Goal: Task Accomplishment & Management: Manage account settings

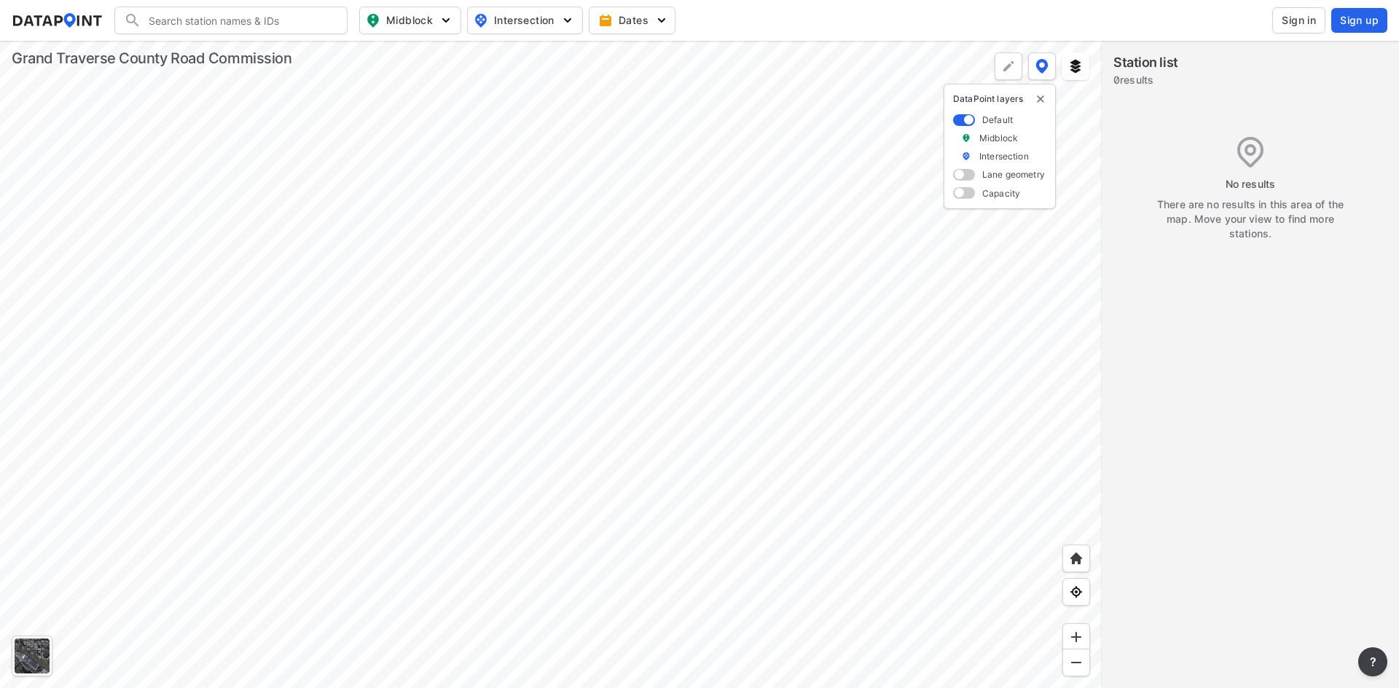
click at [1289, 26] on span "Sign in" at bounding box center [1298, 20] width 34 height 15
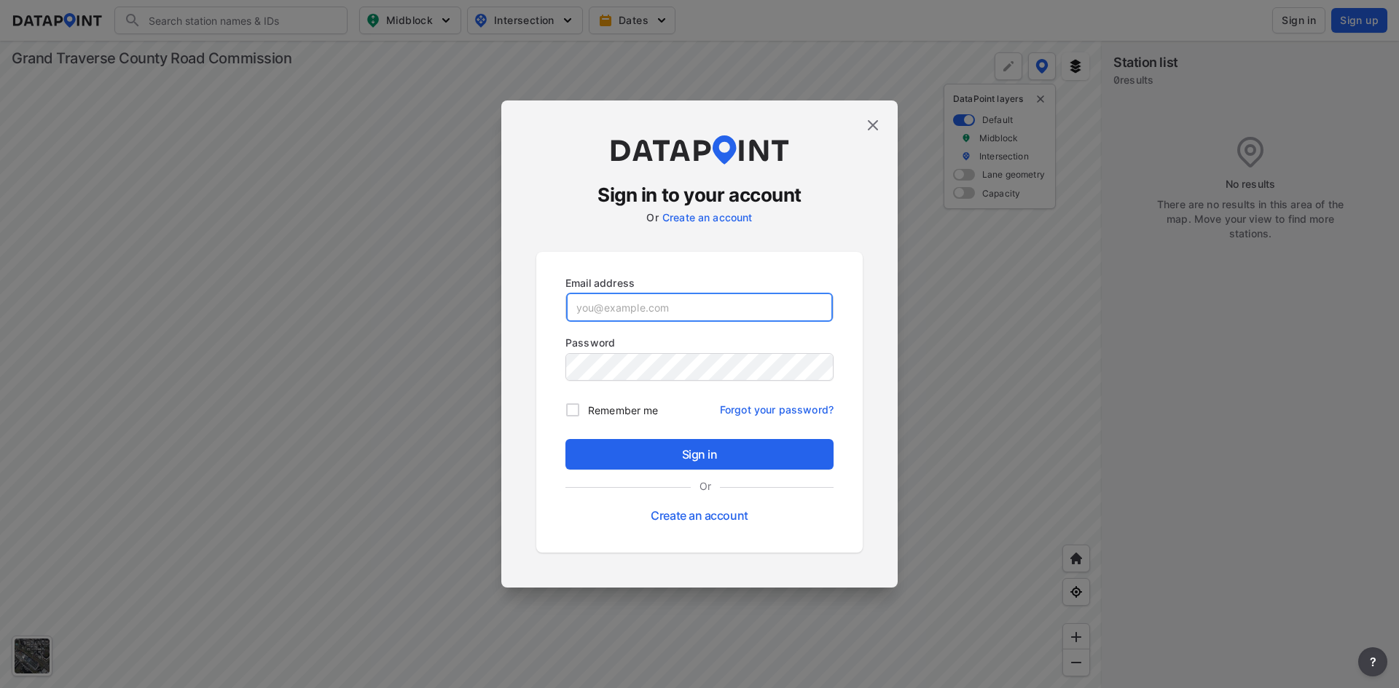
click at [650, 303] on input "email" at bounding box center [699, 307] width 267 height 29
paste input "[EMAIL_ADDRESS][DOMAIN_NAME]"
type input "[EMAIL_ADDRESS][DOMAIN_NAME]"
click at [653, 473] on div "Sign in Or Create an account" at bounding box center [699, 484] width 268 height 90
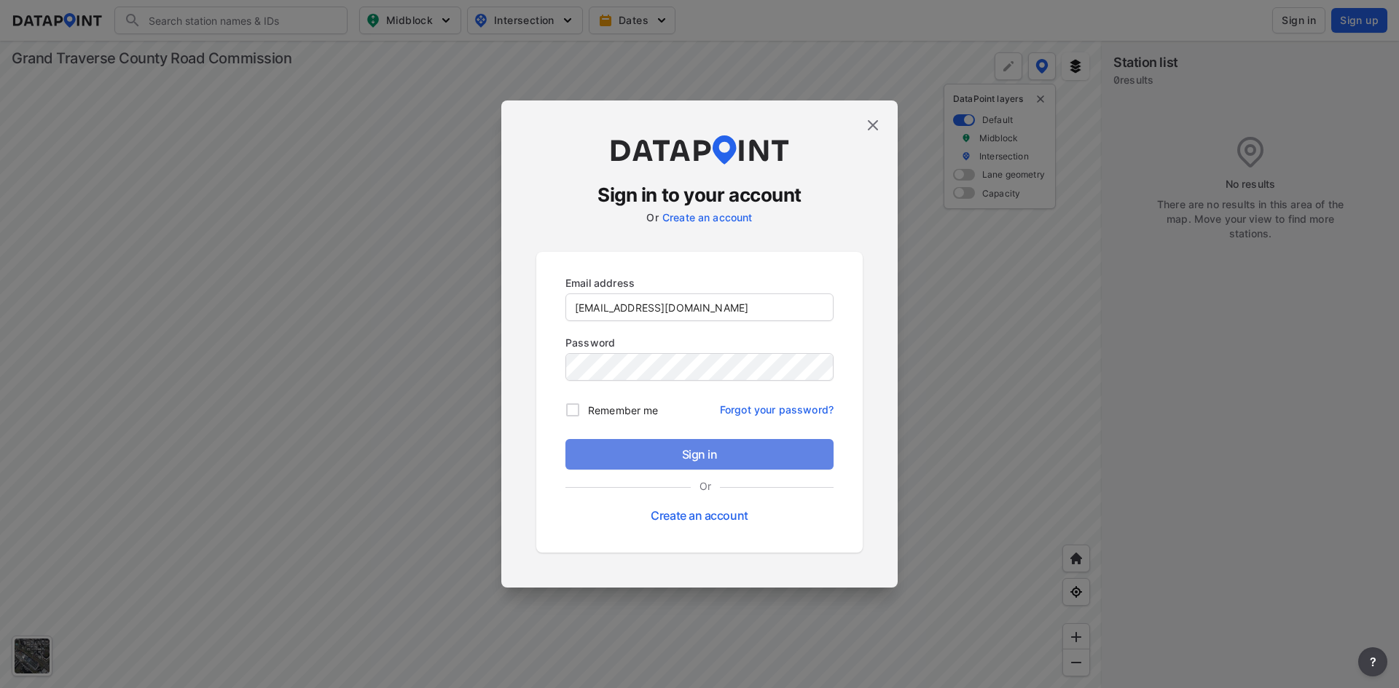
click at [653, 463] on button "Sign in" at bounding box center [699, 454] width 268 height 31
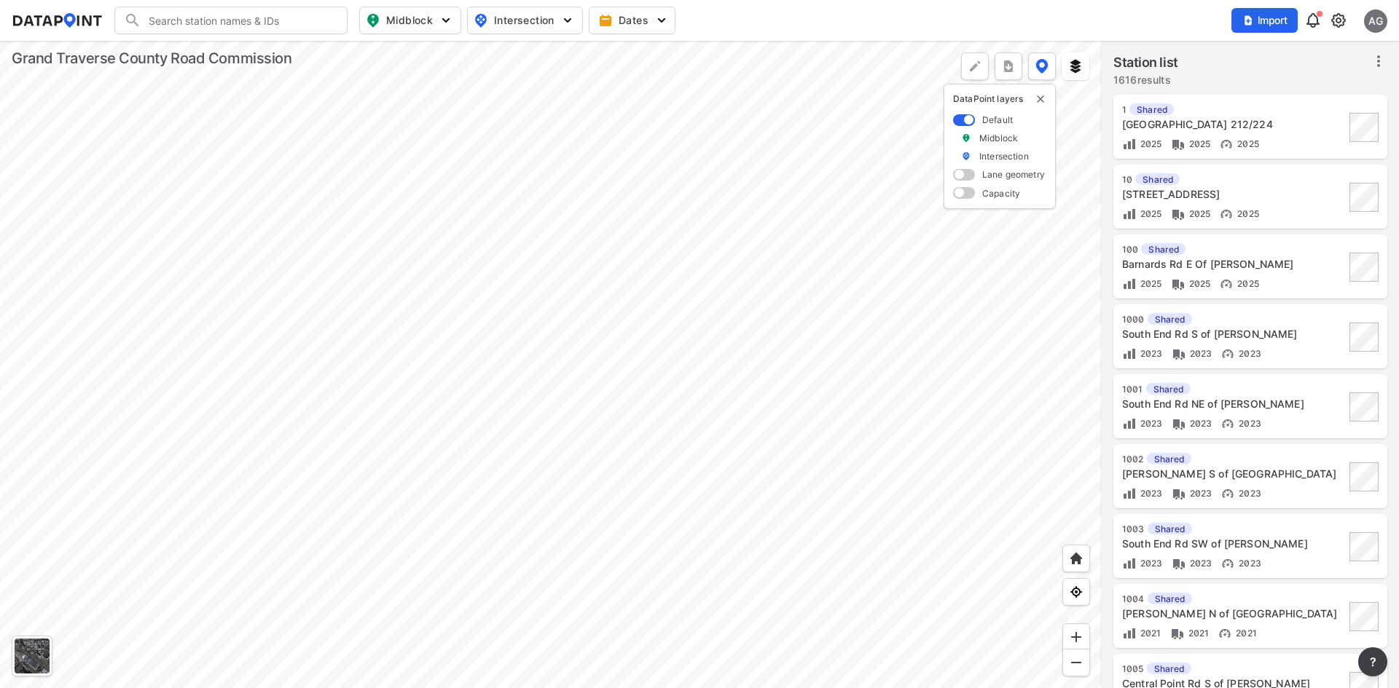
click at [1347, 22] on div "Import AG" at bounding box center [1309, 21] width 156 height 34
click at [1339, 20] on img at bounding box center [1337, 20] width 17 height 17
click at [1263, 138] on link "Data sharing" at bounding box center [1275, 141] width 125 height 15
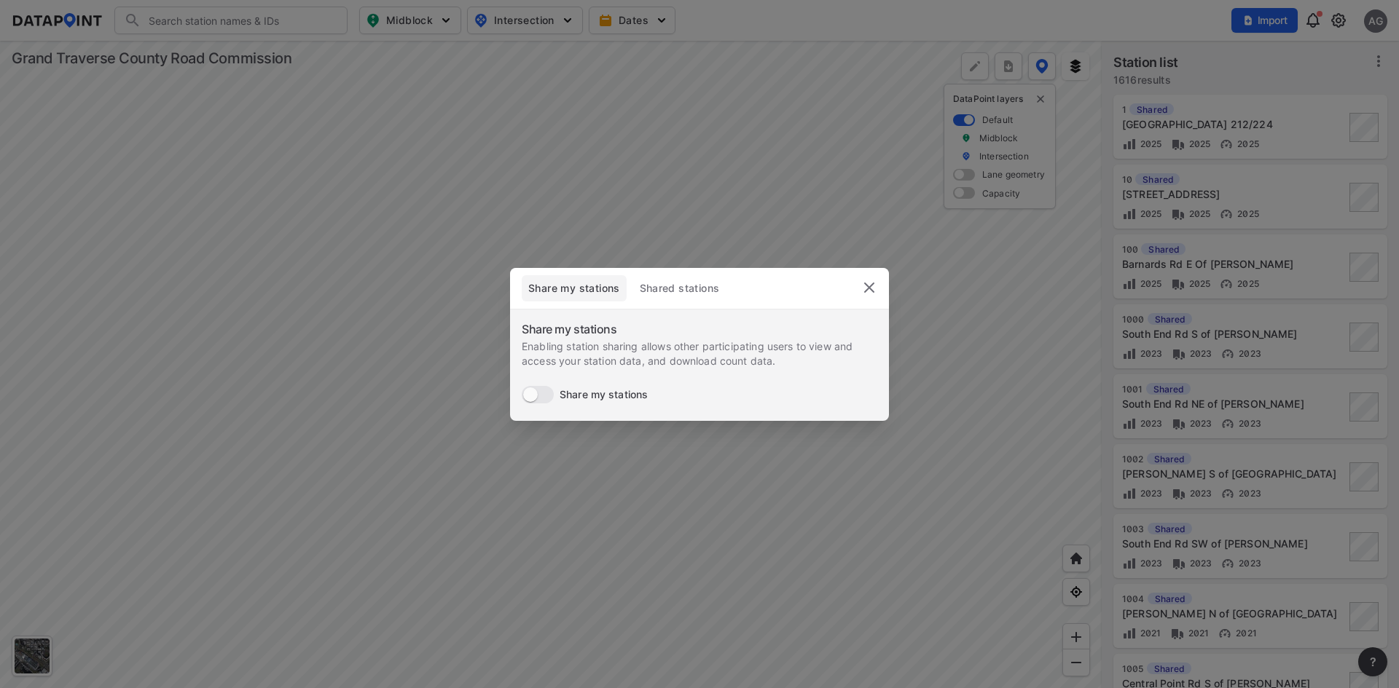
click at [684, 291] on span "Shared stations" at bounding box center [679, 288] width 82 height 15
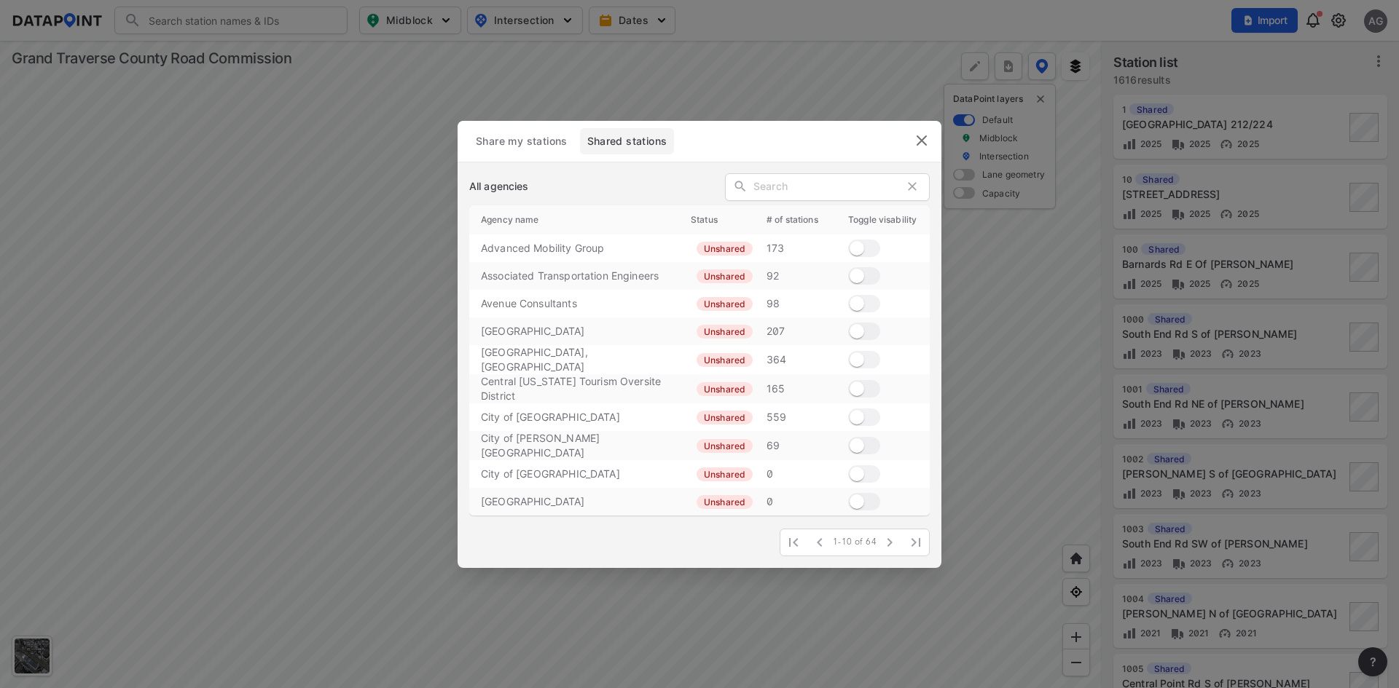
click at [887, 543] on icon "button" at bounding box center [889, 542] width 5 height 9
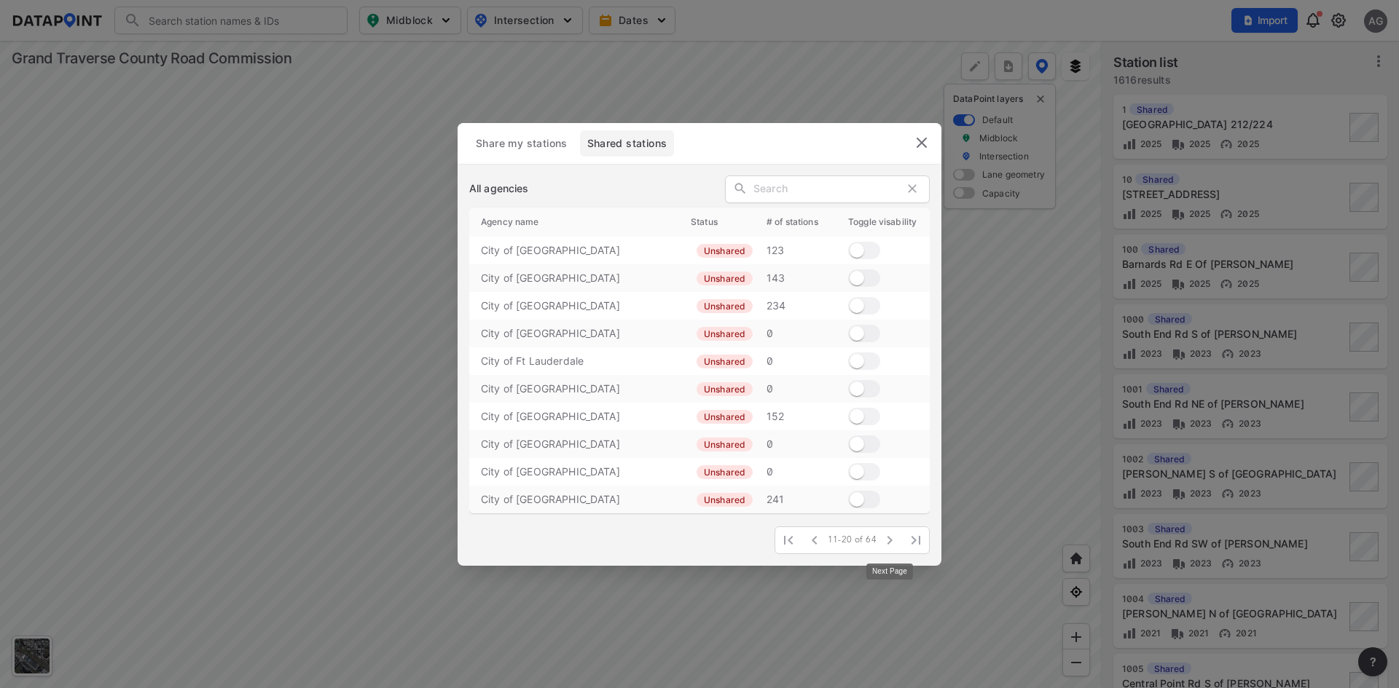
click at [887, 543] on icon "button" at bounding box center [889, 540] width 5 height 9
click at [871, 436] on input "checkbox" at bounding box center [871, 444] width 52 height 17
checkbox input "false"
click at [893, 541] on icon "button" at bounding box center [889, 540] width 17 height 17
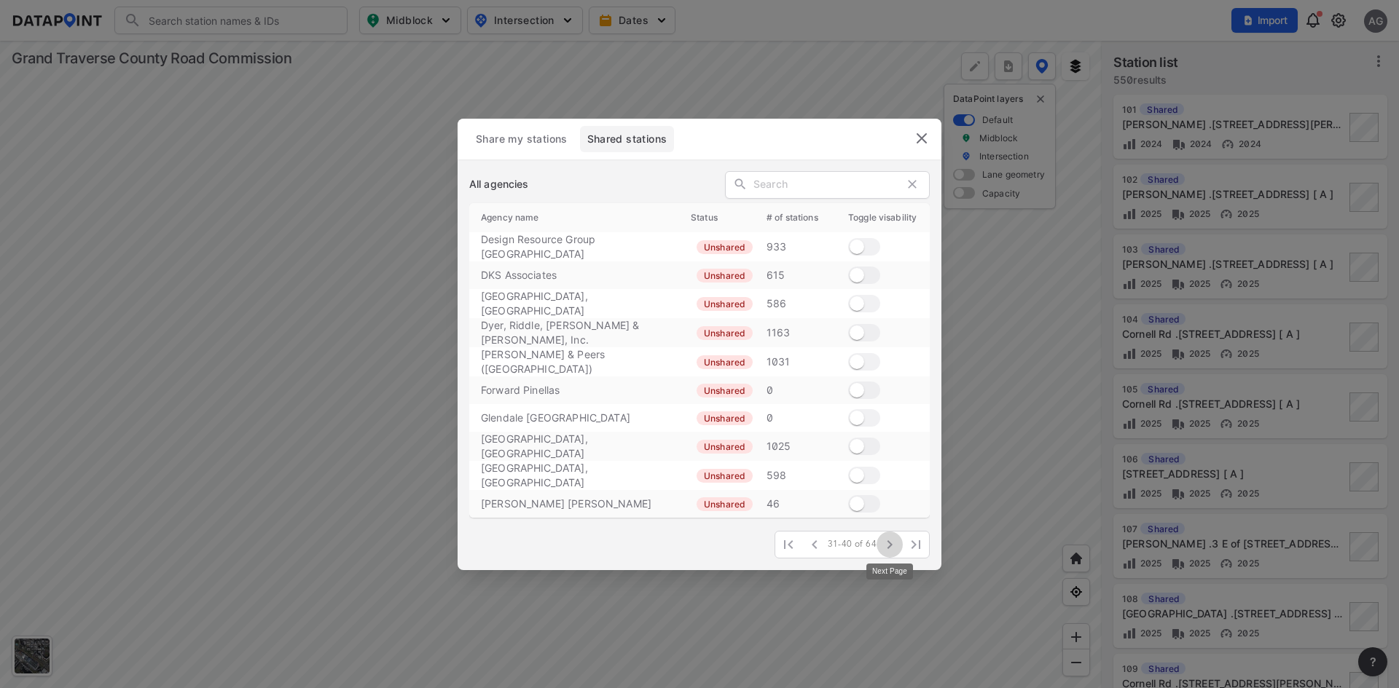
click at [893, 541] on icon "button" at bounding box center [889, 544] width 17 height 17
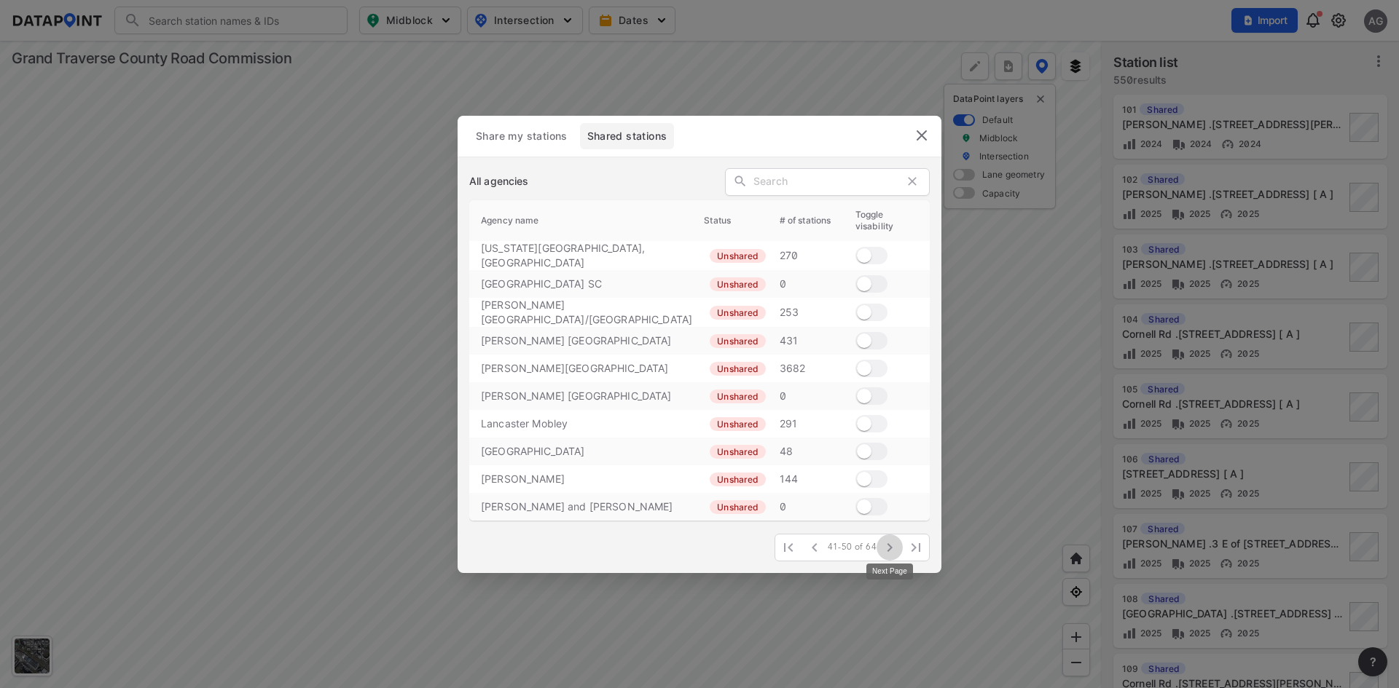
click at [893, 541] on icon "button" at bounding box center [889, 547] width 17 height 17
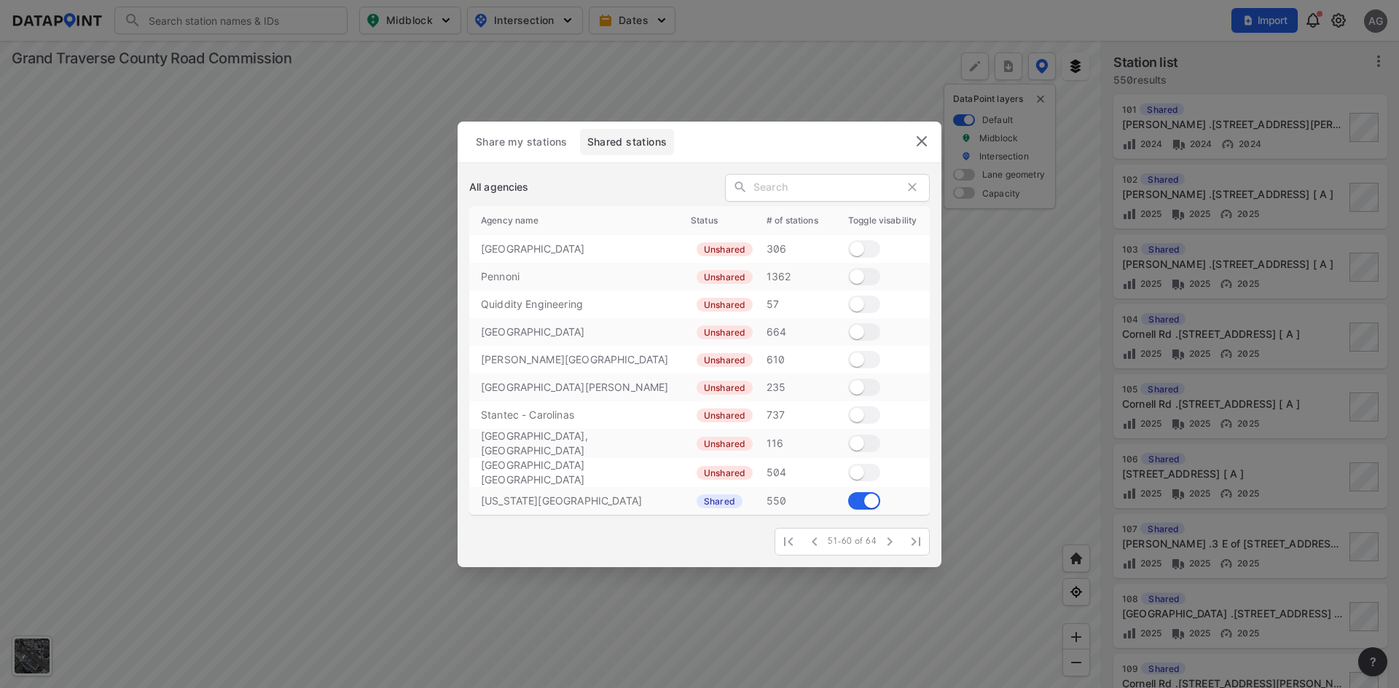
click at [870, 502] on input "checkbox" at bounding box center [871, 500] width 52 height 17
checkbox input "false"
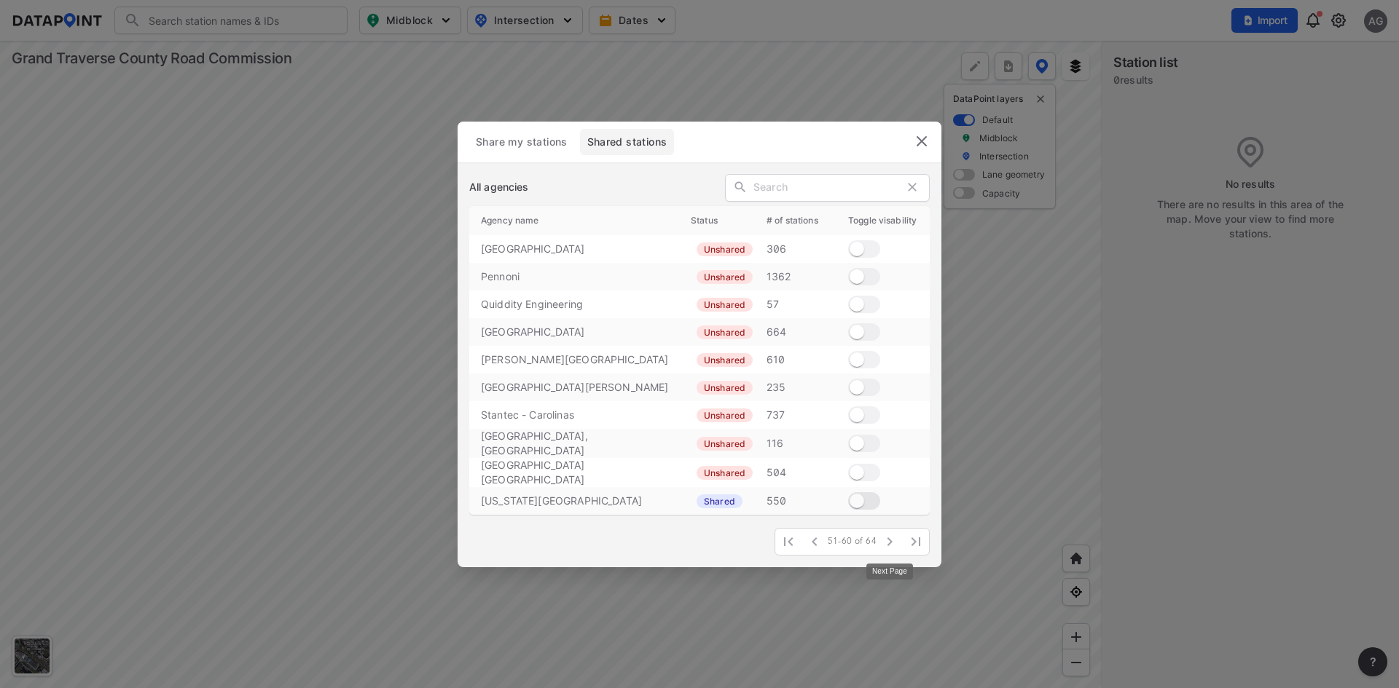
click at [896, 546] on icon "button" at bounding box center [889, 541] width 17 height 17
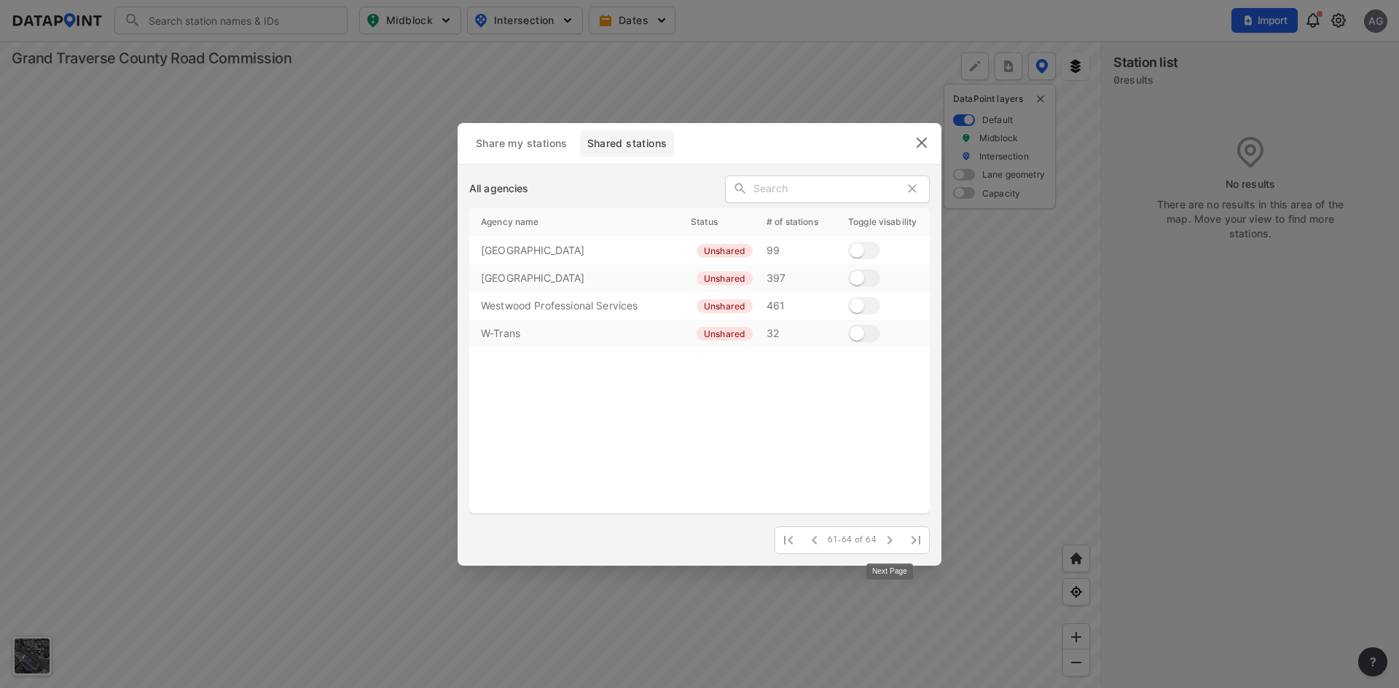
click at [896, 546] on span at bounding box center [889, 540] width 26 height 26
click at [892, 546] on span at bounding box center [889, 540] width 26 height 26
click at [922, 144] on img "delete" at bounding box center [921, 142] width 17 height 17
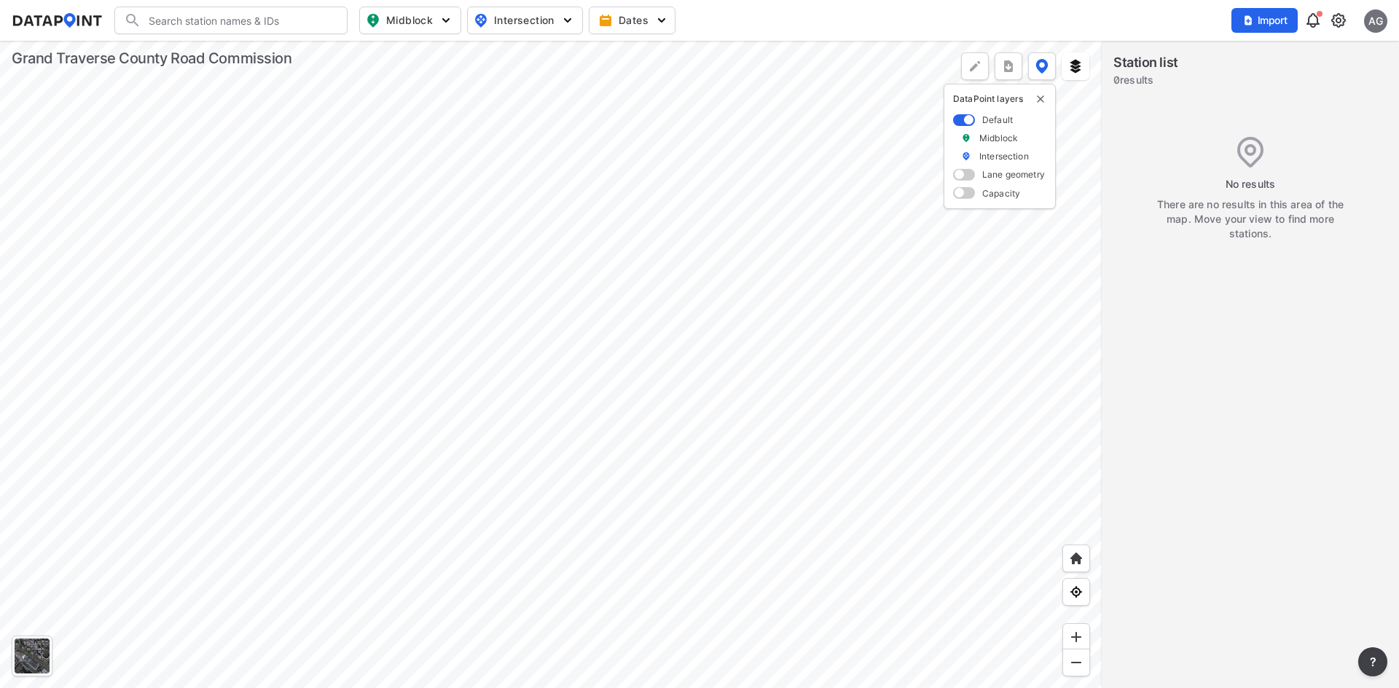
click at [1309, 14] on img at bounding box center [1312, 20] width 17 height 17
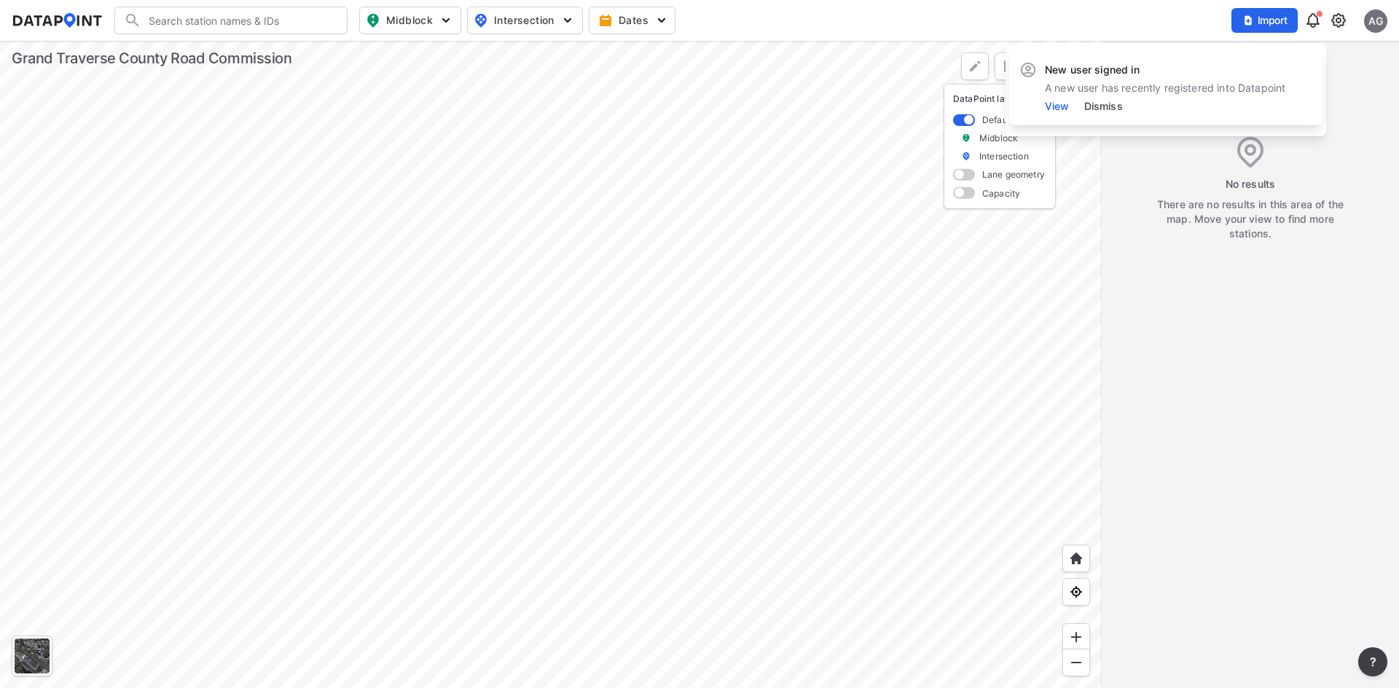
click at [1058, 111] on link "View" at bounding box center [1064, 106] width 39 height 12
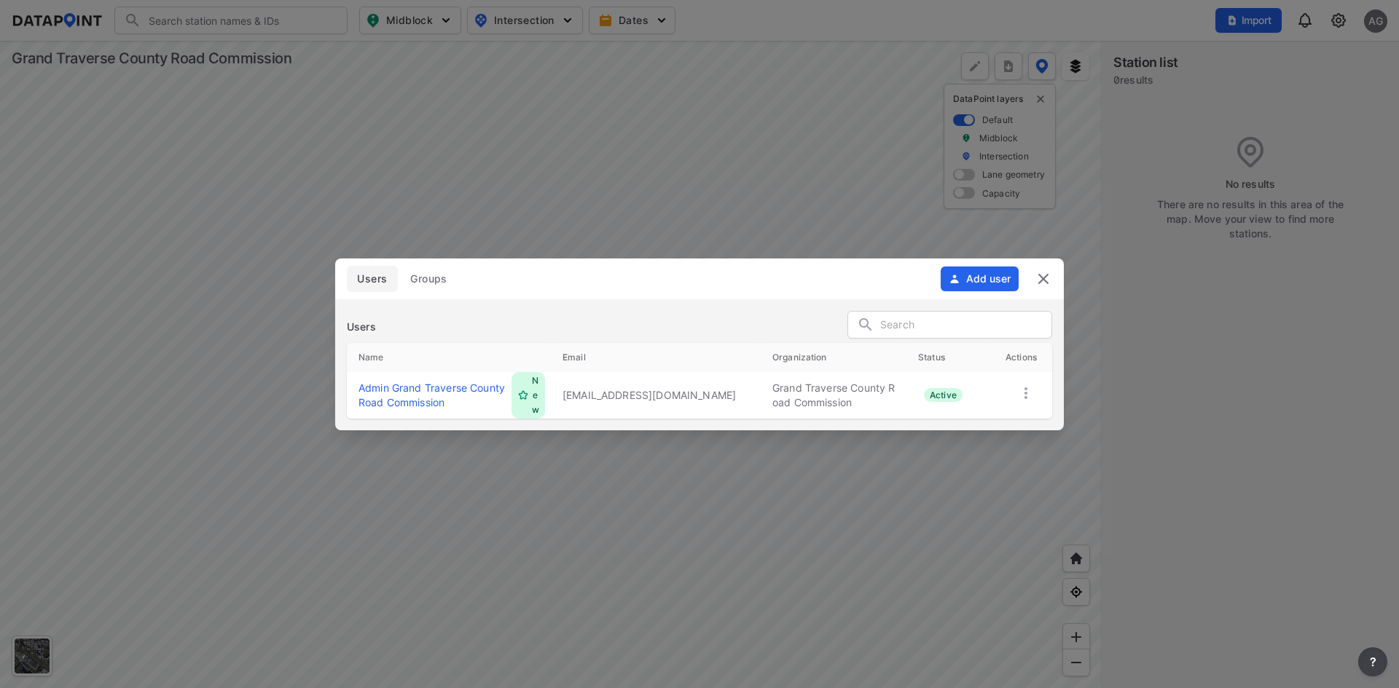
click at [1045, 277] on img at bounding box center [1042, 278] width 17 height 17
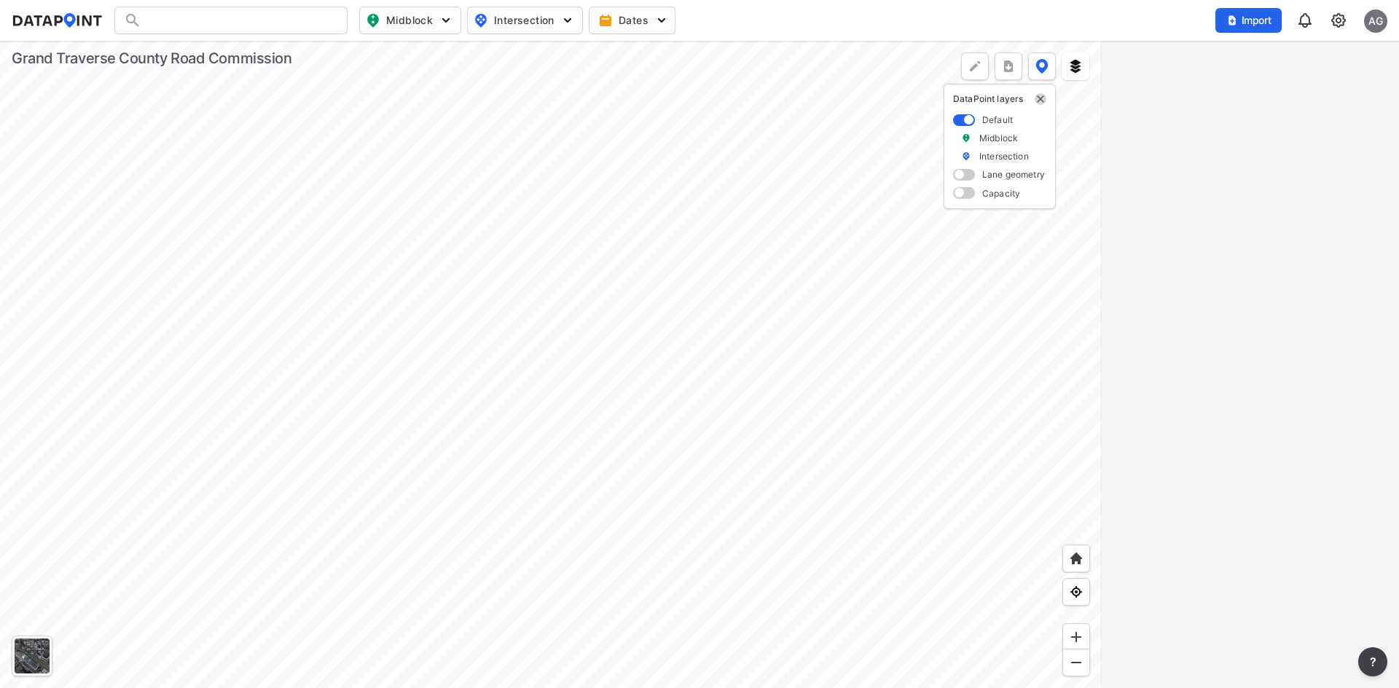
click at [1042, 99] on img "delete" at bounding box center [1040, 99] width 12 height 12
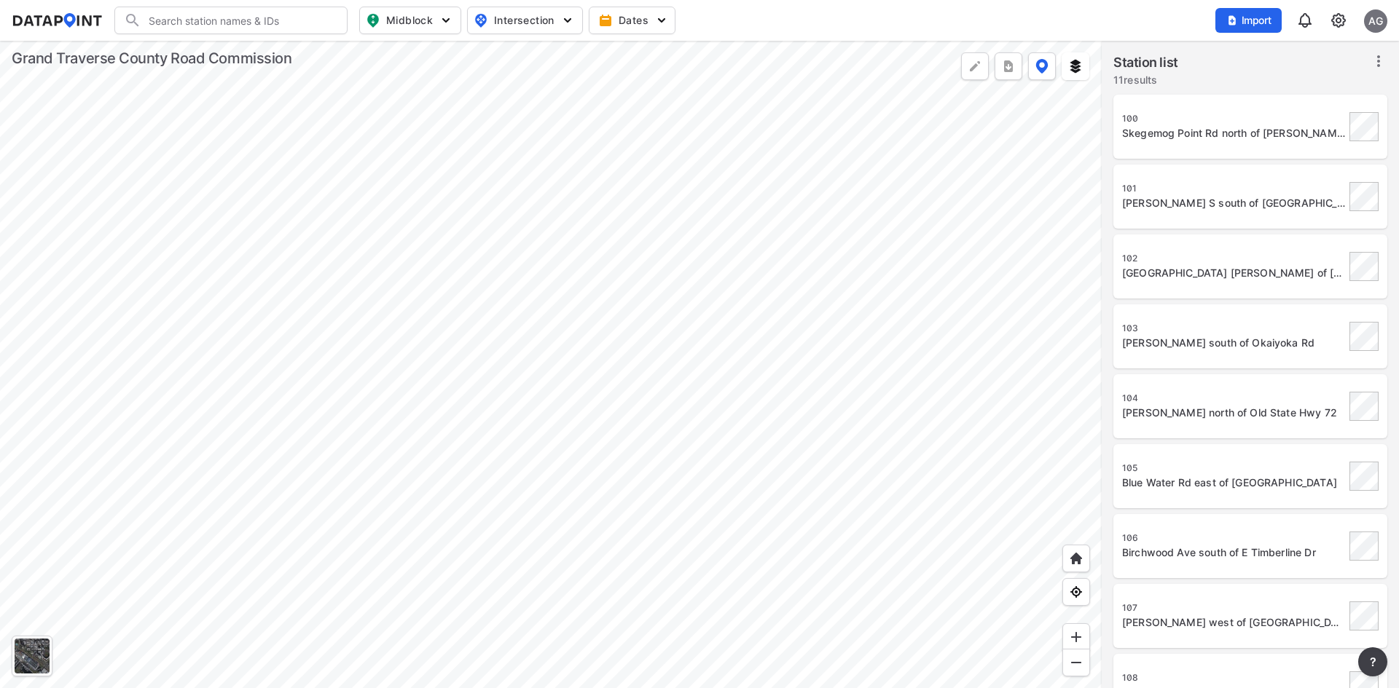
click at [1209, 121] on div "100" at bounding box center [1233, 119] width 223 height 12
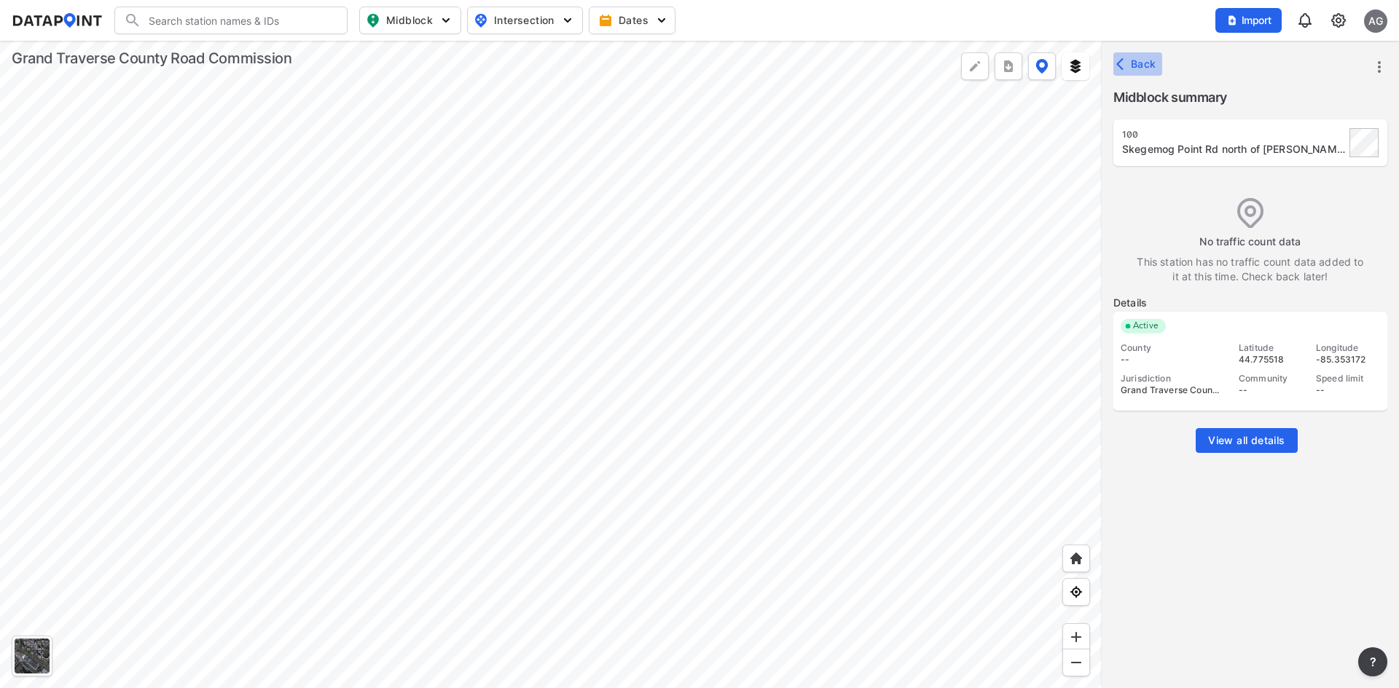
click at [1154, 60] on span "Back" at bounding box center [1137, 64] width 37 height 15
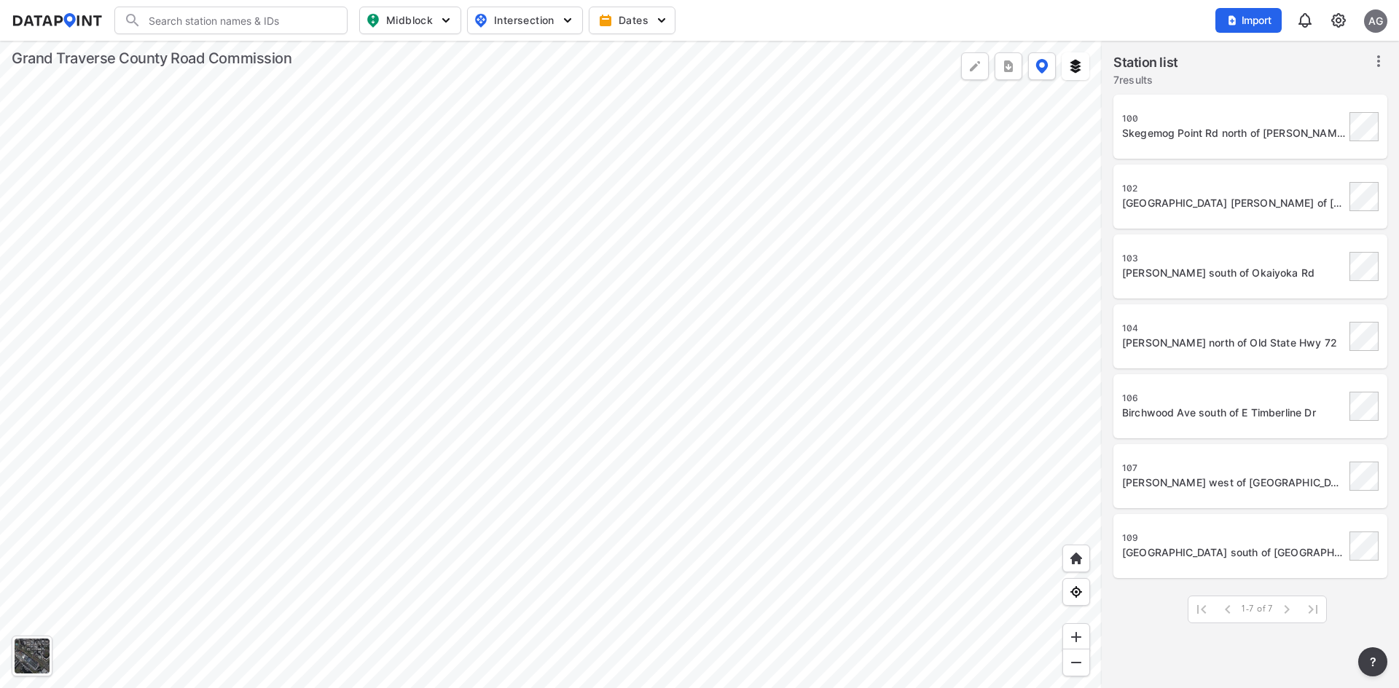
click at [648, 404] on div at bounding box center [550, 365] width 1101 height 648
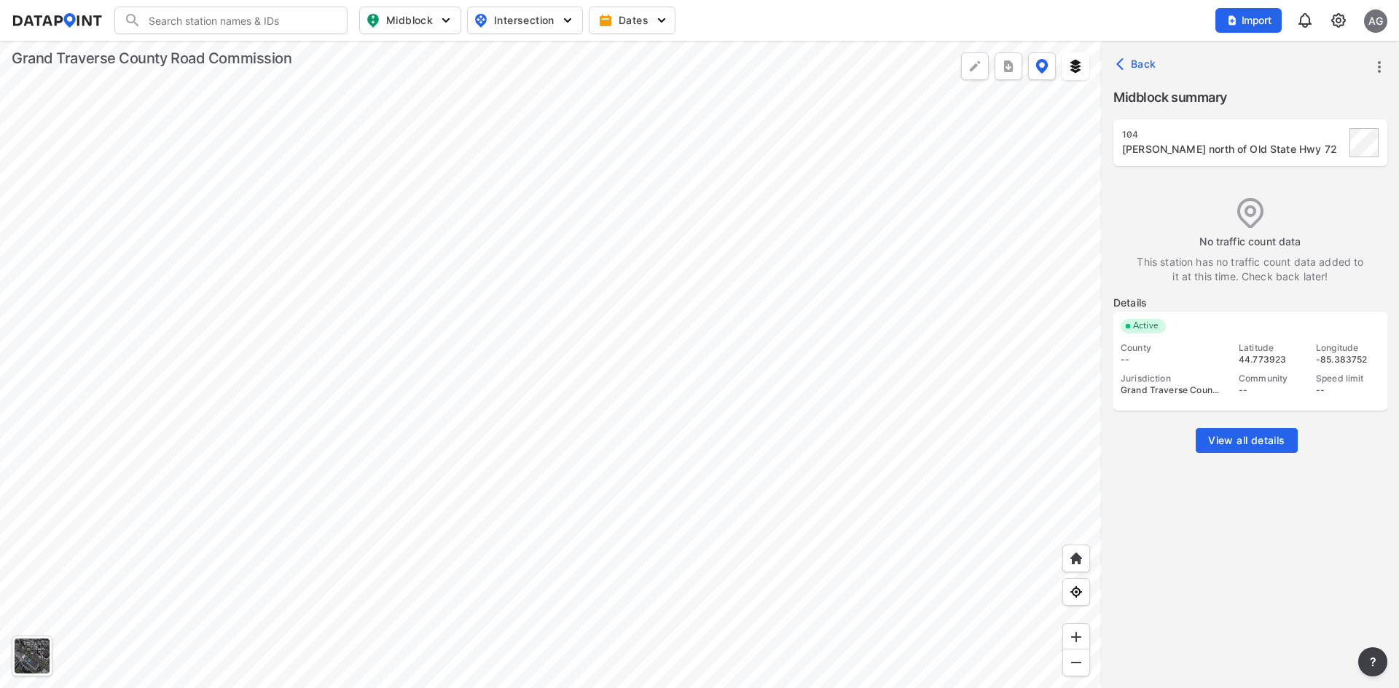
click at [501, 297] on div at bounding box center [550, 365] width 1101 height 648
click at [529, 252] on div at bounding box center [550, 365] width 1101 height 648
click at [1171, 59] on div "Back" at bounding box center [1249, 64] width 297 height 47
click at [1144, 69] on button "Back" at bounding box center [1137, 63] width 49 height 23
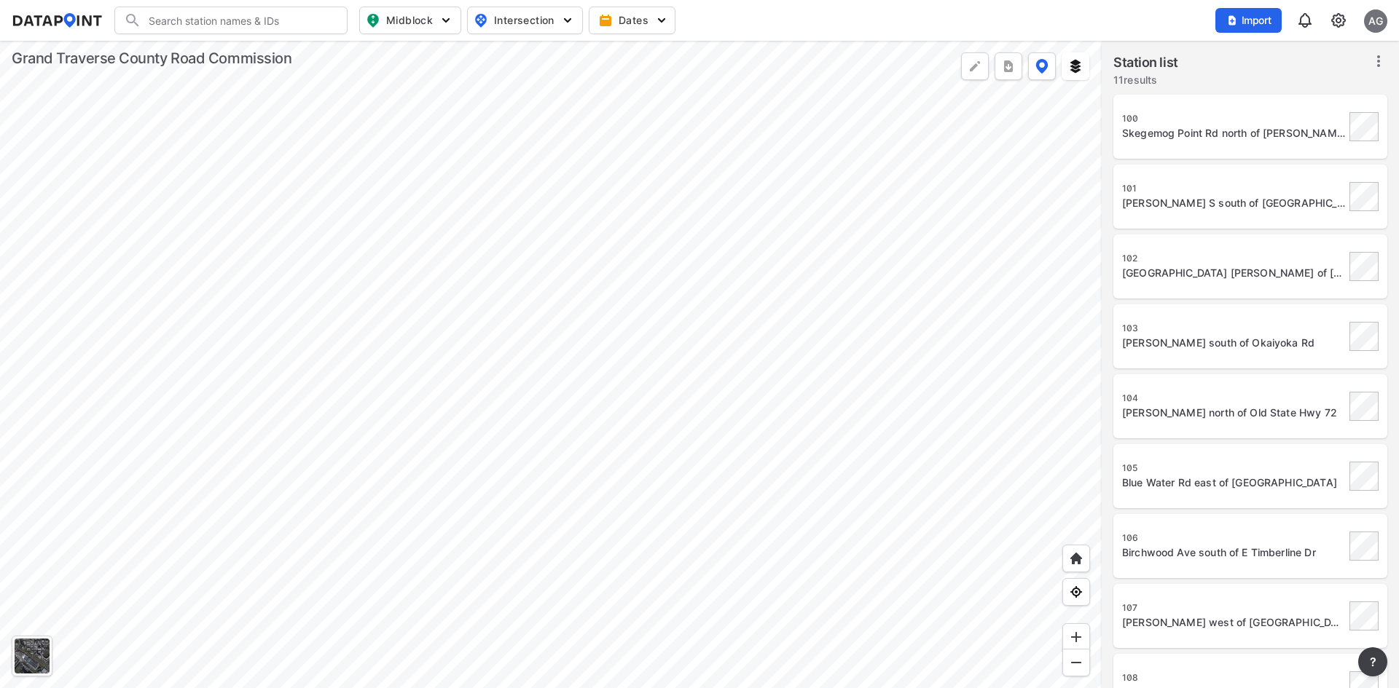
click at [1165, 206] on div "Kroupa Rd S south of Upper Birch Dr" at bounding box center [1233, 203] width 223 height 15
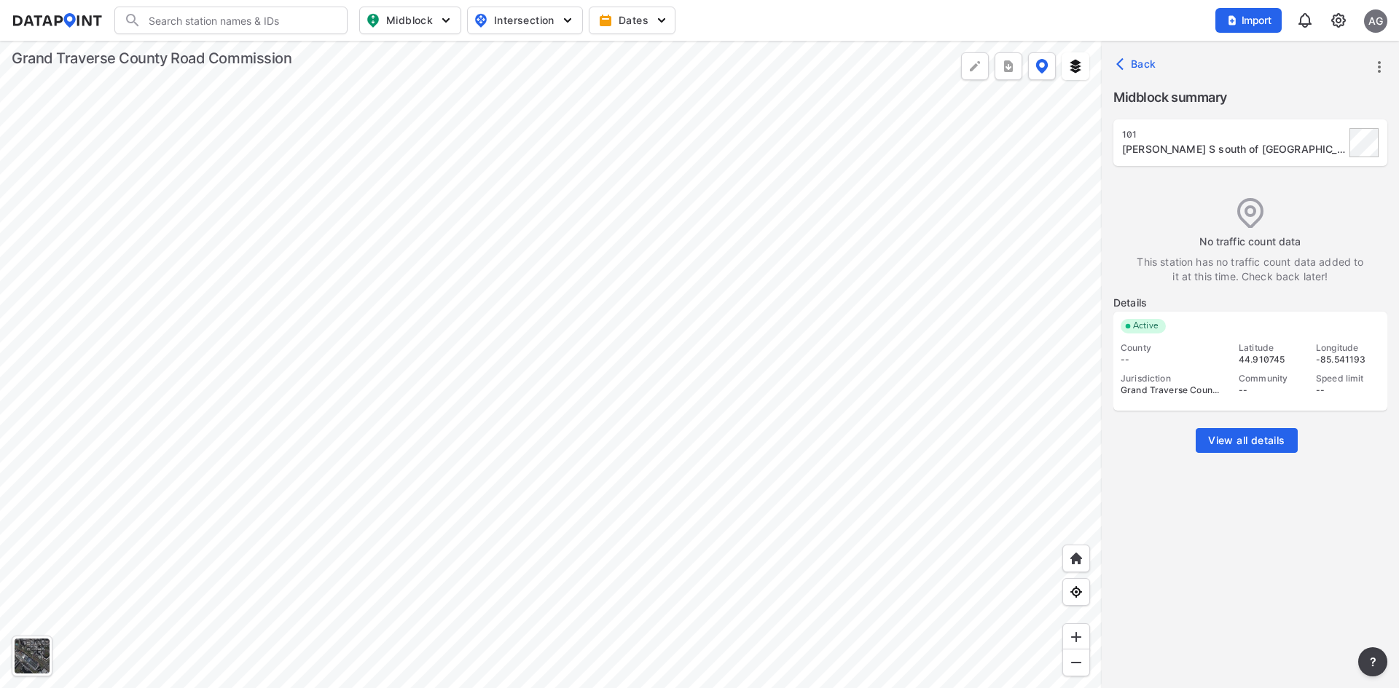
click at [725, 420] on div at bounding box center [550, 365] width 1101 height 648
click at [1131, 62] on span "Back" at bounding box center [1137, 64] width 37 height 15
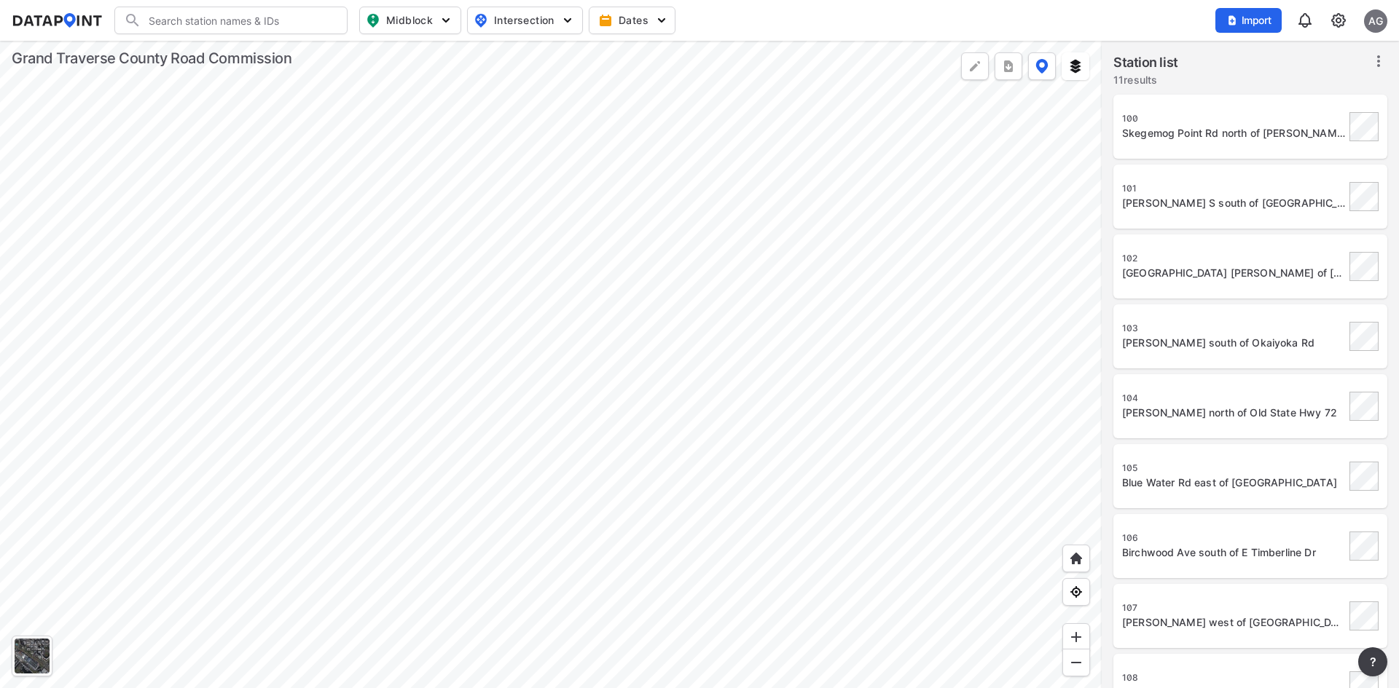
click at [1179, 270] on div "Scenic Hills Dr west of Bunker Hill Rd" at bounding box center [1233, 273] width 223 height 15
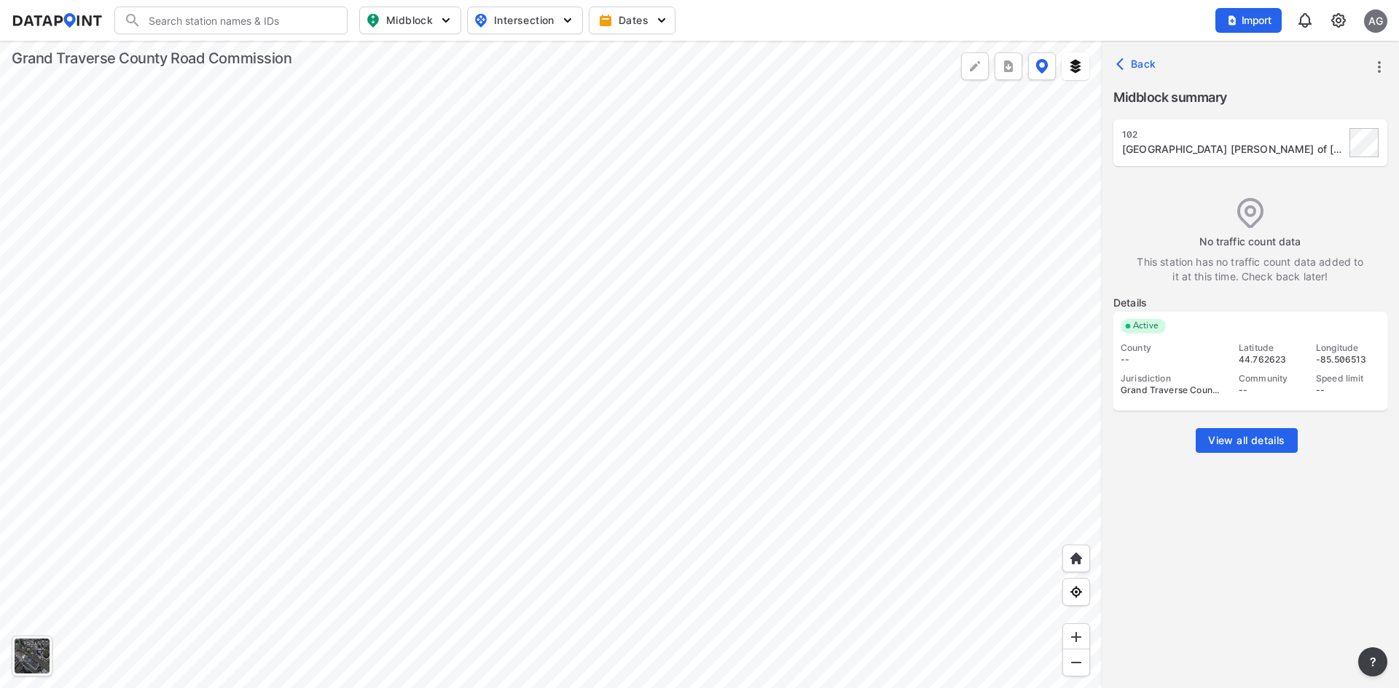
click at [1136, 62] on span "Back" at bounding box center [1137, 64] width 37 height 15
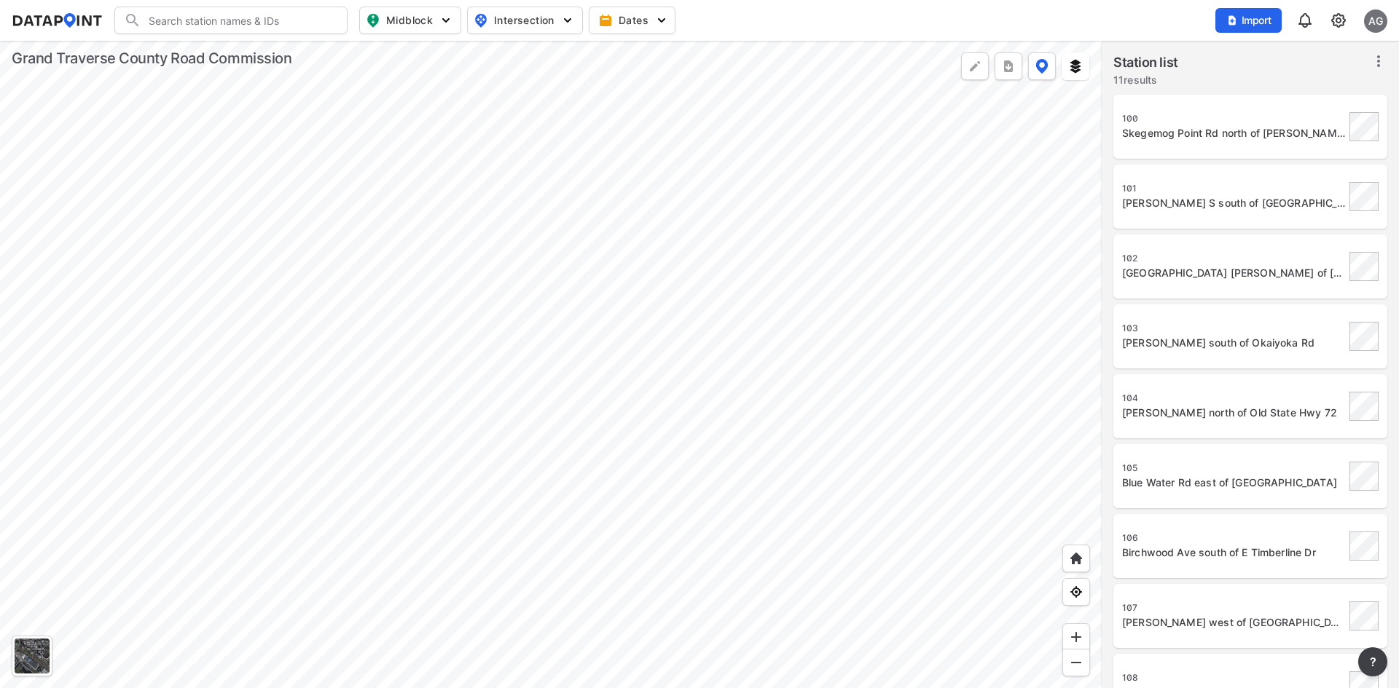
click at [1222, 342] on div "Cram Rd south of Okaiyoka Rd" at bounding box center [1233, 343] width 223 height 15
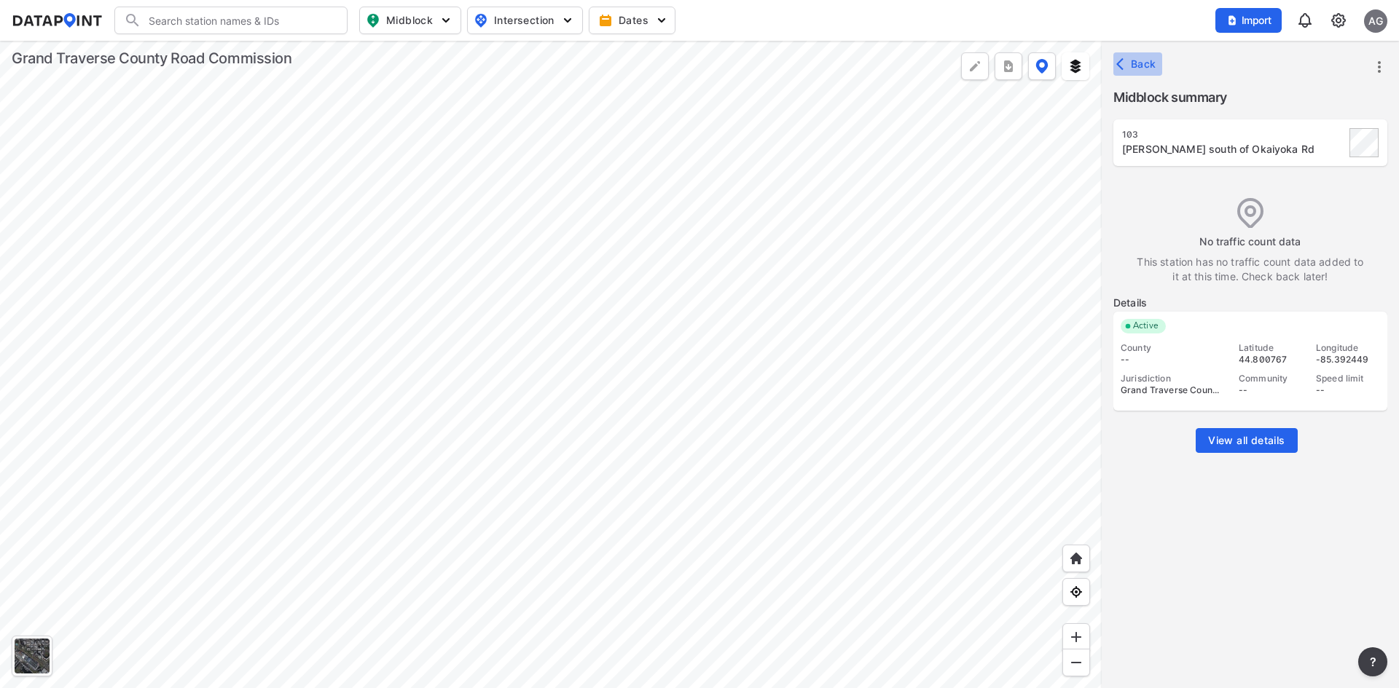
click at [1144, 56] on button "Back" at bounding box center [1137, 63] width 49 height 23
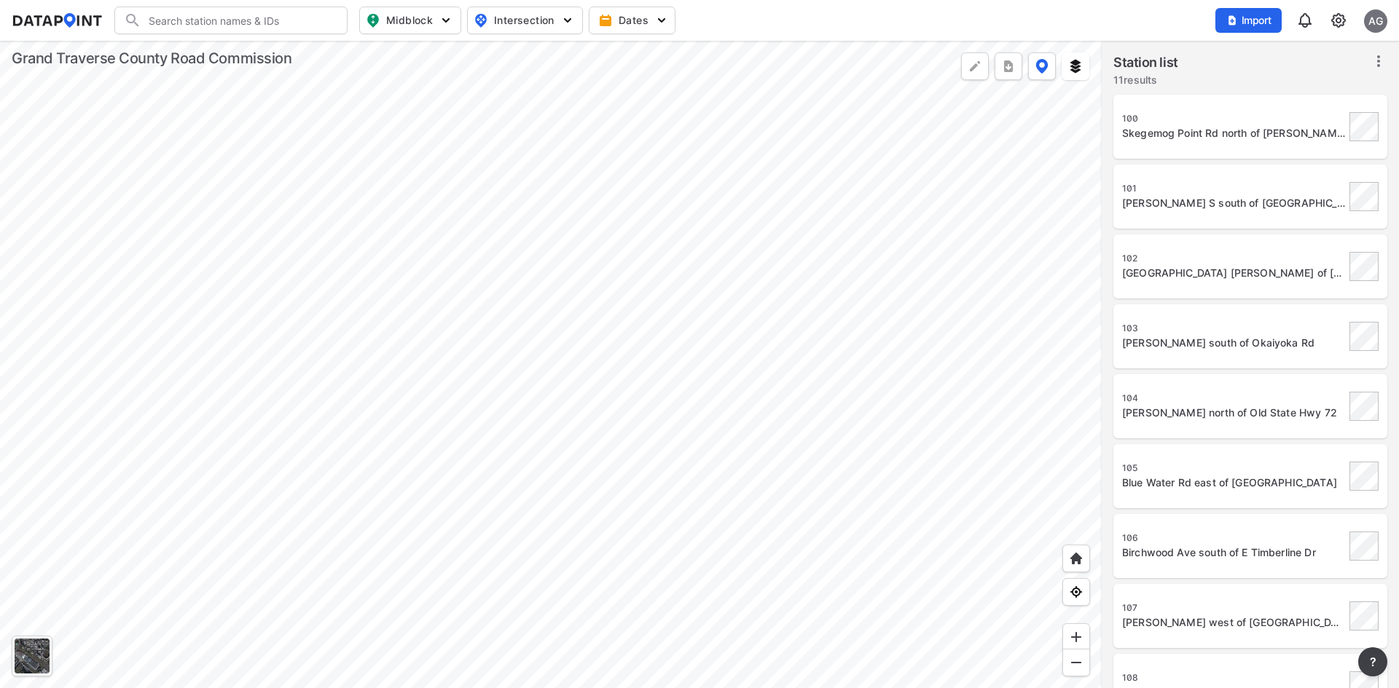
click at [1205, 390] on div "104 Cook Rd north of Old State Hwy 72" at bounding box center [1250, 406] width 256 height 47
click at [1206, 471] on div "105" at bounding box center [1233, 469] width 223 height 12
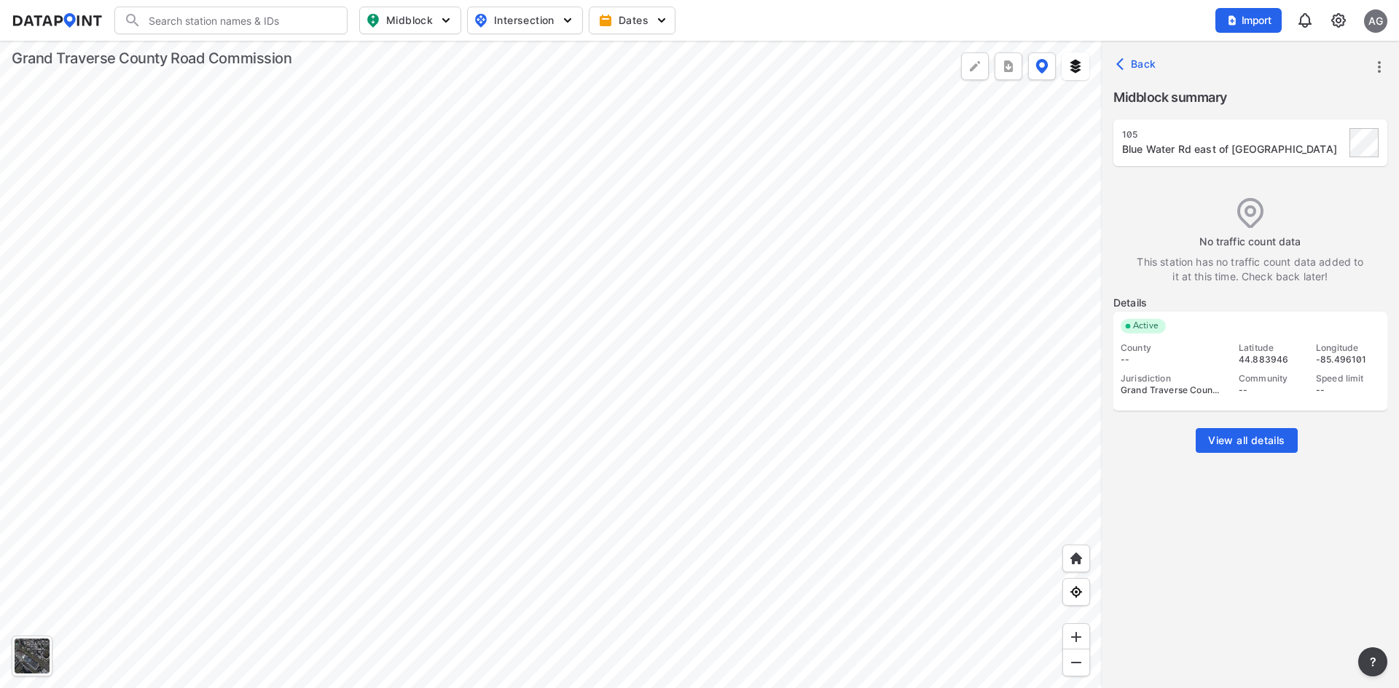
click at [1139, 52] on div "Back" at bounding box center [1249, 64] width 297 height 47
click at [1139, 66] on span "Back" at bounding box center [1137, 64] width 37 height 15
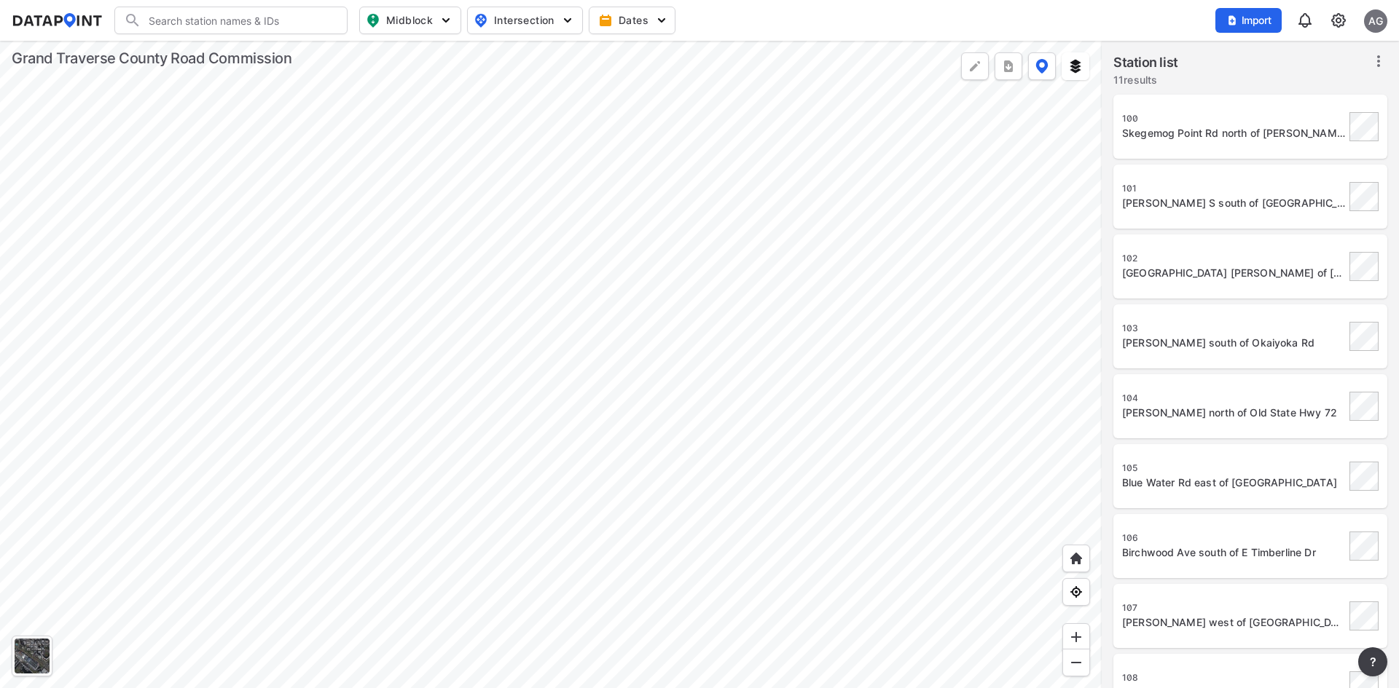
click at [1188, 550] on div "Birchwood Ave south of E Timberline Dr" at bounding box center [1233, 553] width 223 height 15
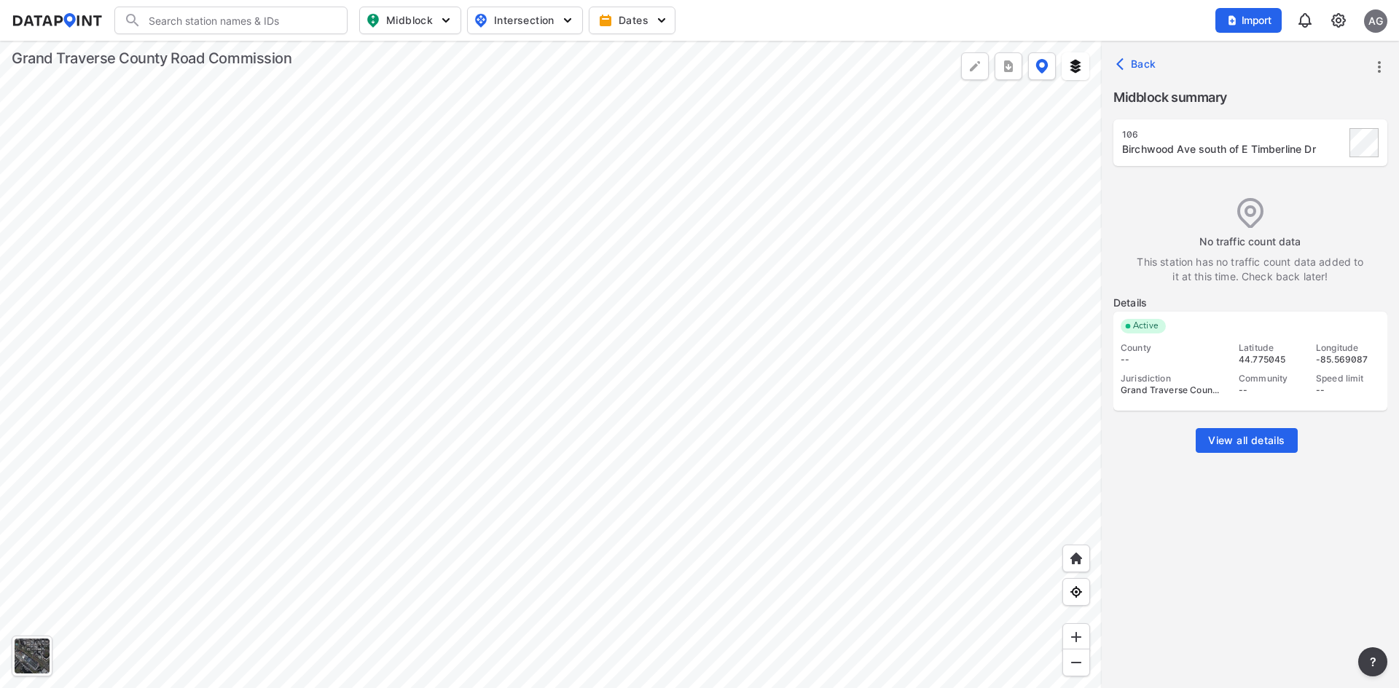
click at [1140, 65] on span "Back" at bounding box center [1137, 64] width 37 height 15
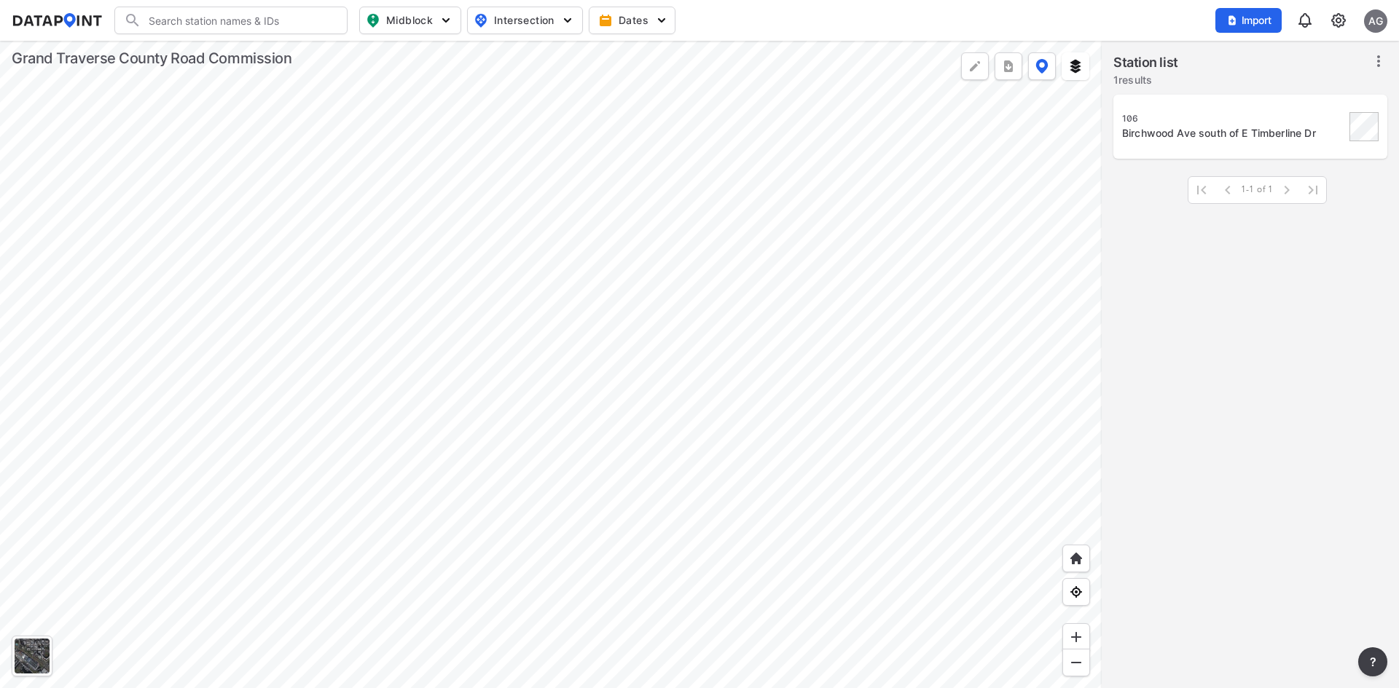
click at [727, 484] on div at bounding box center [550, 365] width 1101 height 648
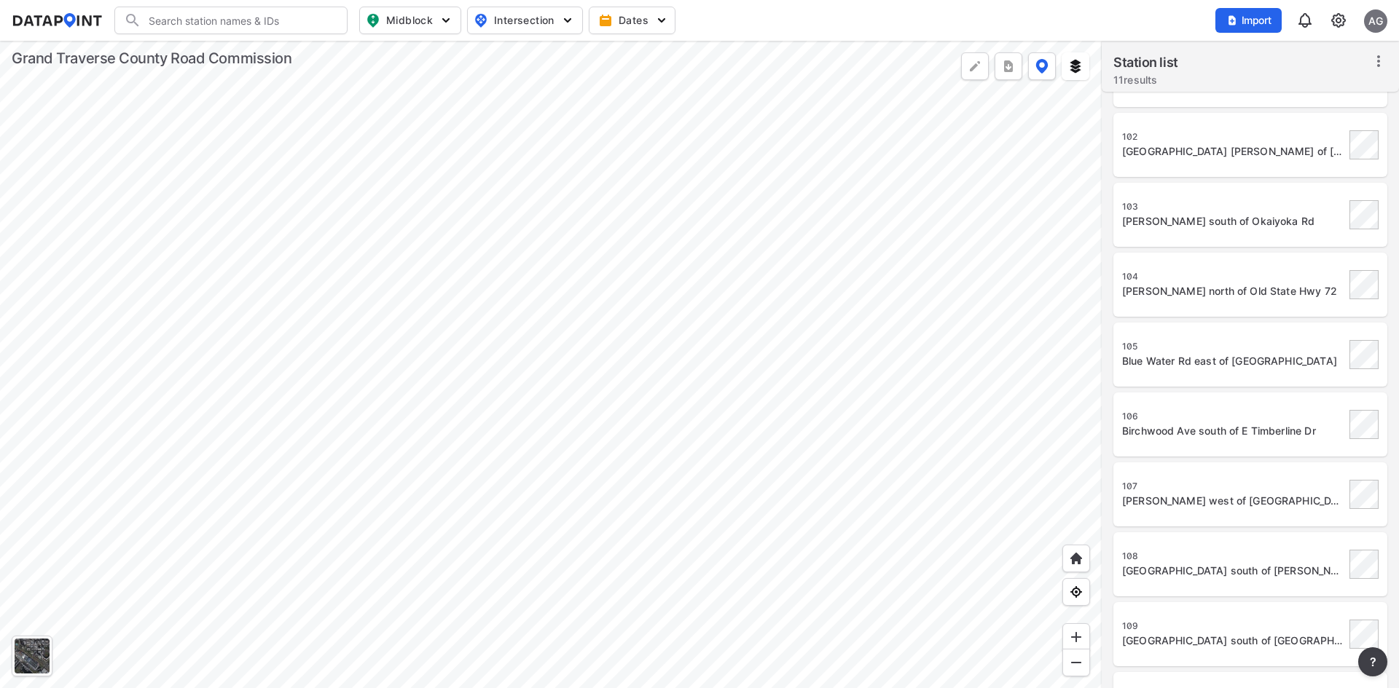
scroll to position [225, 0]
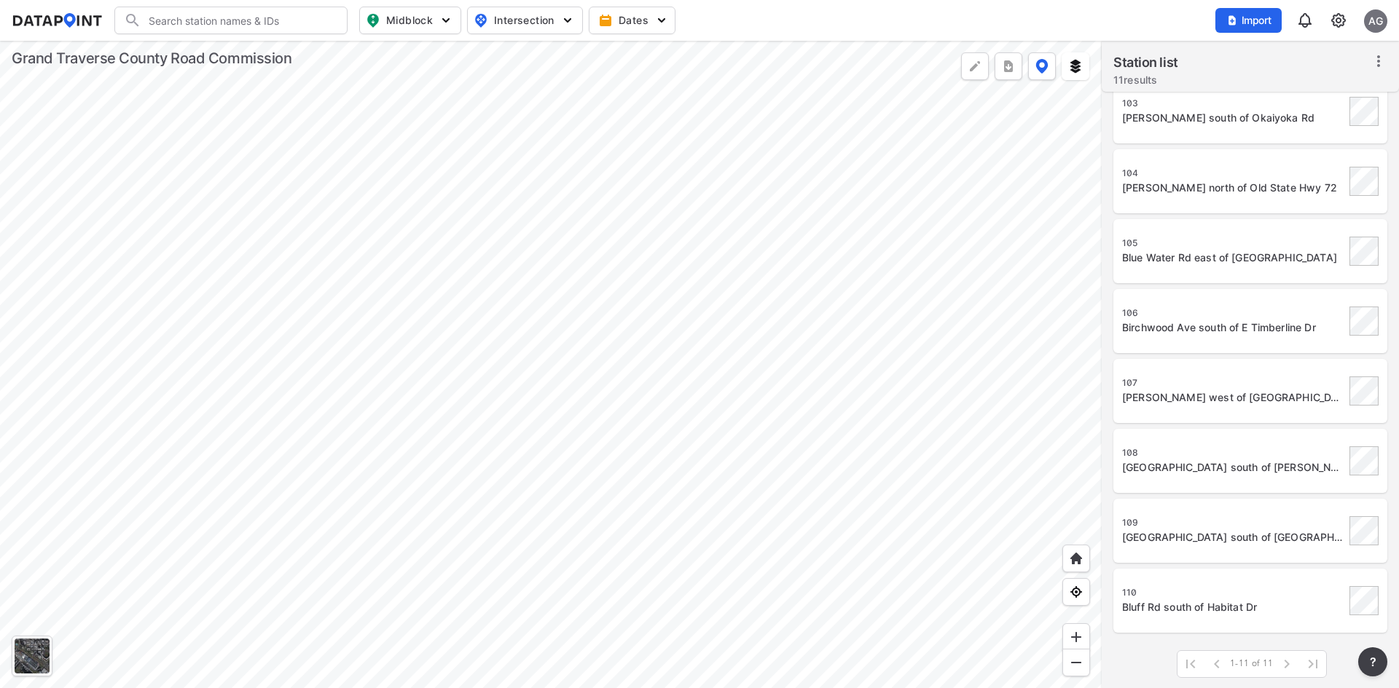
click at [1199, 390] on div "107 Angell Rd west of Elk Lake Rd" at bounding box center [1233, 391] width 223 height 28
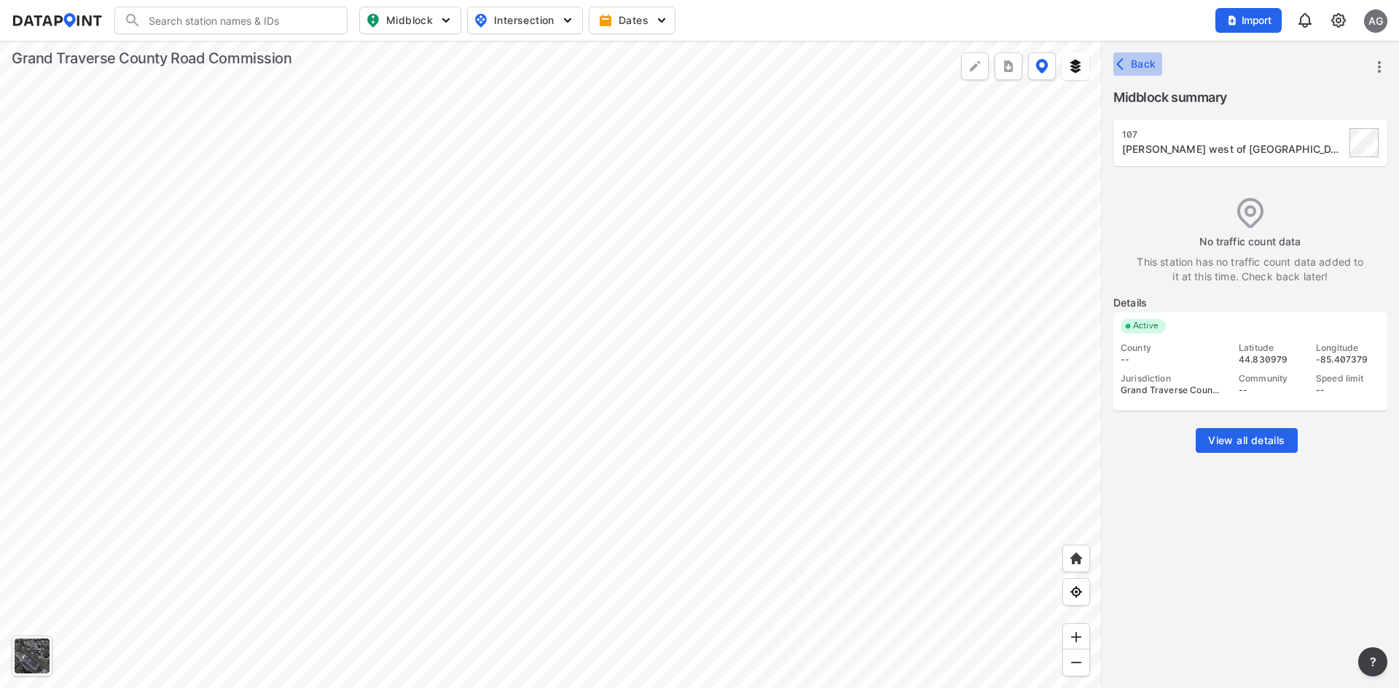
click at [1144, 71] on button "Back" at bounding box center [1137, 63] width 49 height 23
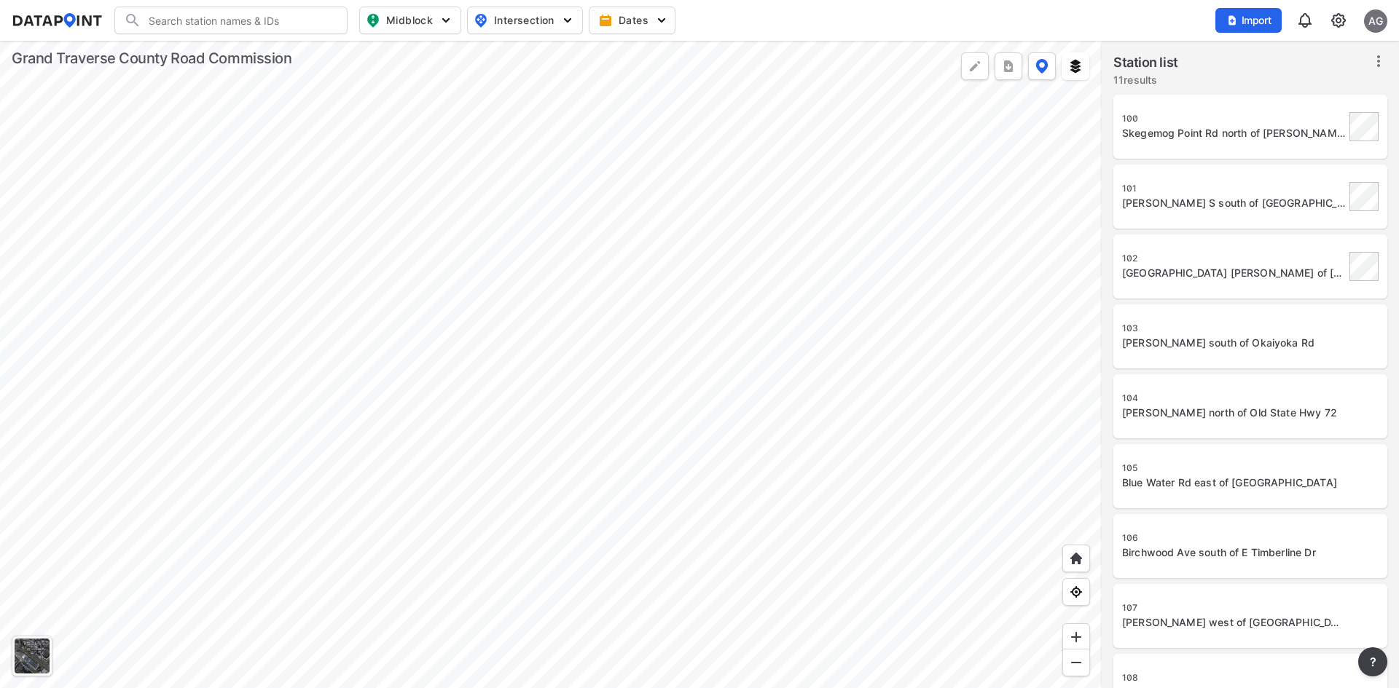
click at [1171, 286] on div "102 Scenic Hills Dr west of Bunker Hill Rd" at bounding box center [1250, 266] width 256 height 47
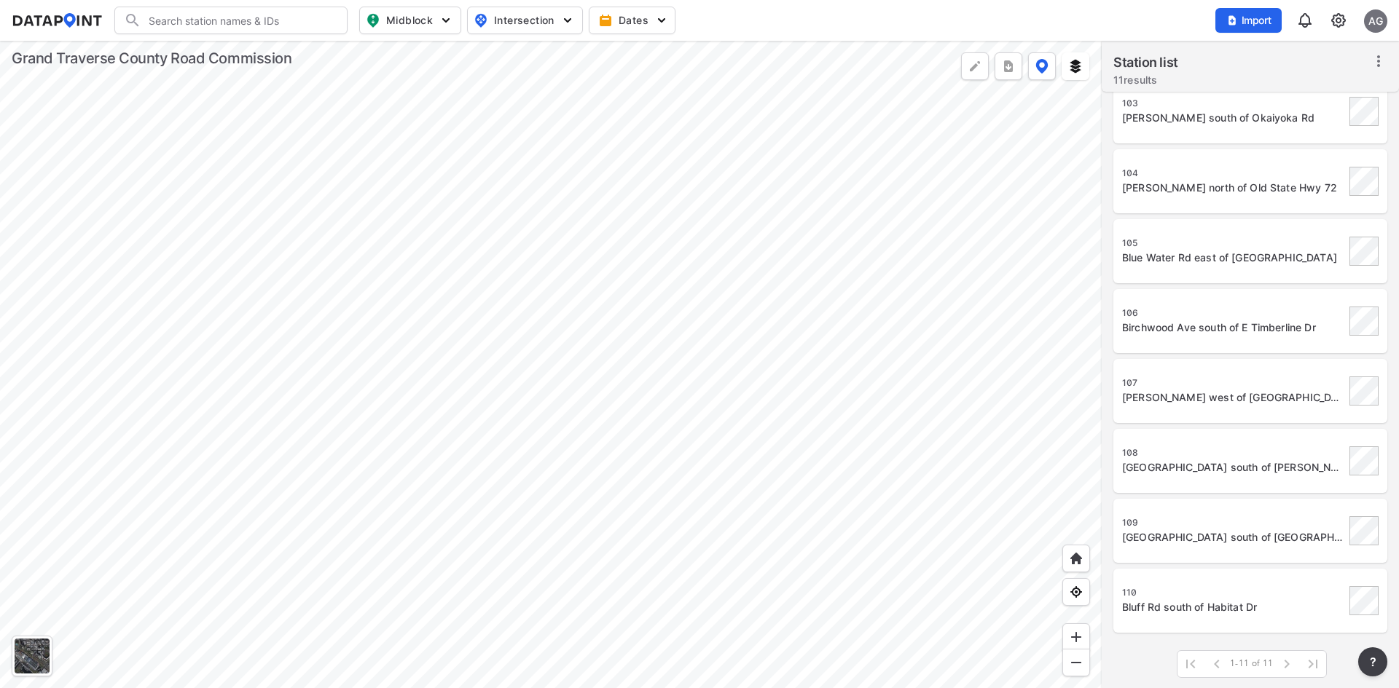
click at [1209, 473] on div "Elk Lake Rd south of Carns Rd" at bounding box center [1233, 467] width 223 height 15
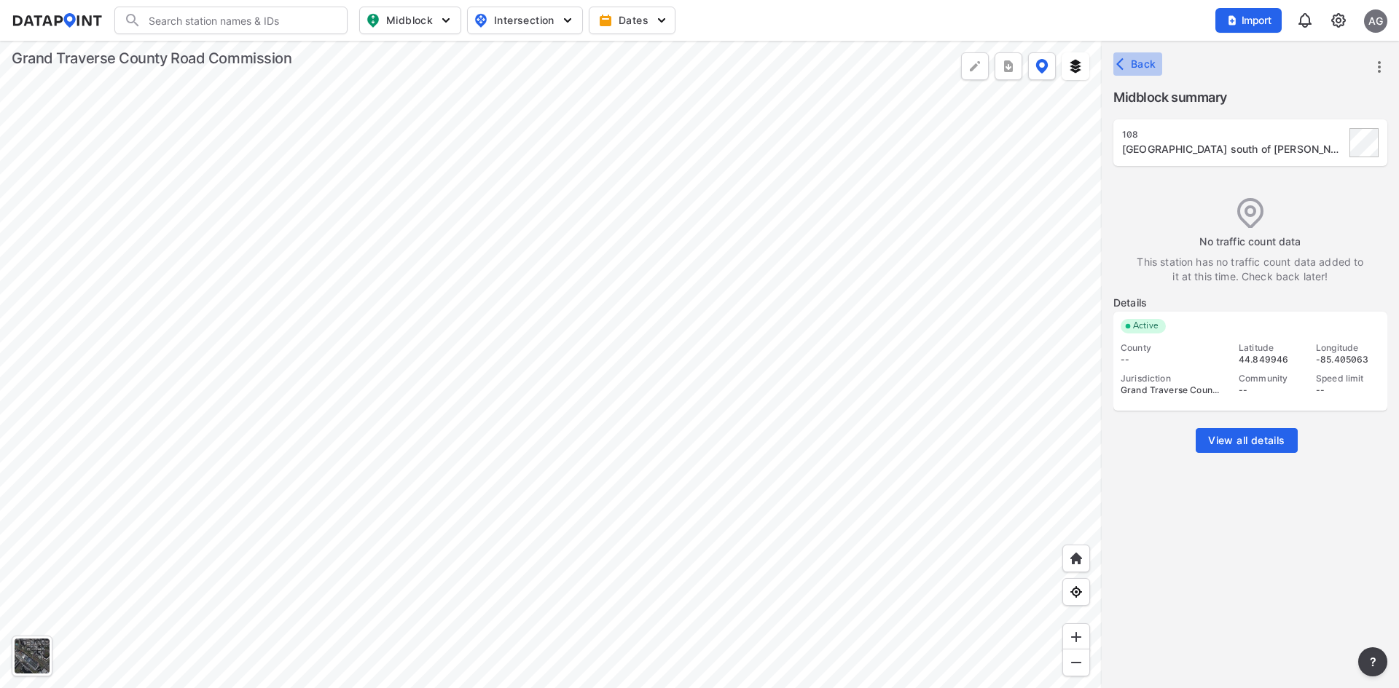
click at [1141, 58] on span "Back" at bounding box center [1137, 64] width 37 height 15
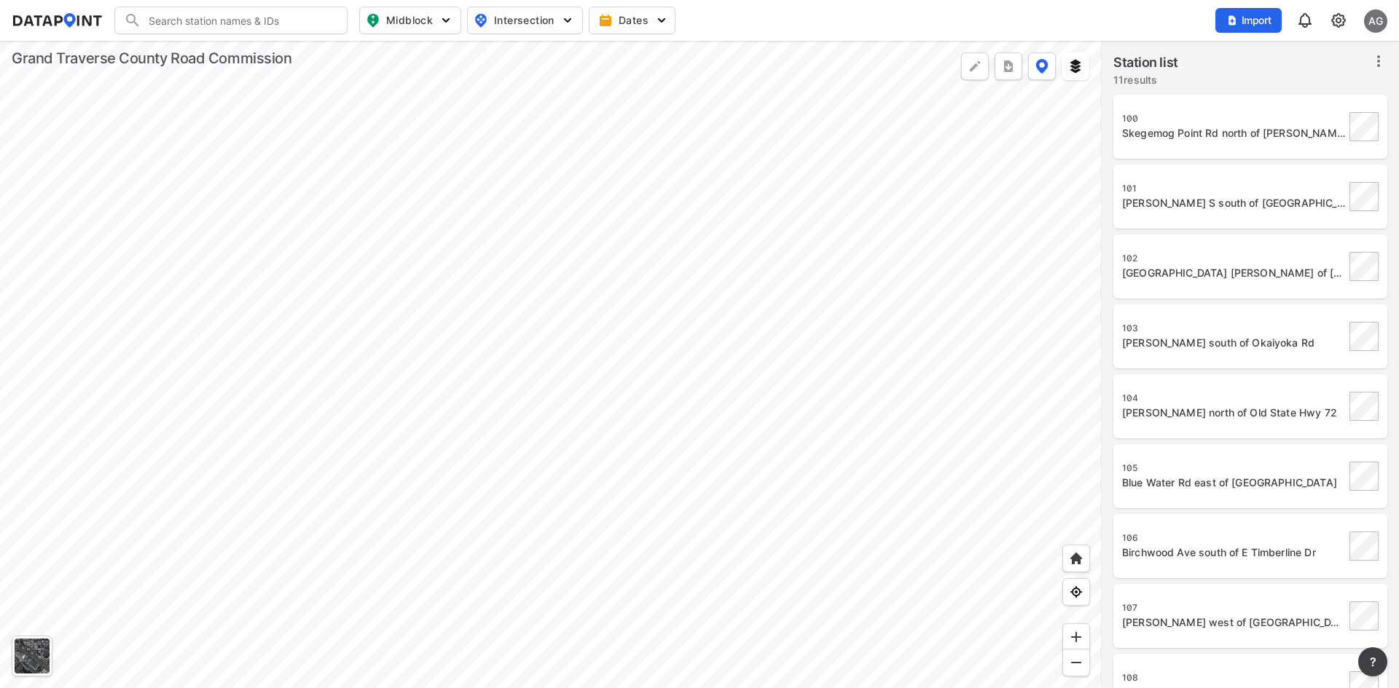
click at [1061, 552] on div at bounding box center [550, 365] width 1101 height 648
click at [1076, 554] on img at bounding box center [1076, 558] width 15 height 15
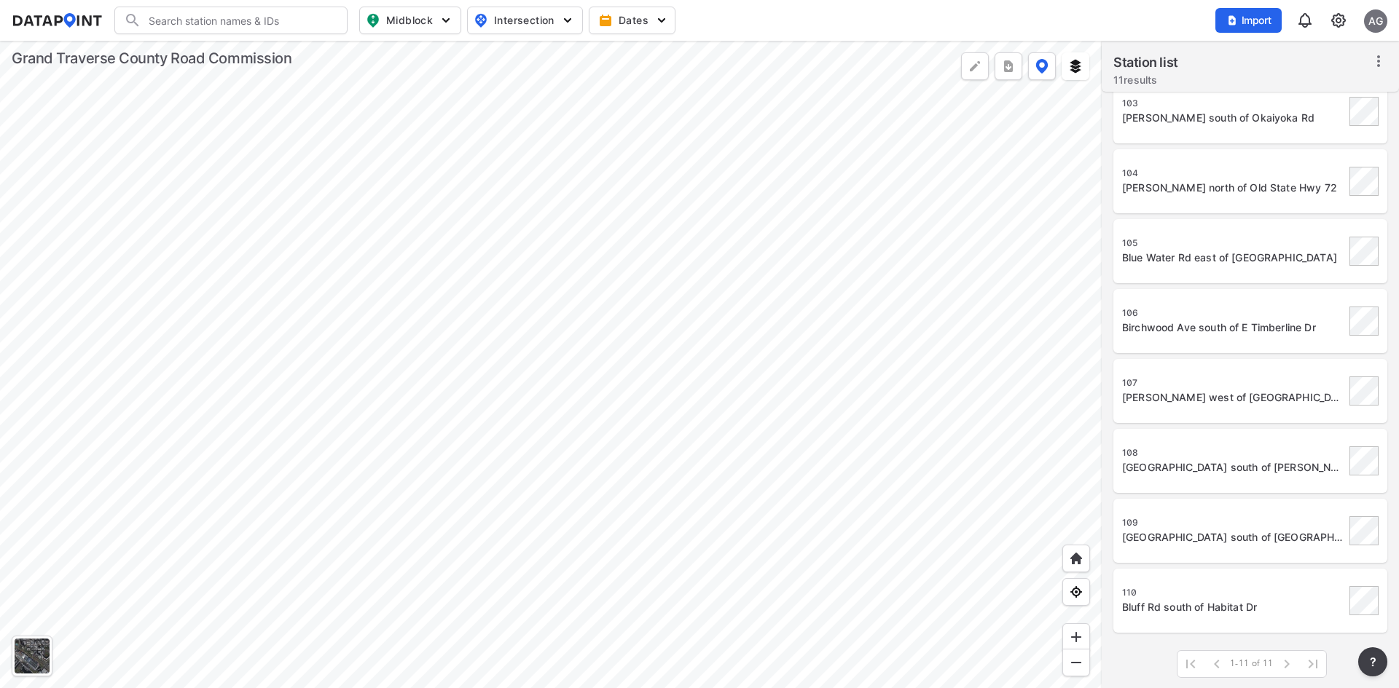
click at [1192, 530] on div "109 Deepwater Point Rd south of Dock Rd" at bounding box center [1233, 531] width 223 height 28
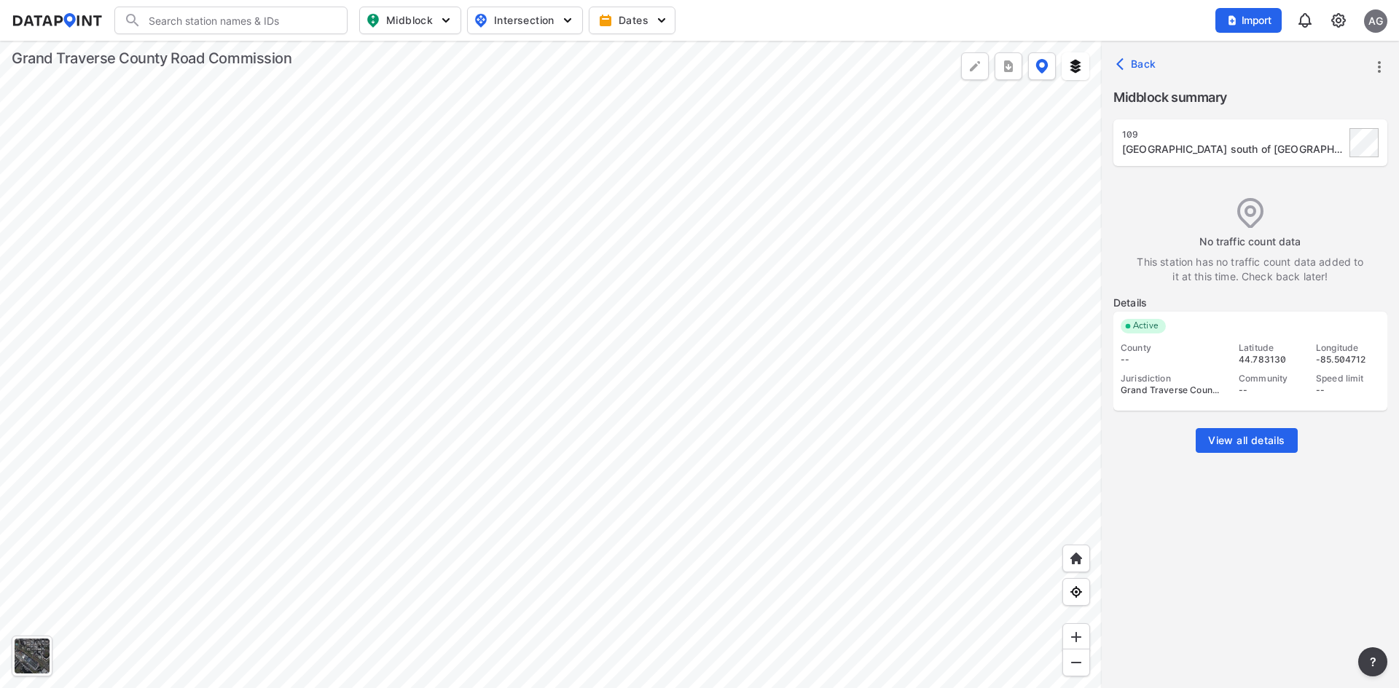
click at [1146, 63] on span "Back" at bounding box center [1137, 64] width 37 height 15
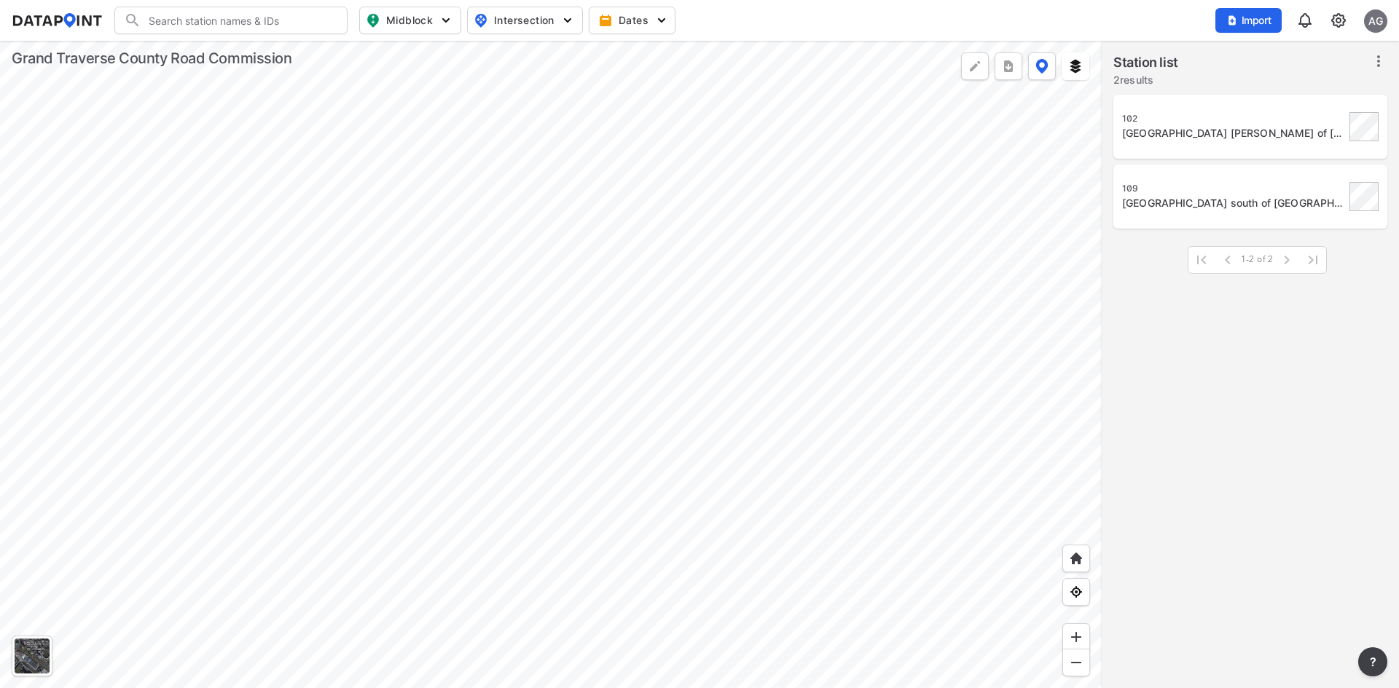
click at [848, 416] on div at bounding box center [550, 365] width 1101 height 648
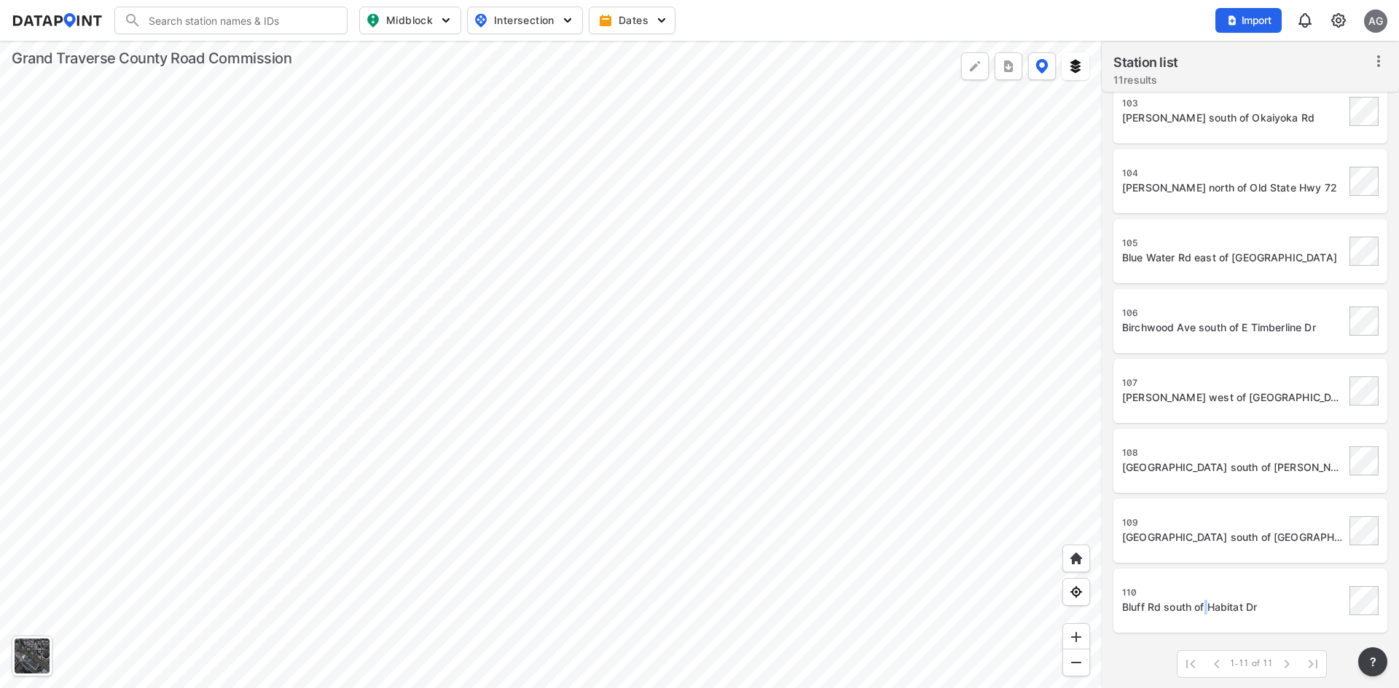
drag, startPoint x: 1206, startPoint y: 602, endPoint x: 1200, endPoint y: 606, distance: 7.9
click at [1200, 606] on div "110 Bluff Rd south of Habitat Dr" at bounding box center [1233, 601] width 223 height 28
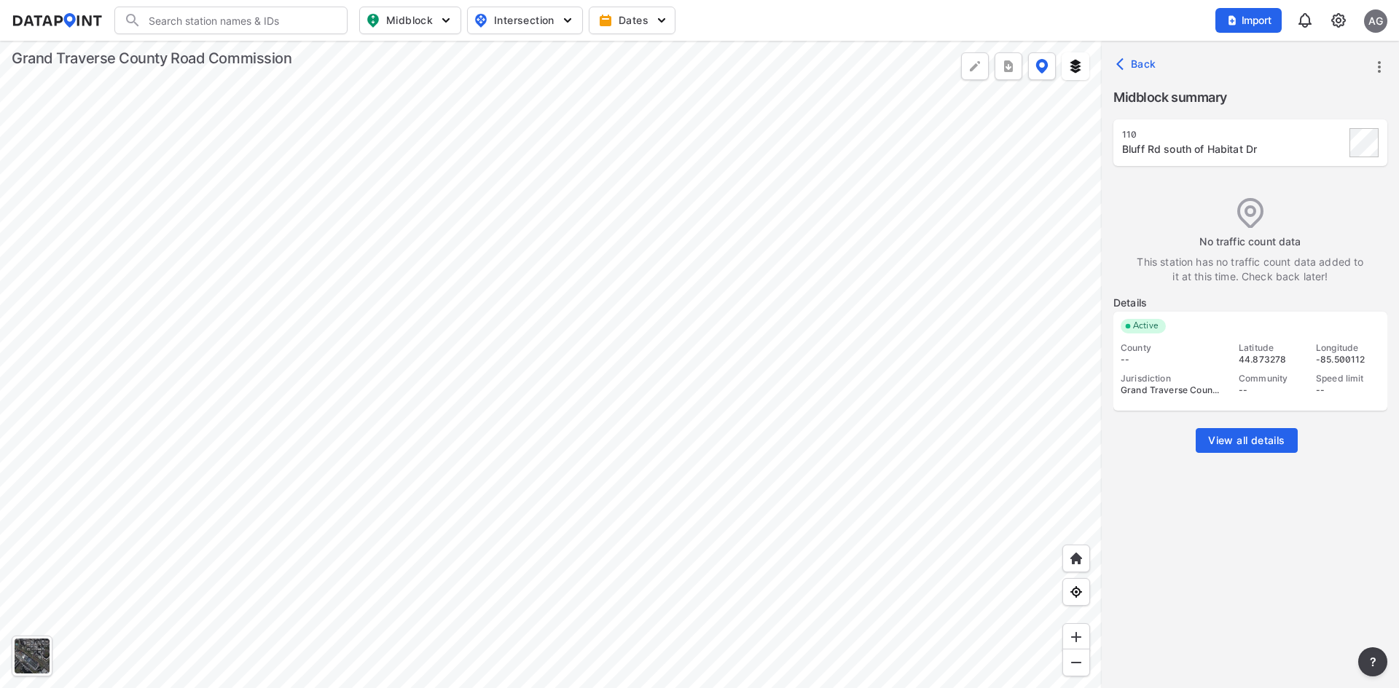
click at [799, 106] on div at bounding box center [550, 365] width 1101 height 648
click at [747, 208] on div at bounding box center [550, 365] width 1101 height 648
click at [728, 450] on div at bounding box center [550, 365] width 1101 height 648
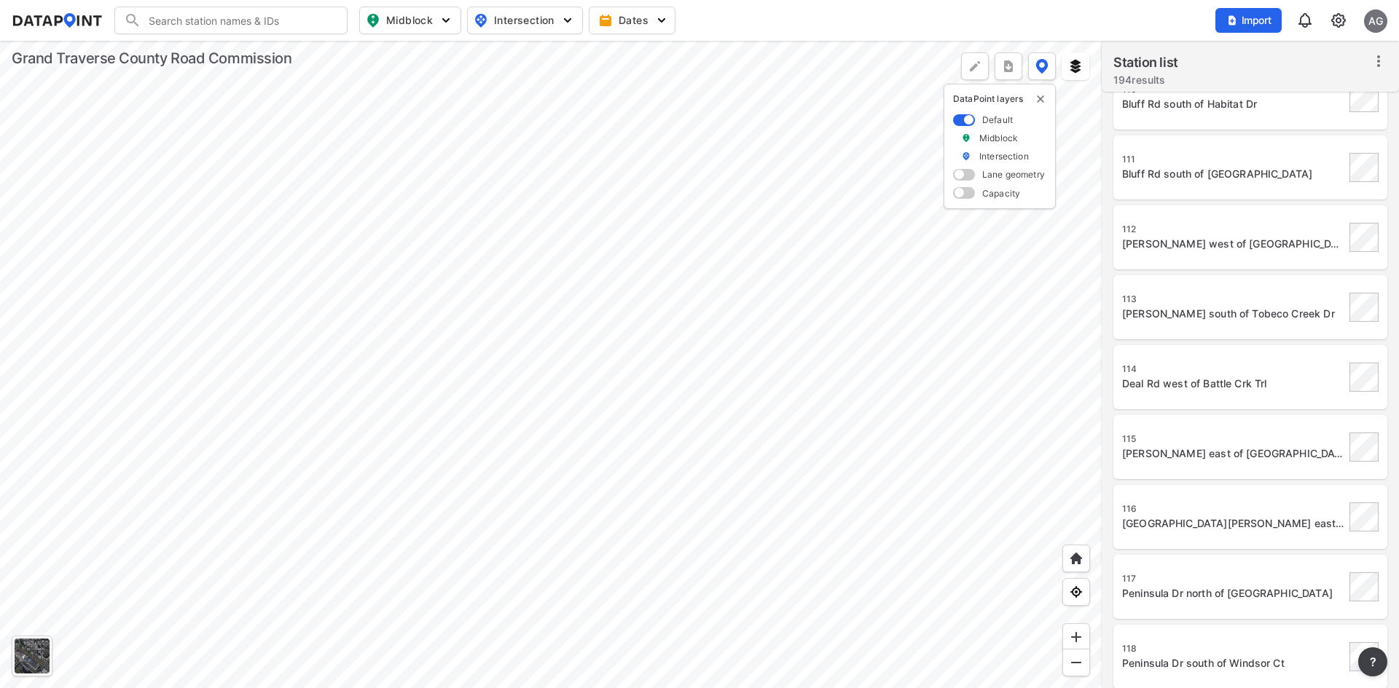
scroll to position [1204, 0]
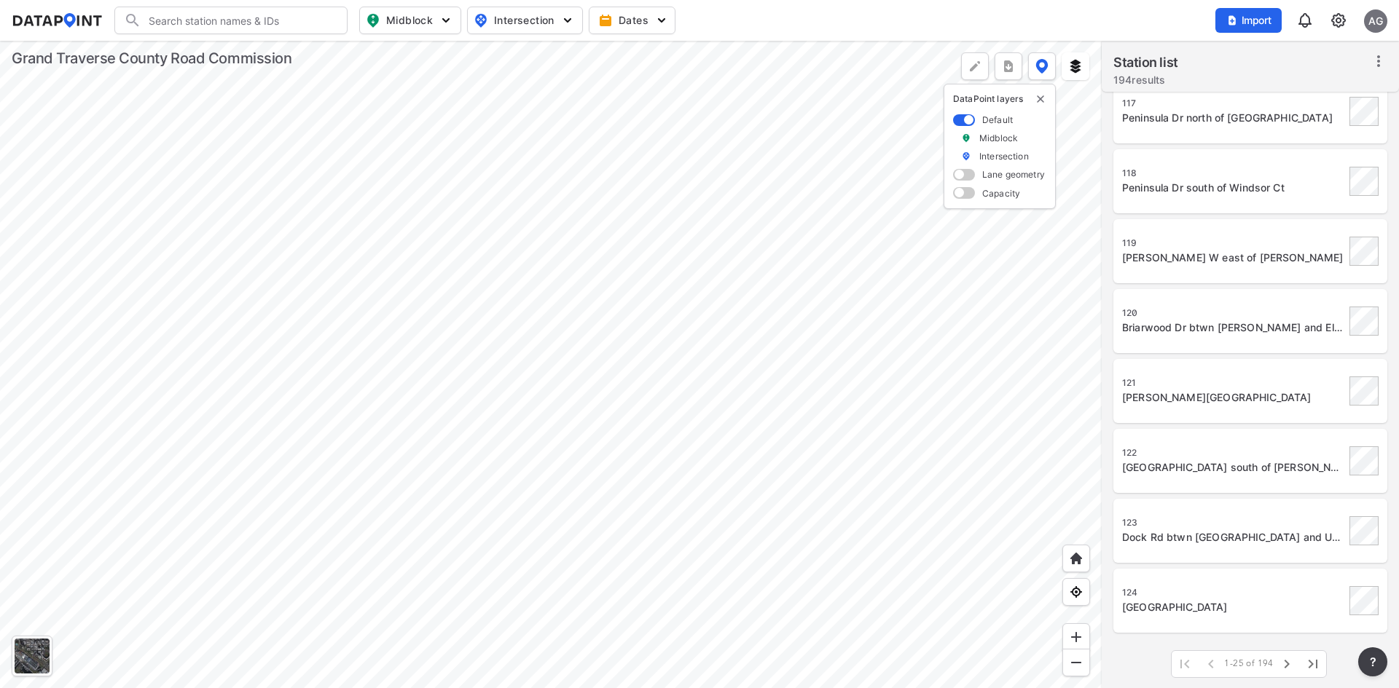
click at [1192, 606] on div "Old Mission Rd east of Center Rd" at bounding box center [1233, 607] width 223 height 15
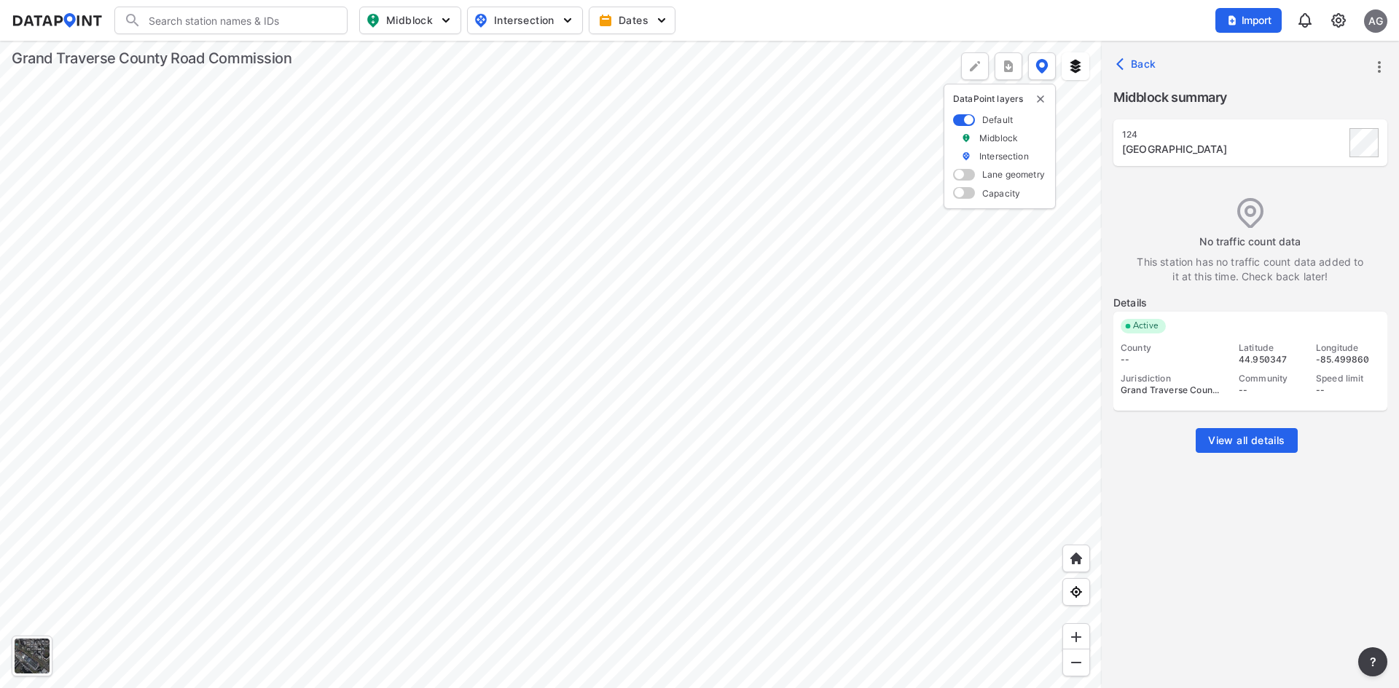
click at [736, 274] on div at bounding box center [550, 365] width 1101 height 648
click at [1042, 99] on img "delete" at bounding box center [1040, 99] width 12 height 12
click at [755, 208] on div at bounding box center [550, 365] width 1101 height 648
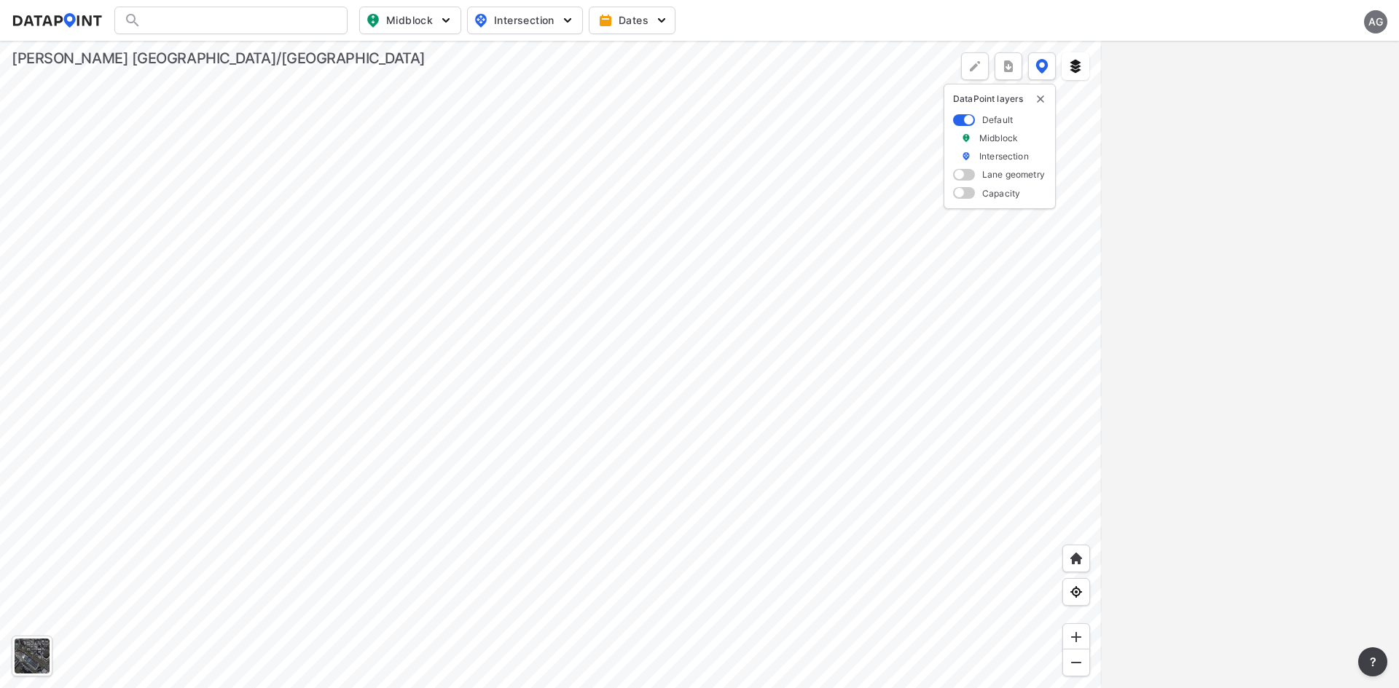
click at [1373, 23] on div "AG" at bounding box center [1375, 21] width 23 height 23
click at [1324, 88] on p "Log out" at bounding box center [1326, 84] width 122 height 26
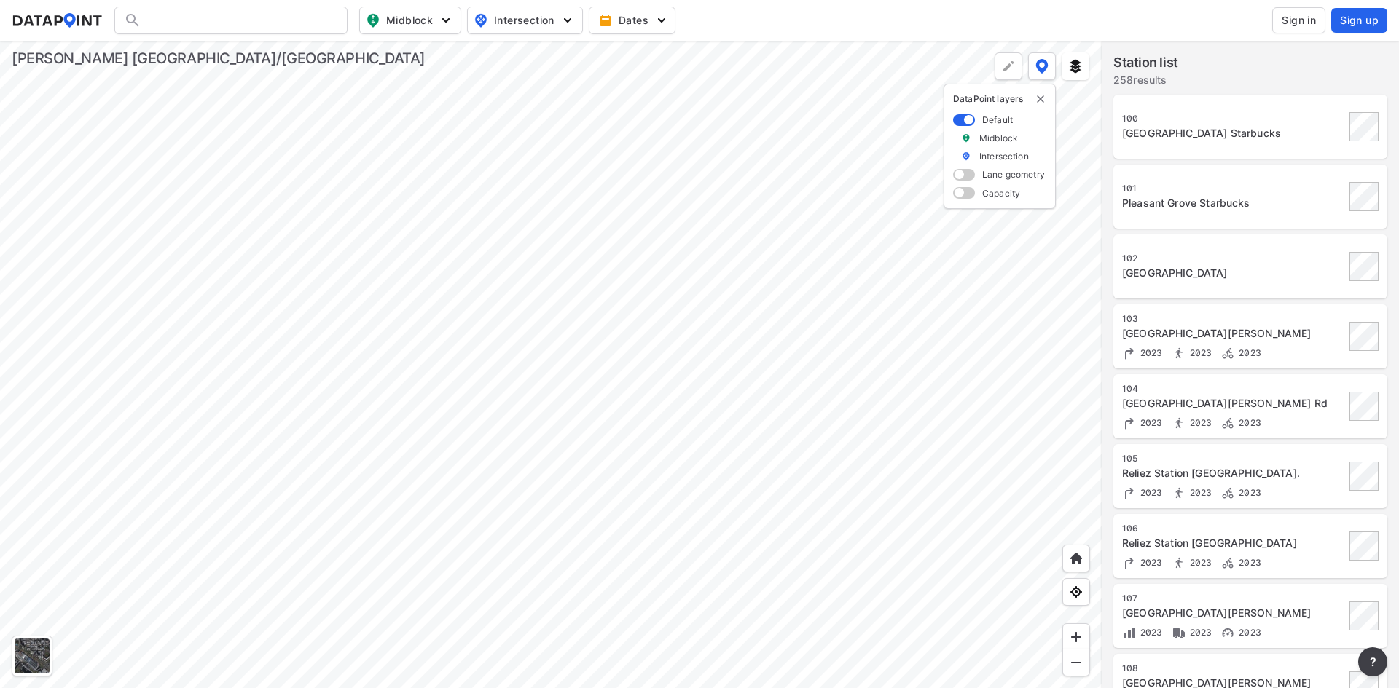
click at [1298, 15] on span "Sign in" at bounding box center [1298, 20] width 34 height 15
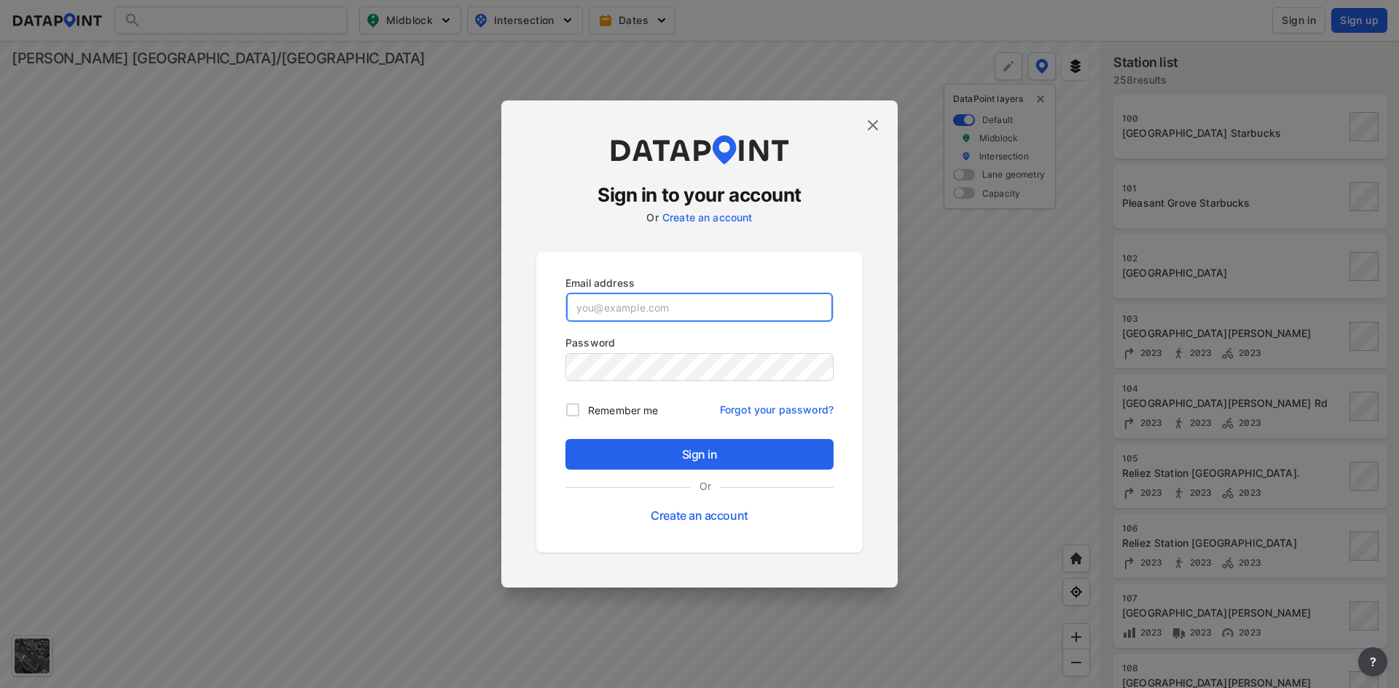
type input "adm_kimleyhorn@data-point.io"
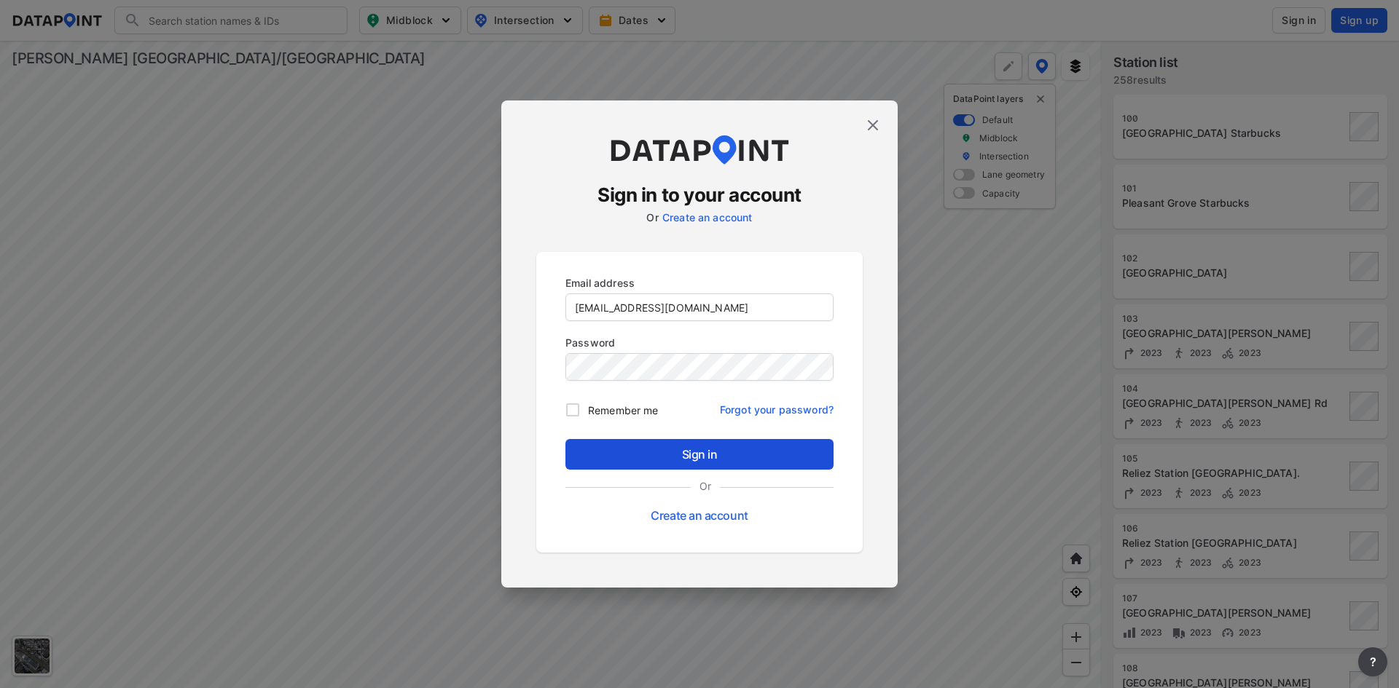
click at [658, 449] on span "Sign in" at bounding box center [699, 454] width 245 height 17
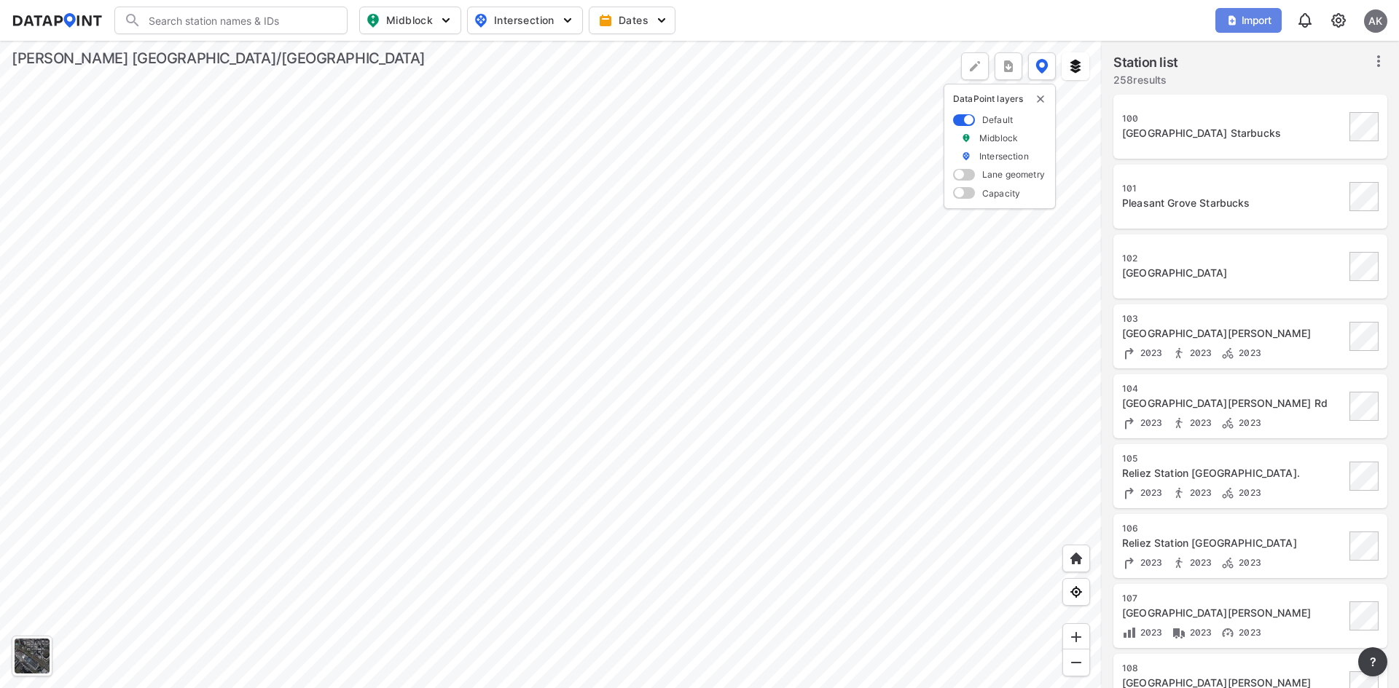
click at [1253, 21] on span "Import" at bounding box center [1248, 20] width 49 height 15
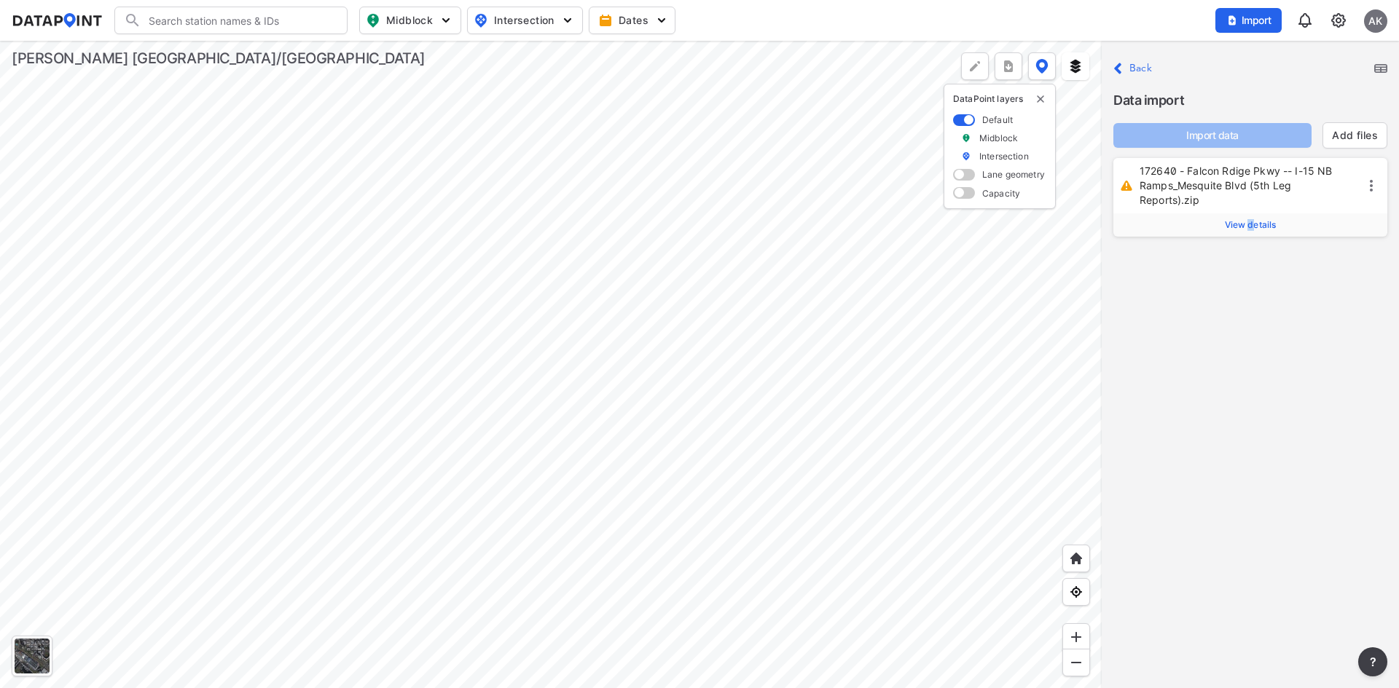
click at [1249, 221] on span "View details" at bounding box center [1251, 225] width 52 height 12
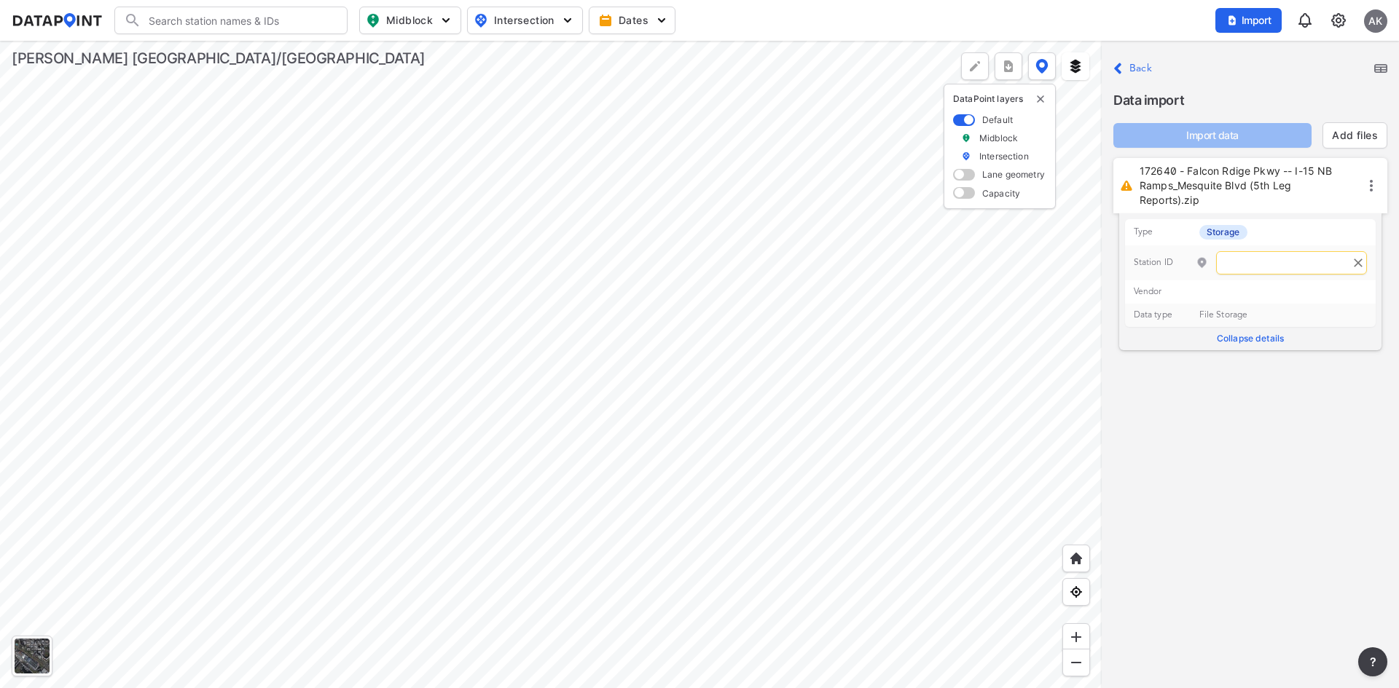
drag, startPoint x: 1271, startPoint y: 258, endPoint x: 1290, endPoint y: 254, distance: 19.4
click at [1271, 259] on input "text" at bounding box center [1291, 262] width 151 height 23
click at [1172, 288] on span ") Falcon Ridge Pkwy & I-15 NB Ramps/Mesquite Blvd" at bounding box center [1187, 303] width 173 height 32
type input "388"
click at [1181, 130] on span "Import data" at bounding box center [1212, 135] width 175 height 15
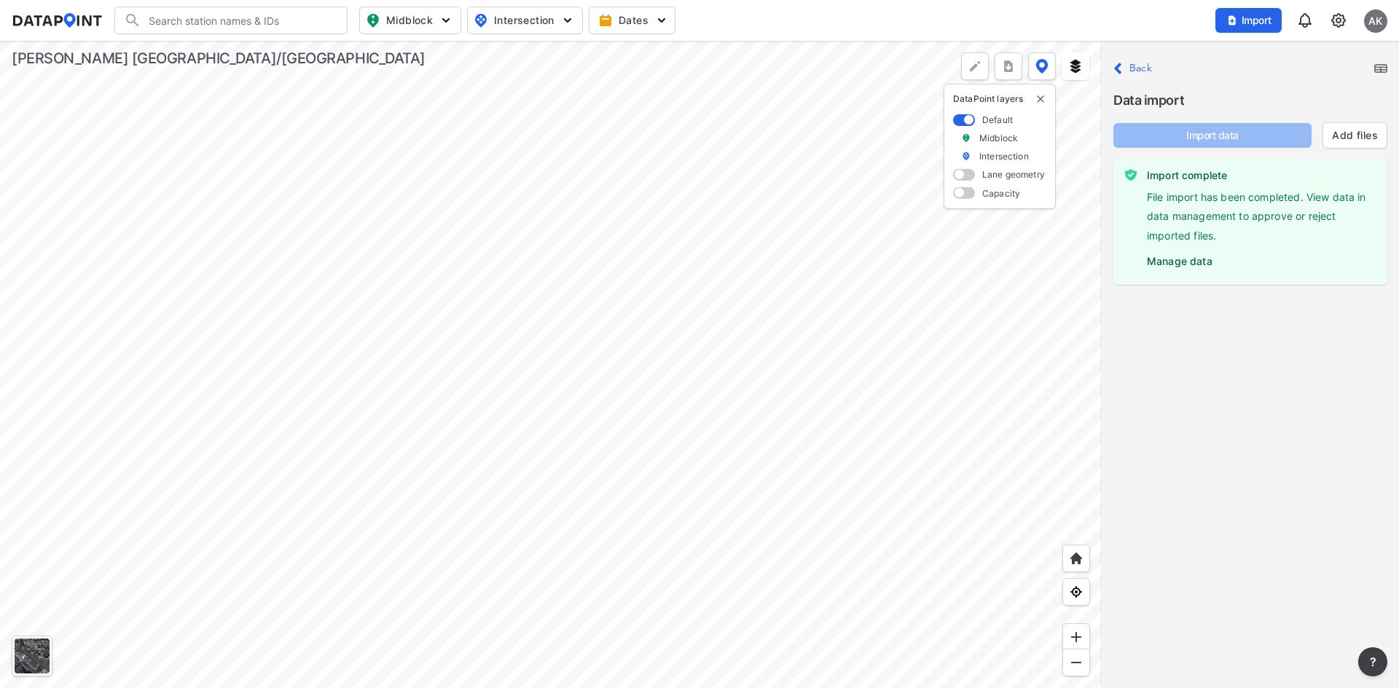
click at [1174, 256] on label "Manage data" at bounding box center [1261, 258] width 229 height 22
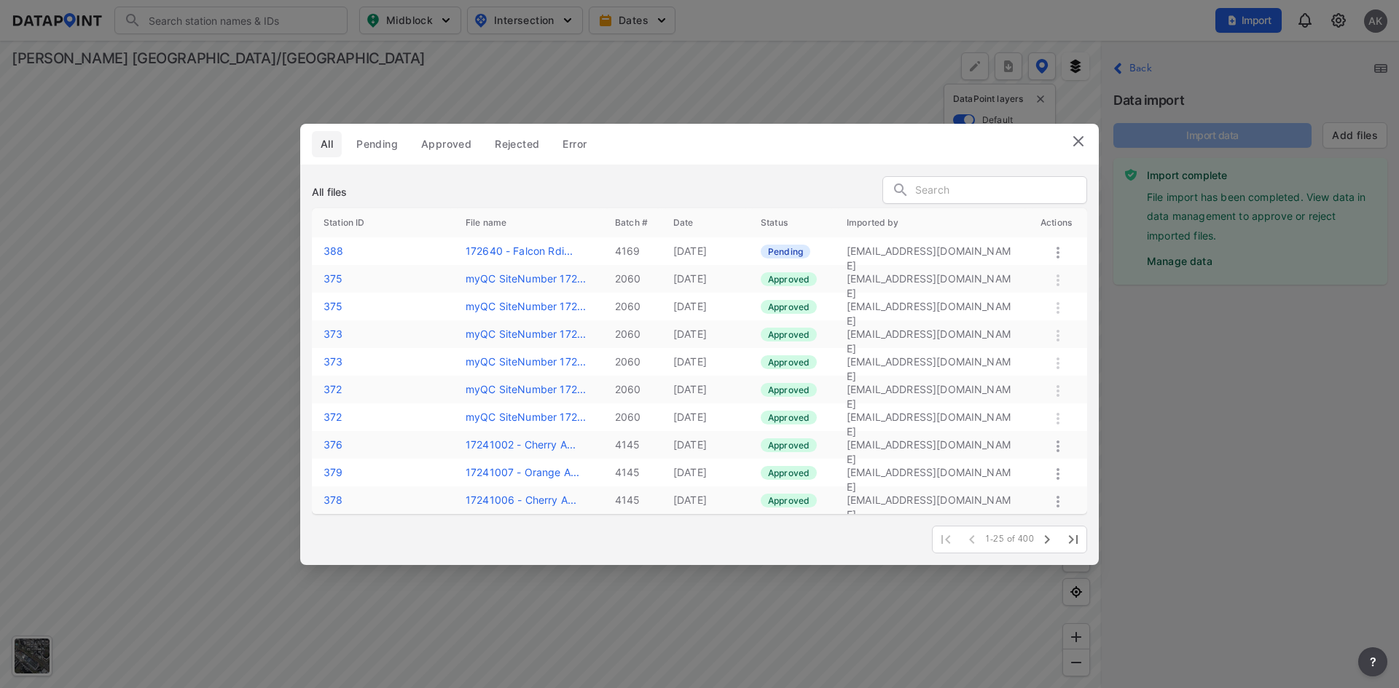
click at [1061, 255] on icon at bounding box center [1057, 252] width 17 height 17
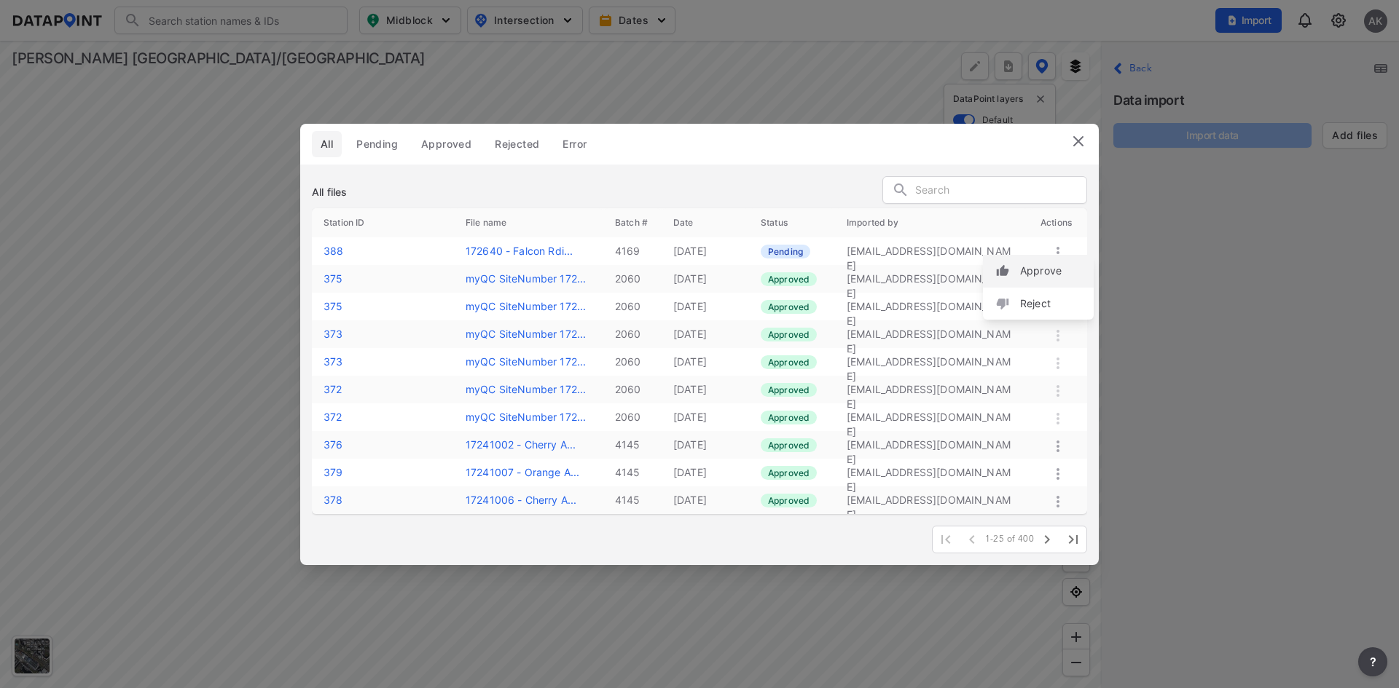
click at [1017, 275] on div "Approve" at bounding box center [1038, 271] width 111 height 33
click at [1074, 147] on img at bounding box center [1077, 141] width 17 height 17
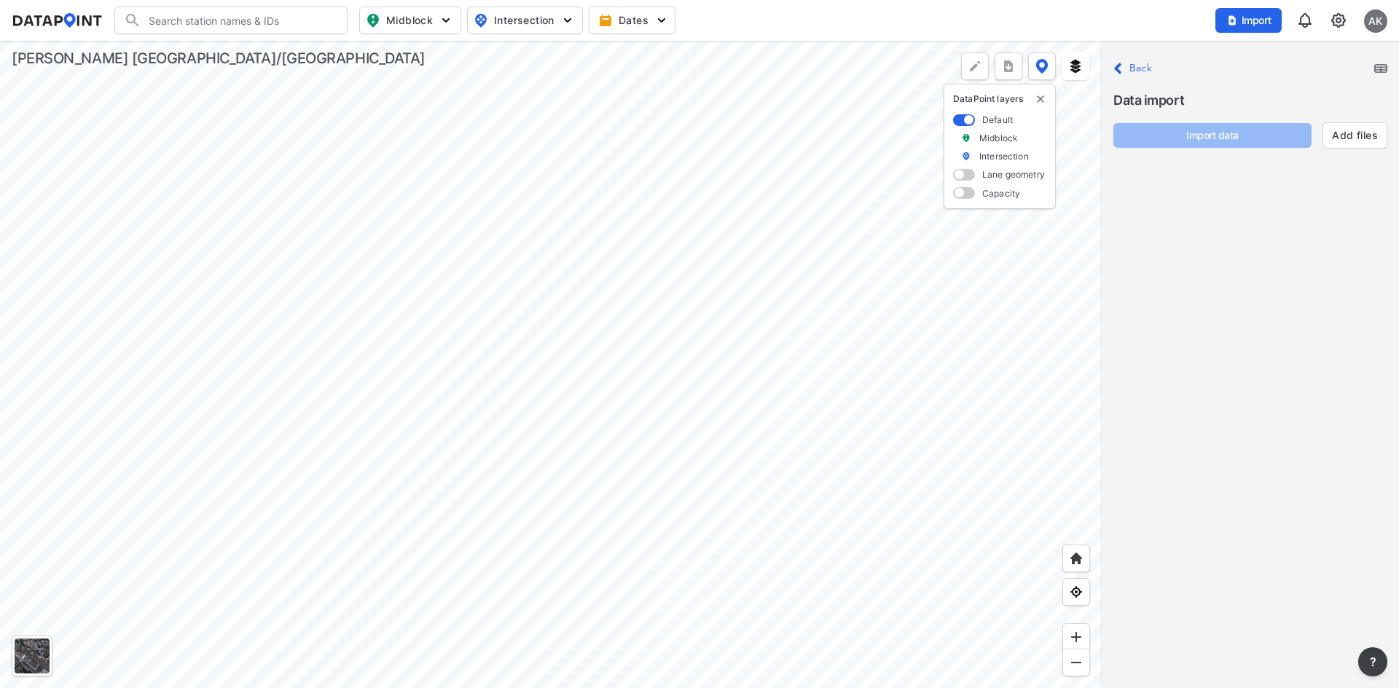
click at [1374, 23] on div "AK" at bounding box center [1375, 20] width 23 height 23
click at [1328, 82] on p "Log out" at bounding box center [1326, 84] width 122 height 26
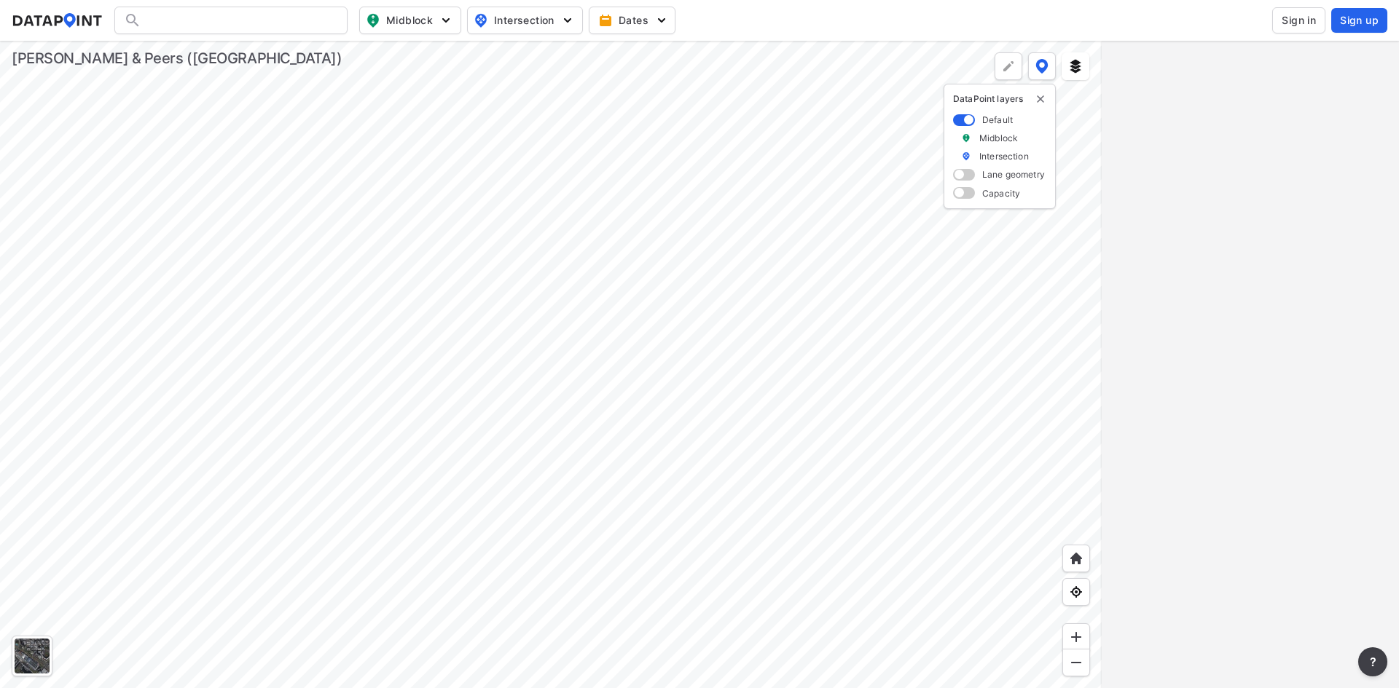
click at [1301, 16] on span "Sign in" at bounding box center [1298, 20] width 34 height 15
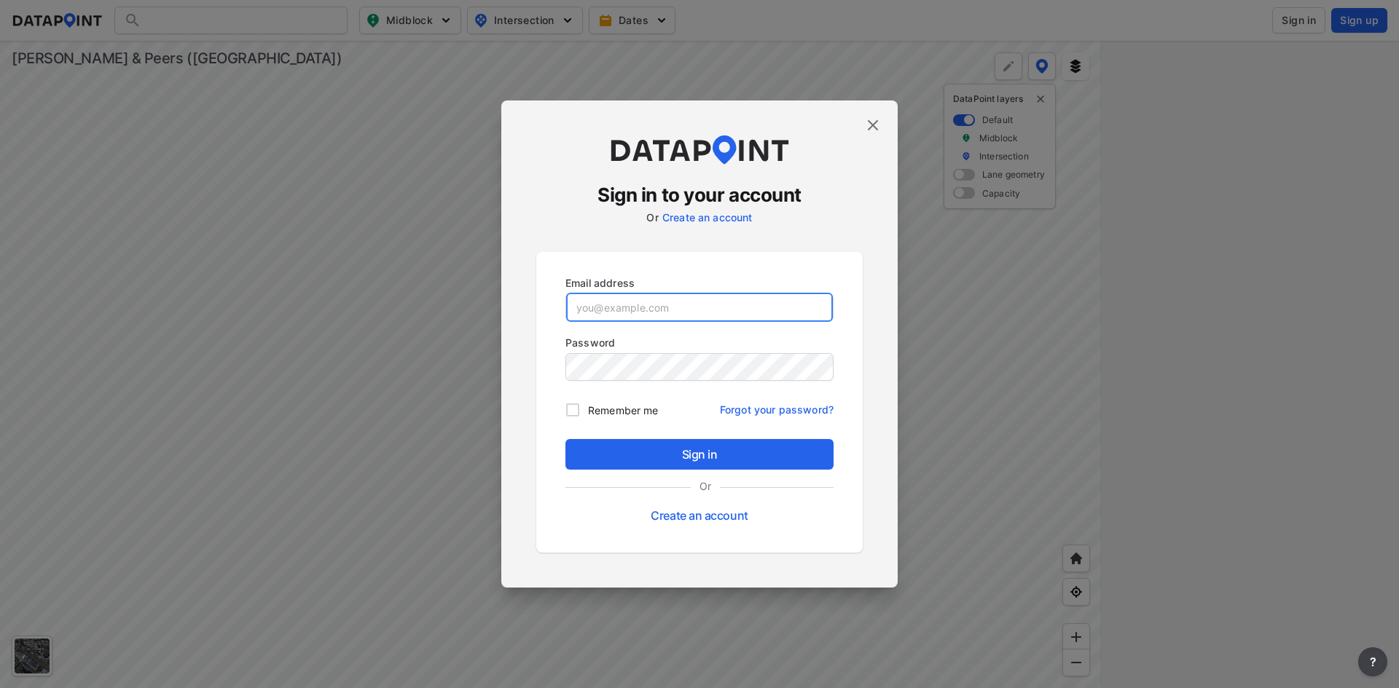
type input "[EMAIL_ADDRESS][DOMAIN_NAME]"
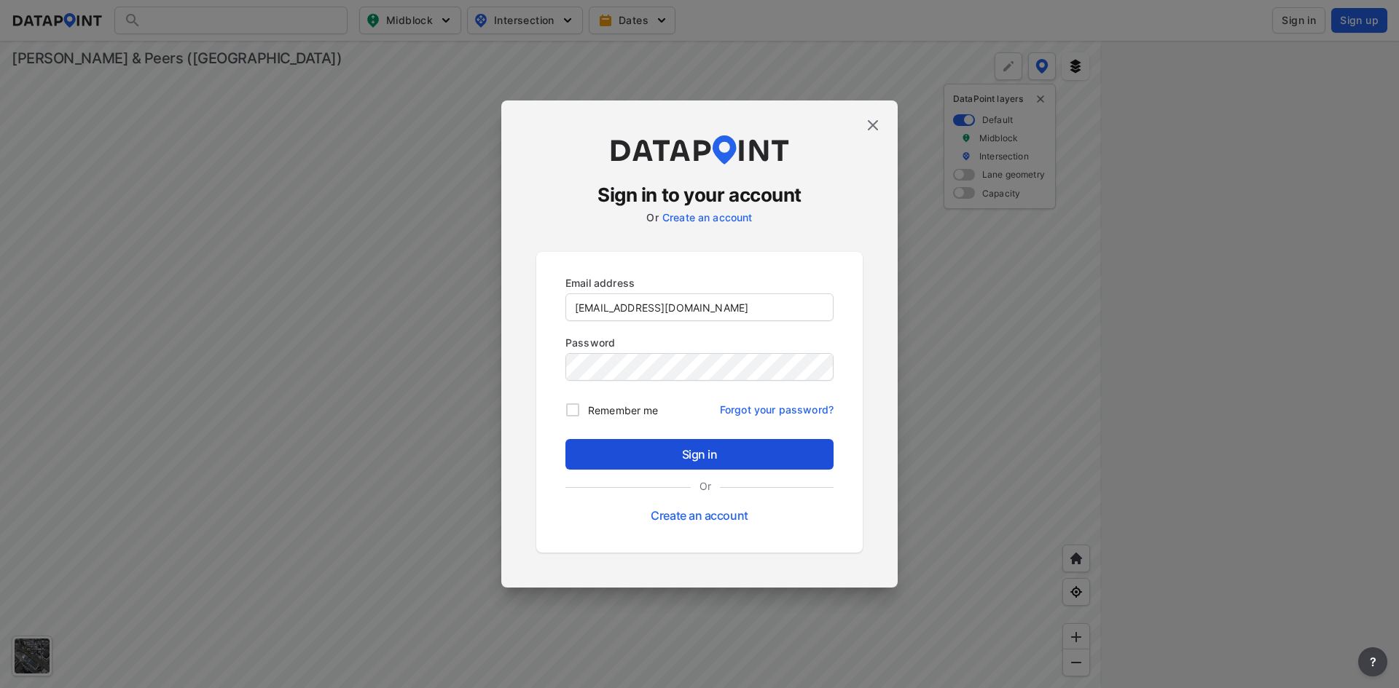
click at [637, 457] on span "Sign in" at bounding box center [699, 454] width 245 height 17
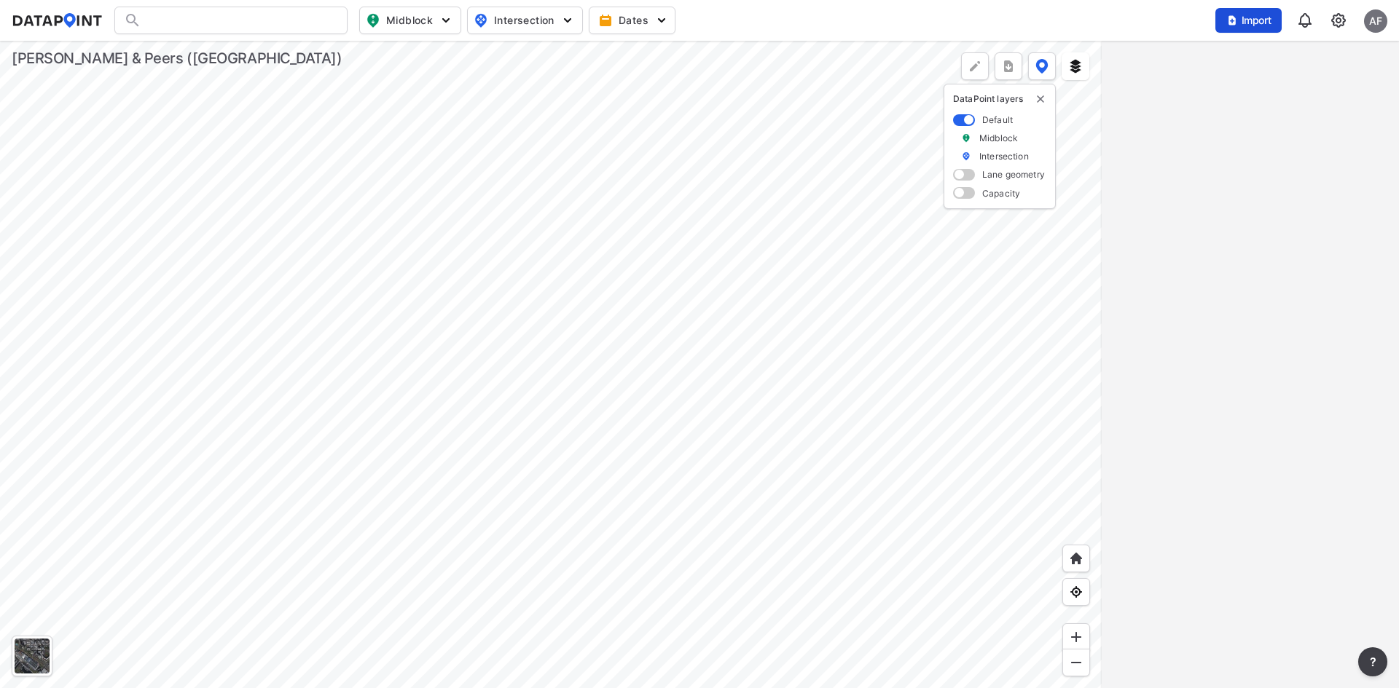
click at [1245, 20] on span "Import" at bounding box center [1248, 20] width 49 height 15
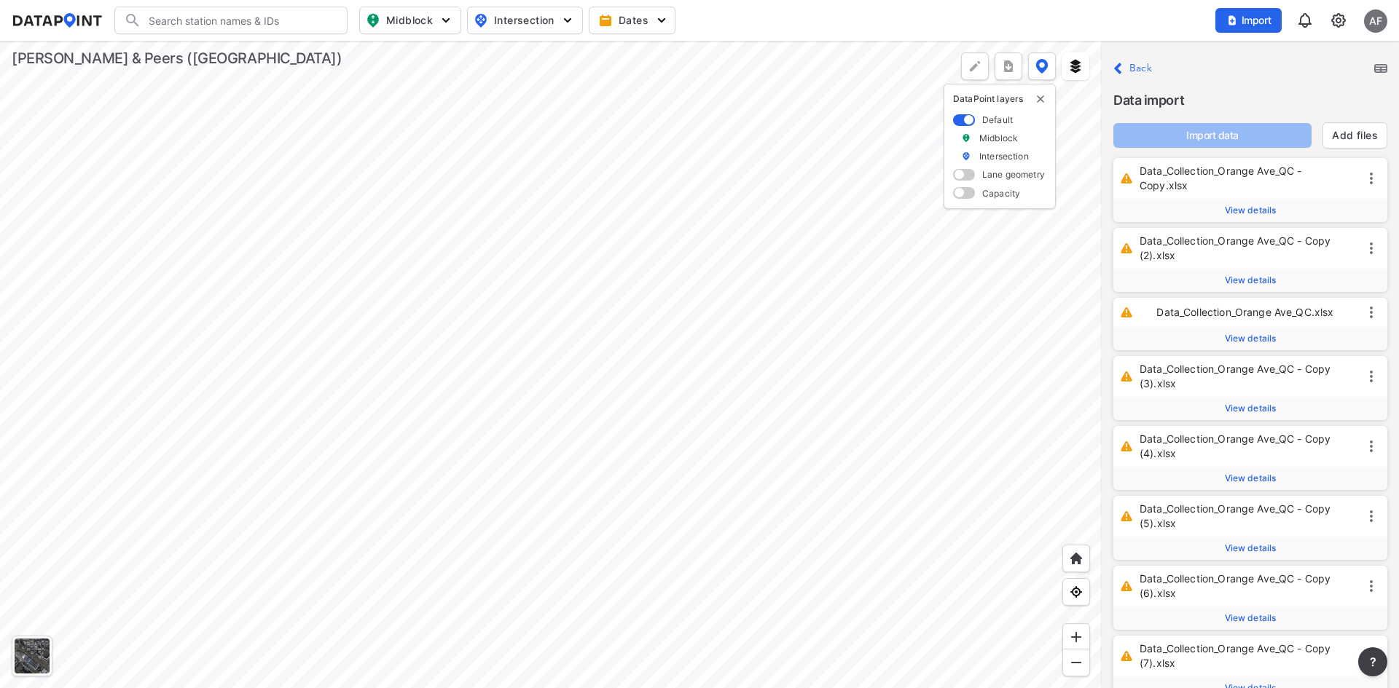
click at [1375, 66] on img at bounding box center [1380, 68] width 13 height 9
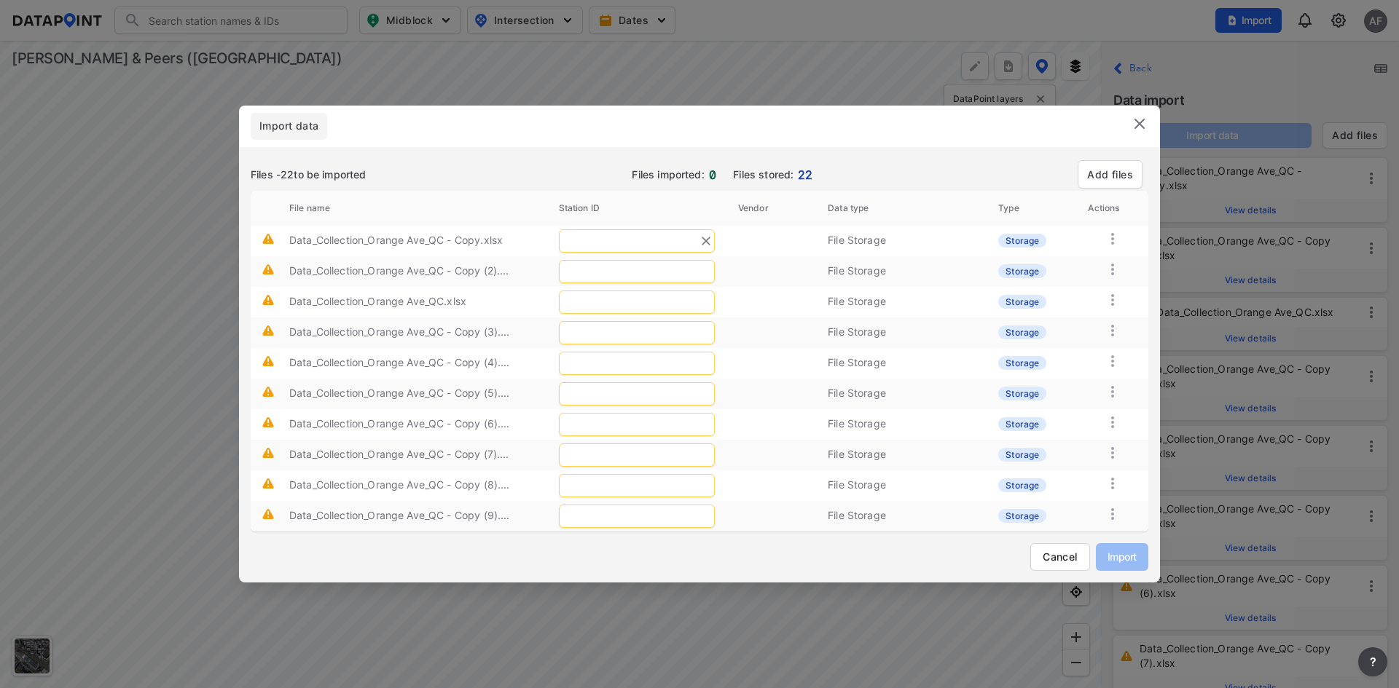
click at [657, 237] on input "text" at bounding box center [637, 240] width 156 height 23
click at [543, 304] on span ") Orange Ave west of [GEOGRAPHIC_DATA]" at bounding box center [591, 300] width 210 height 12
type input "1193"
click at [585, 273] on input "text" at bounding box center [637, 271] width 156 height 23
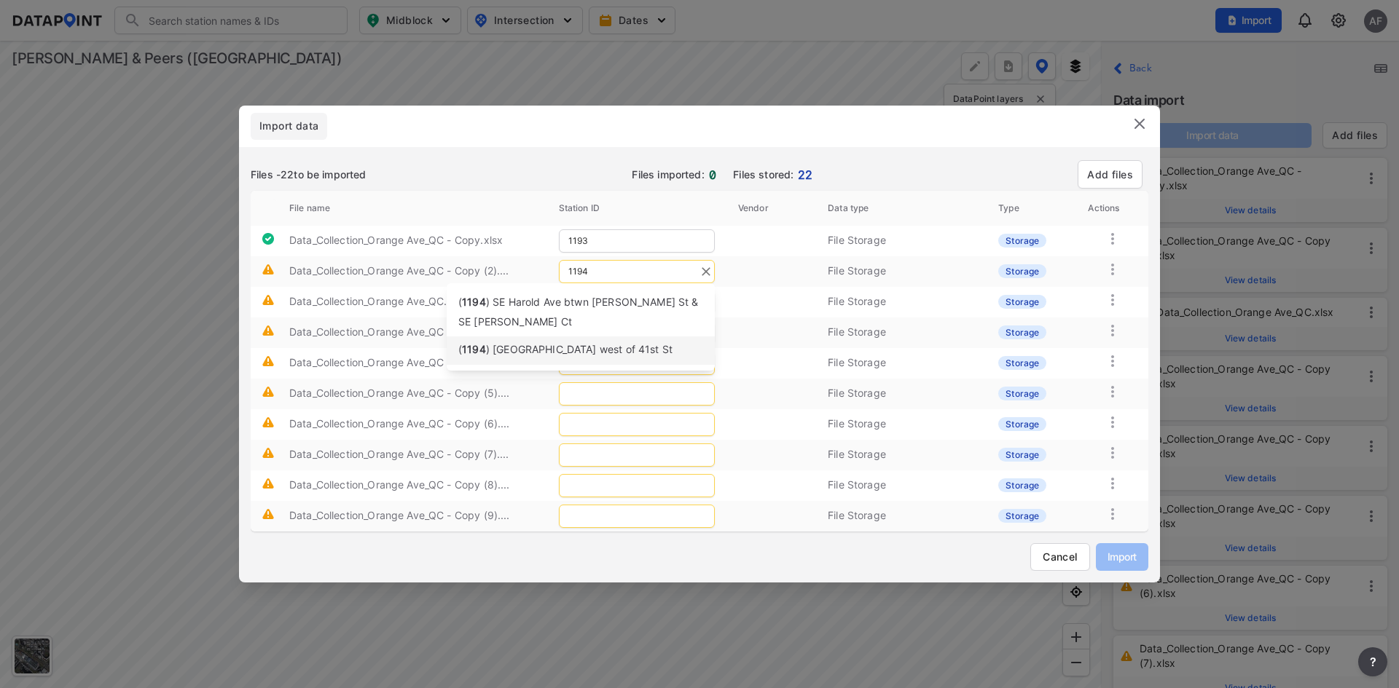
click at [552, 355] on span ") [GEOGRAPHIC_DATA] west of 41st St" at bounding box center [579, 349] width 186 height 12
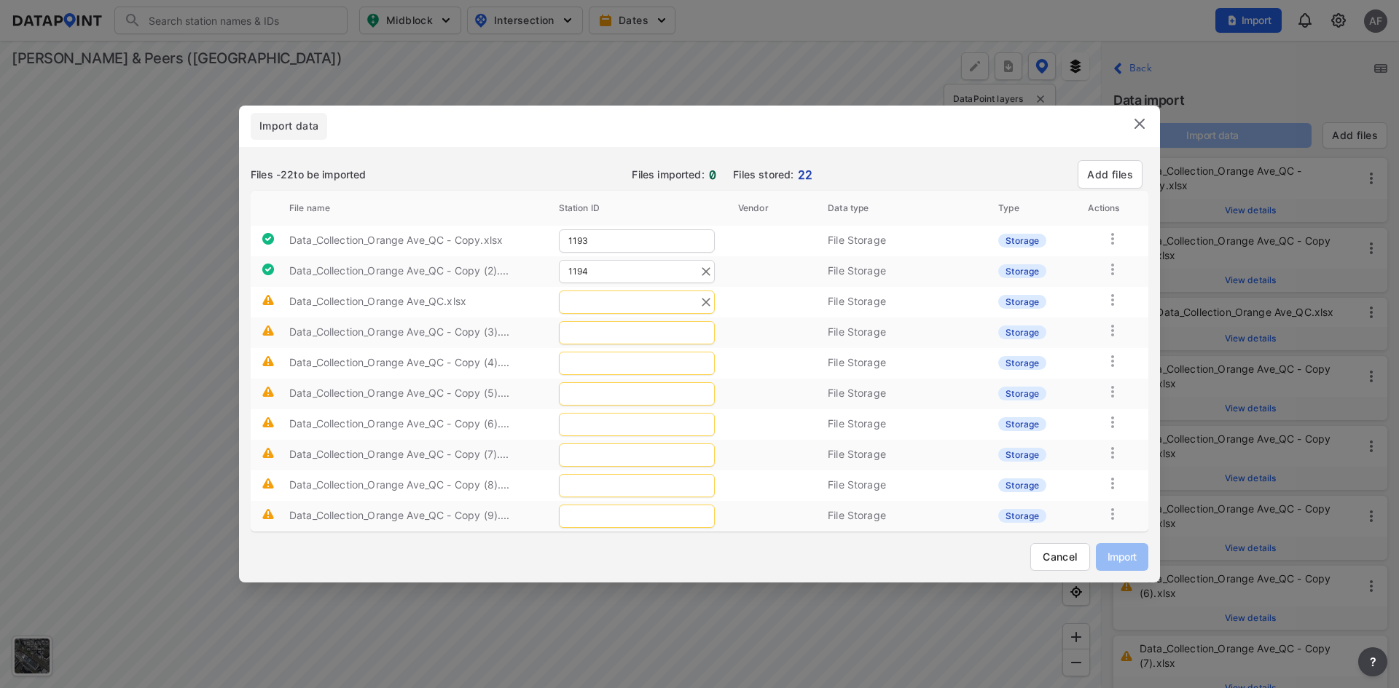
type input "1194"
click at [592, 307] on input "text" at bounding box center [637, 302] width 156 height 23
click at [575, 374] on span ") [GEOGRAPHIC_DATA][PERSON_NAME]" at bounding box center [583, 380] width 194 height 12
type input "1195"
click at [610, 328] on input "text" at bounding box center [637, 332] width 156 height 23
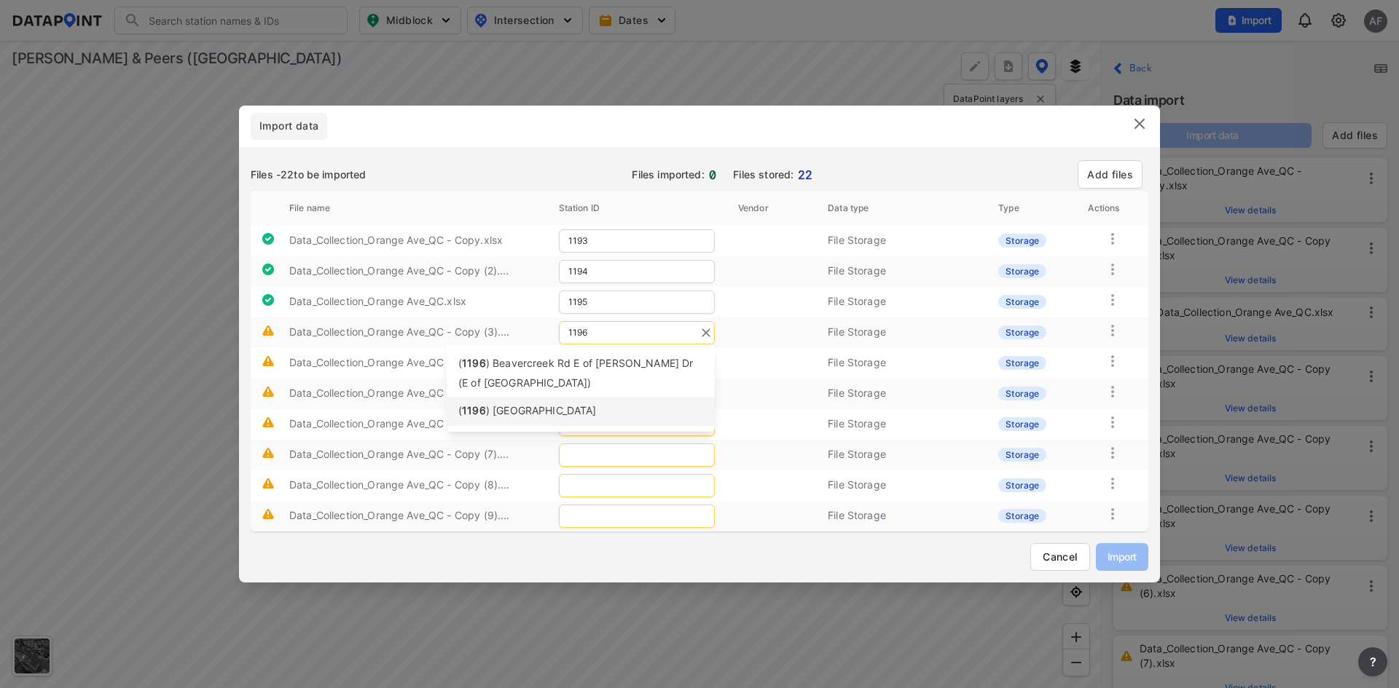
click at [538, 412] on span ") [GEOGRAPHIC_DATA]" at bounding box center [541, 410] width 111 height 12
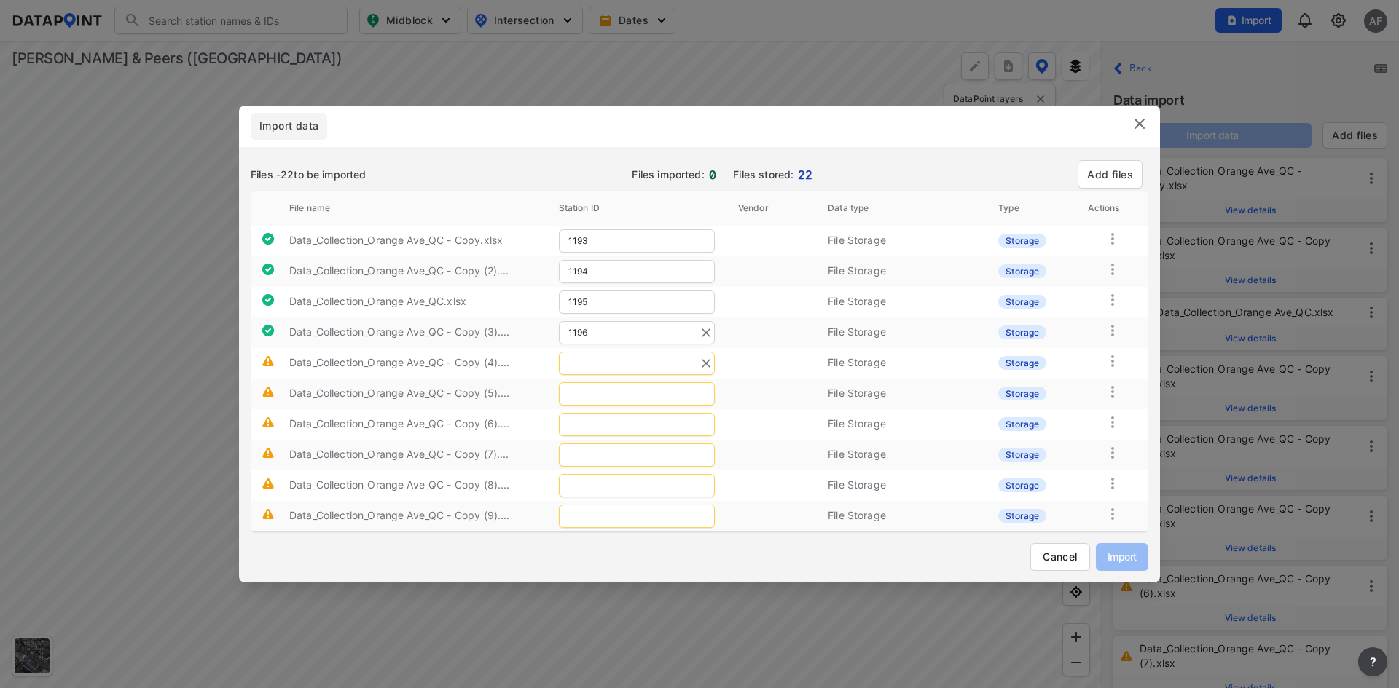
type input "1196"
drag, startPoint x: 599, startPoint y: 361, endPoint x: 1109, endPoint y: 68, distance: 588.4
click at [599, 361] on input "text" at bounding box center [637, 363] width 156 height 23
click at [576, 426] on span ") [GEOGRAPHIC_DATA]" at bounding box center [540, 422] width 111 height 12
type input "1197"
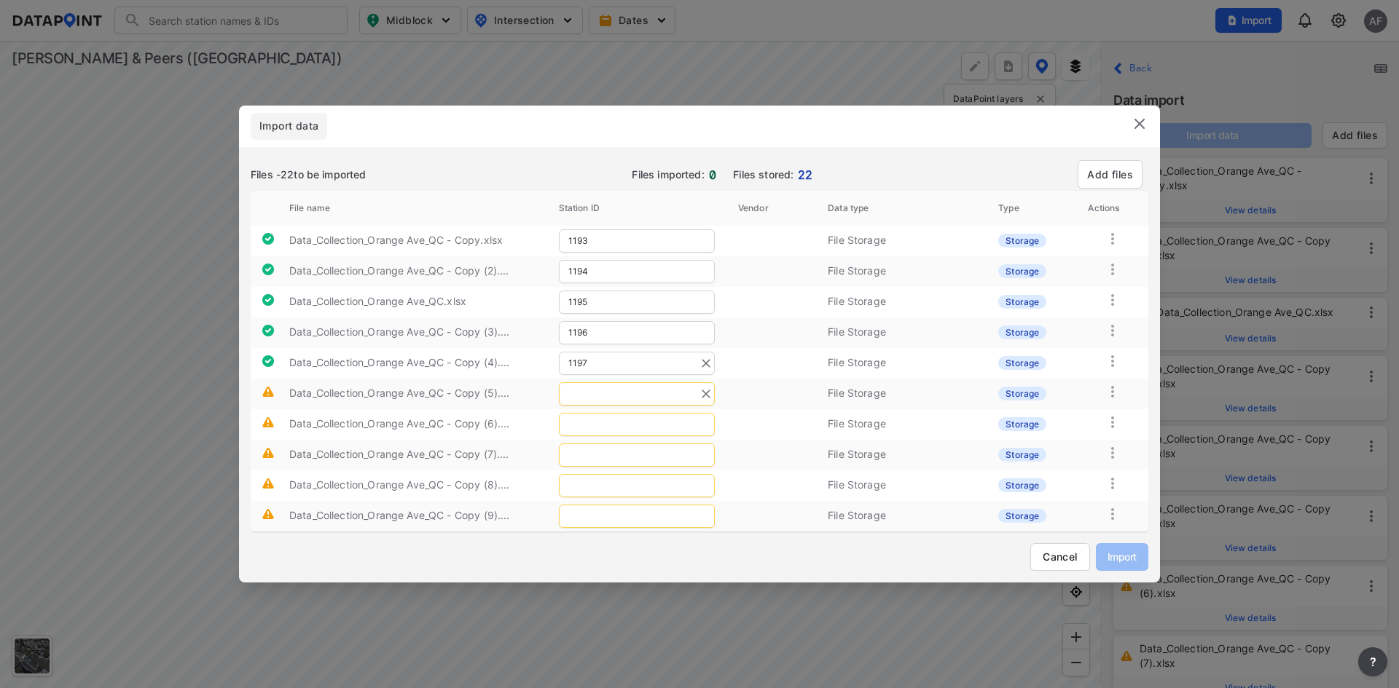
drag, startPoint x: 617, startPoint y: 384, endPoint x: 658, endPoint y: 359, distance: 47.7
click at [617, 383] on input "text" at bounding box center [637, 393] width 156 height 23
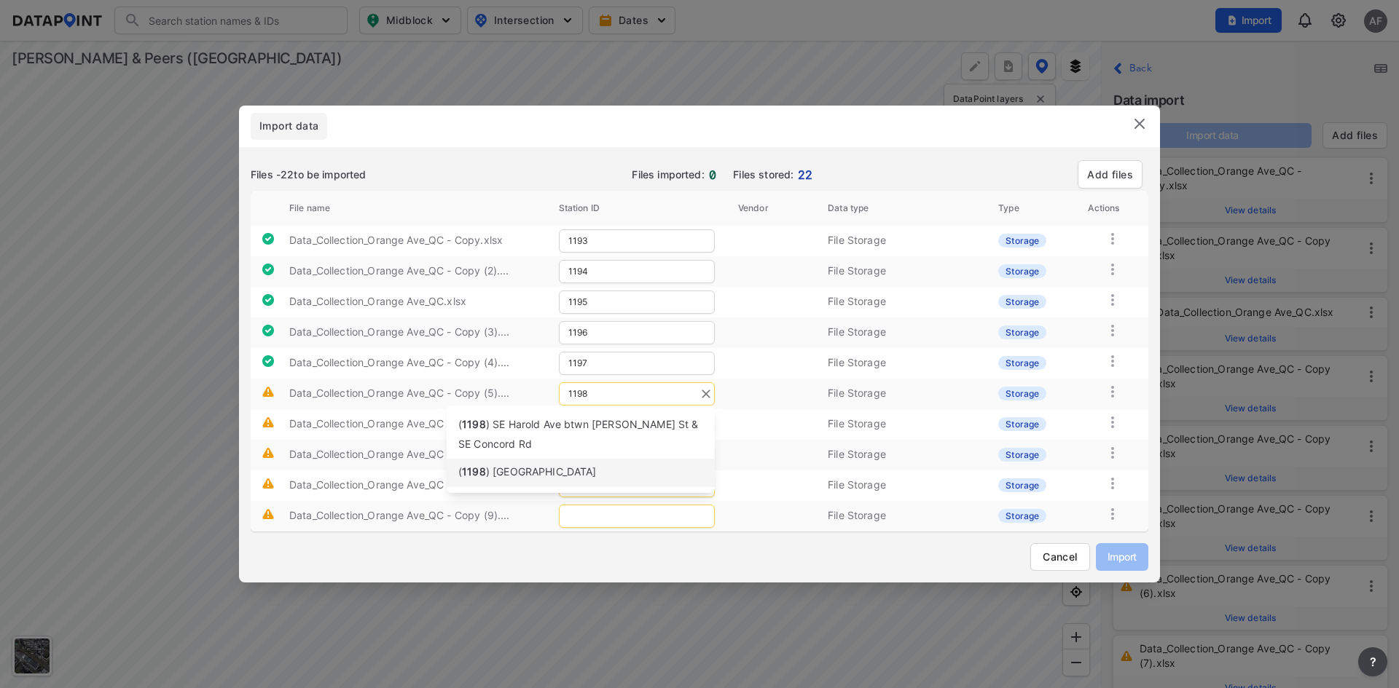
click at [527, 484] on li "( [STREET_ADDRESS]" at bounding box center [581, 473] width 268 height 28
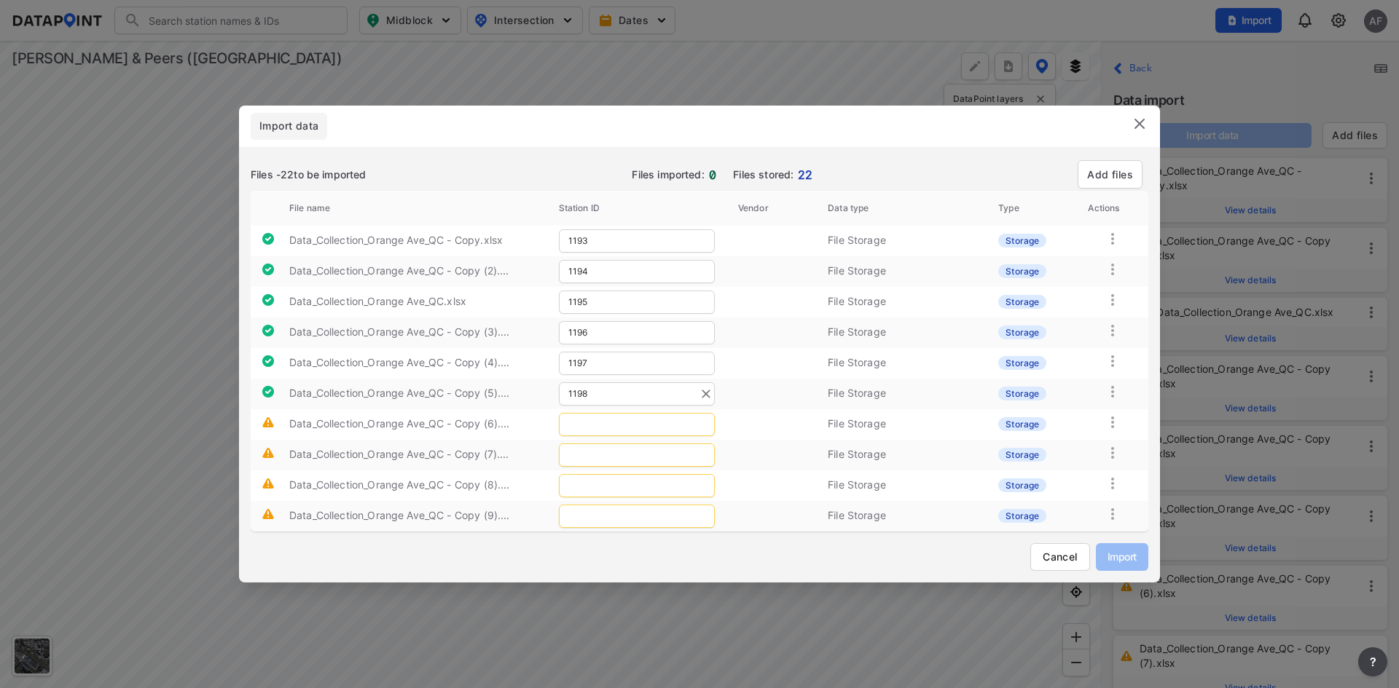
click at [597, 405] on input "1198" at bounding box center [637, 393] width 156 height 23
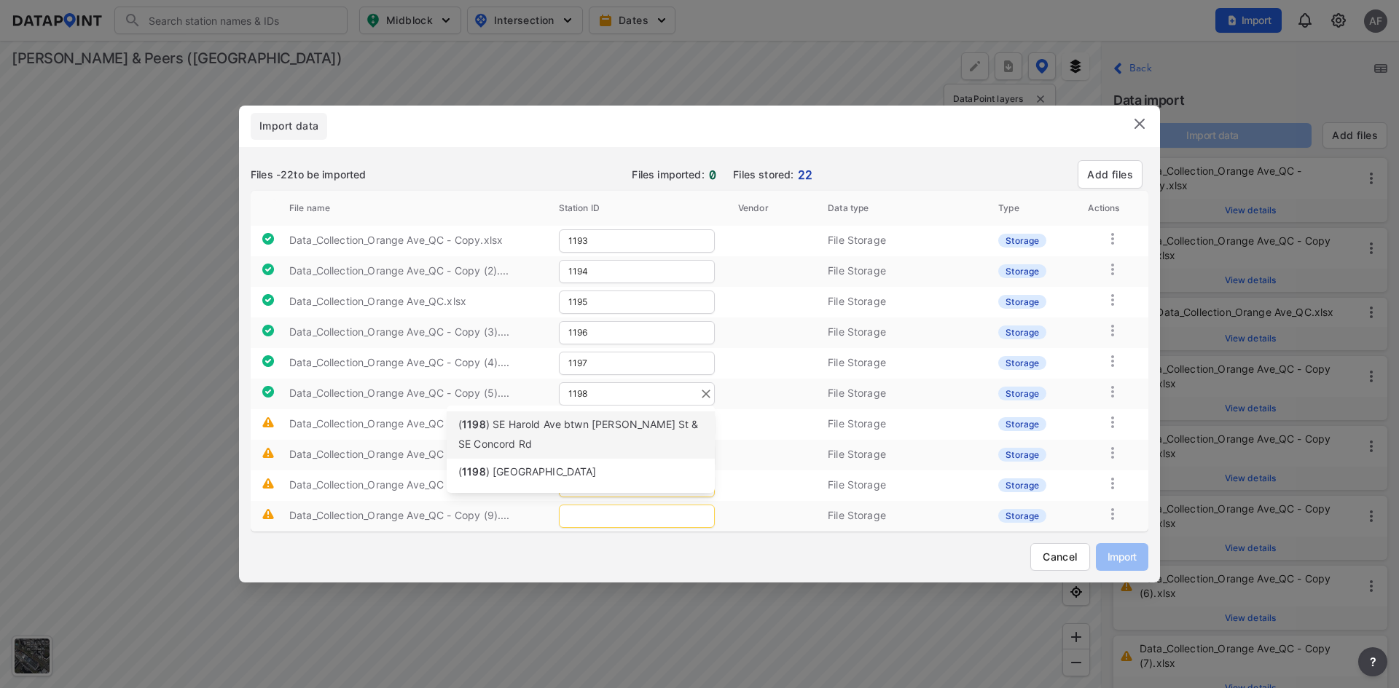
type input "1198"
click at [785, 414] on tr "Data_Collection_Orange Ave_QC - Copy (6).... File Storage Storage" at bounding box center [699, 424] width 897 height 31
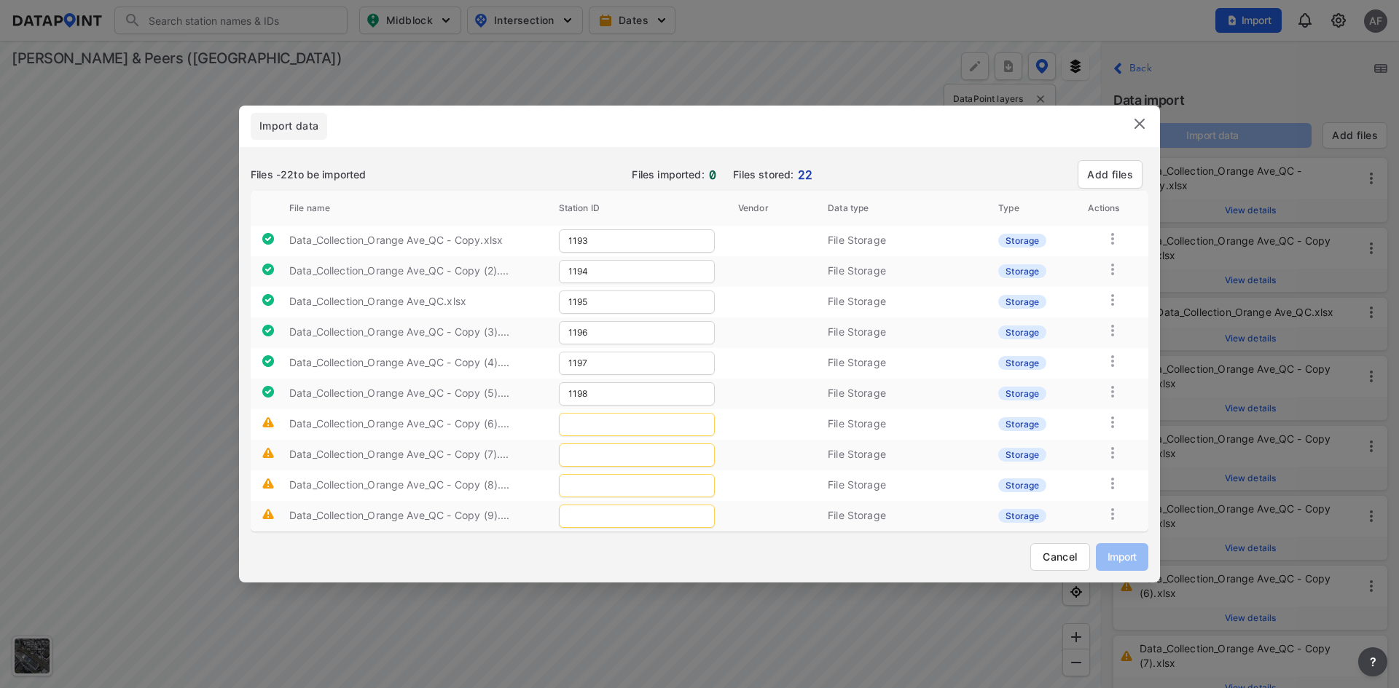
click at [621, 420] on input "text" at bounding box center [637, 424] width 156 height 23
click at [550, 496] on span ") [GEOGRAPHIC_DATA]" at bounding box center [541, 502] width 111 height 12
type input "1199"
click at [608, 322] on input "text" at bounding box center [637, 333] width 156 height 23
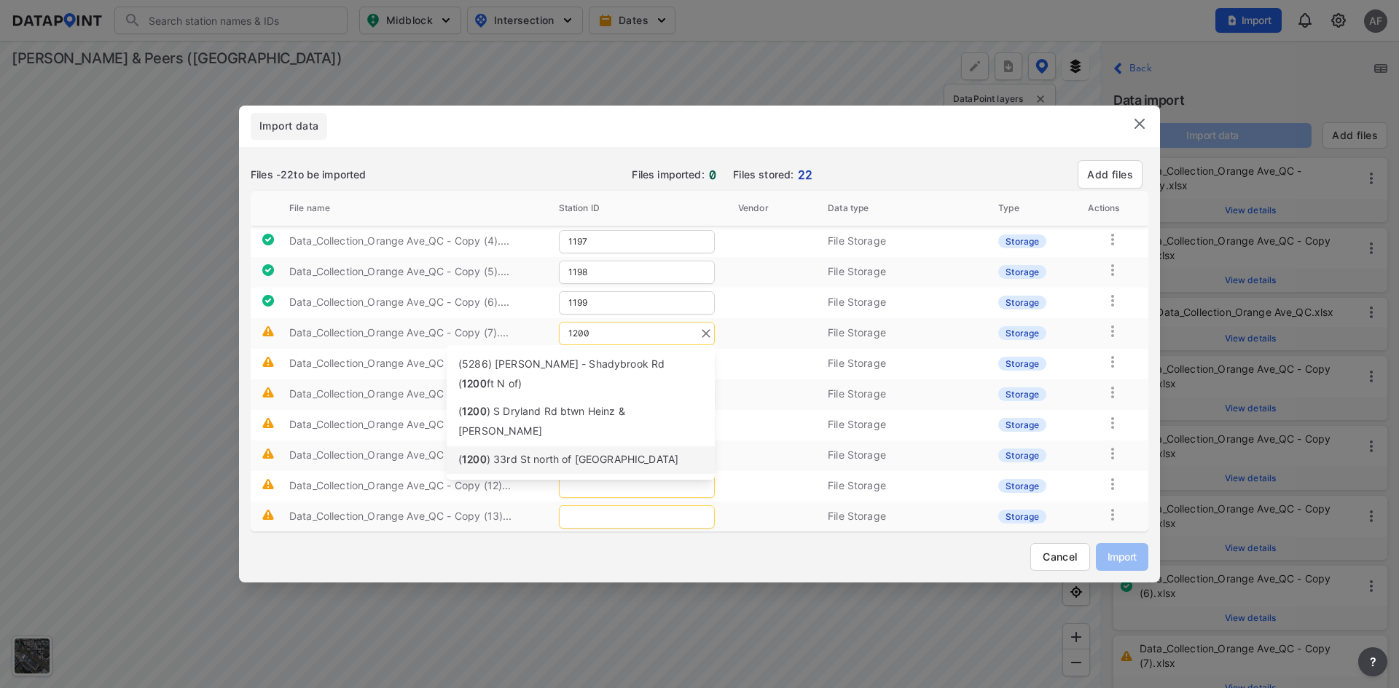
click at [573, 453] on span ") 33rd St north of [GEOGRAPHIC_DATA]" at bounding box center [583, 459] width 192 height 12
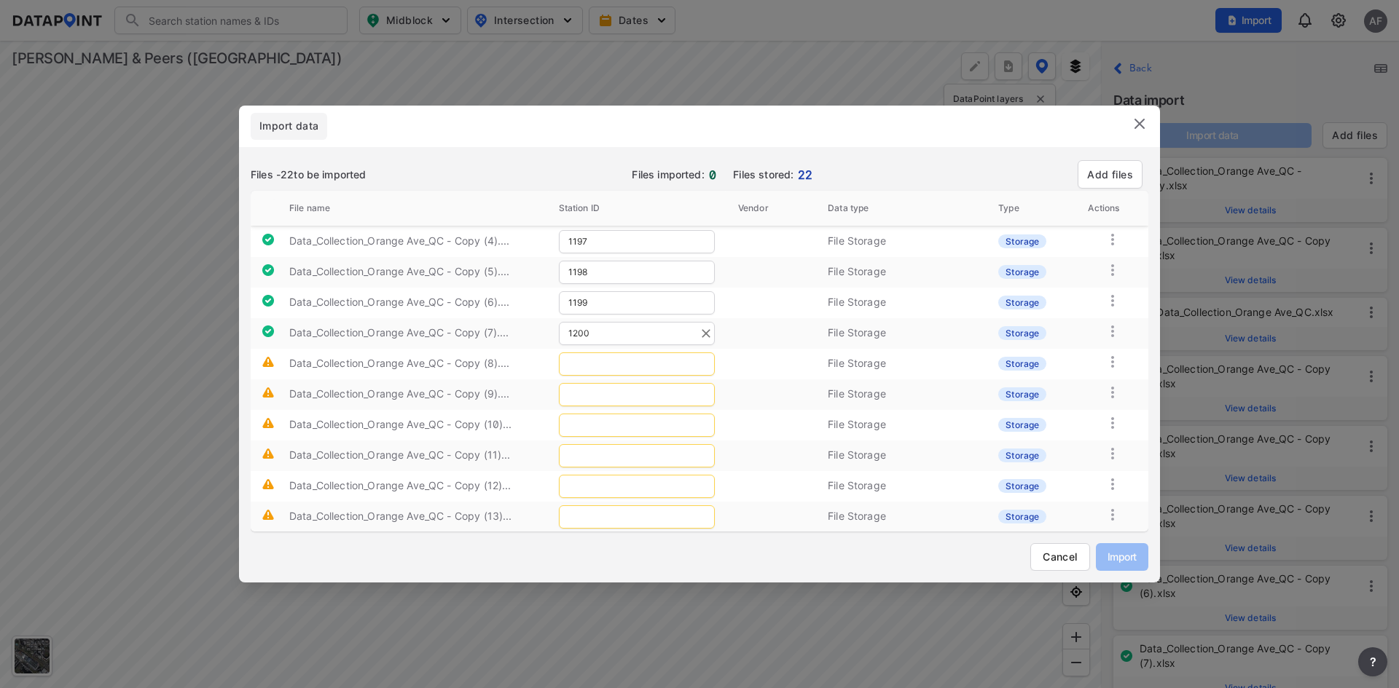
type input "1200"
click at [623, 364] on input "text" at bounding box center [637, 364] width 156 height 23
click at [550, 436] on span ") [GEOGRAPHIC_DATA]" at bounding box center [540, 442] width 111 height 12
type input "1201"
click at [593, 396] on input "text" at bounding box center [637, 394] width 156 height 23
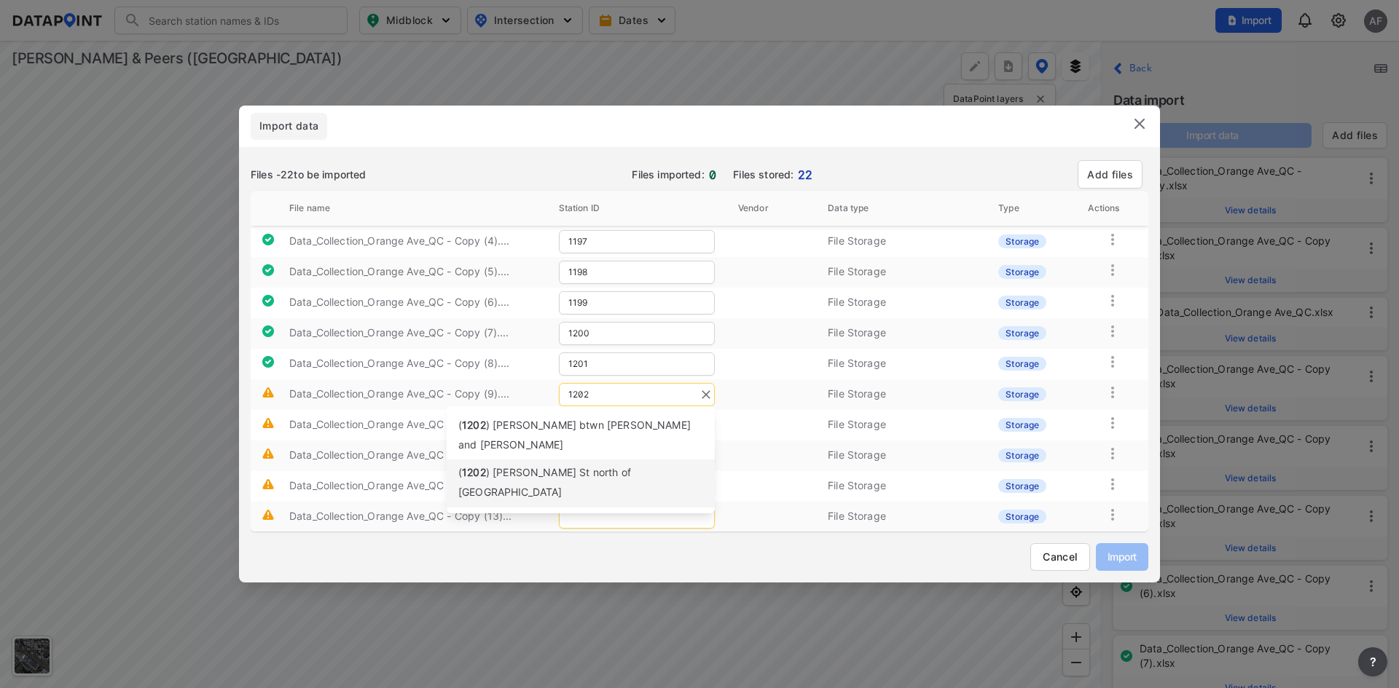
click at [525, 466] on span ") [PERSON_NAME] St north of [GEOGRAPHIC_DATA]" at bounding box center [544, 482] width 173 height 32
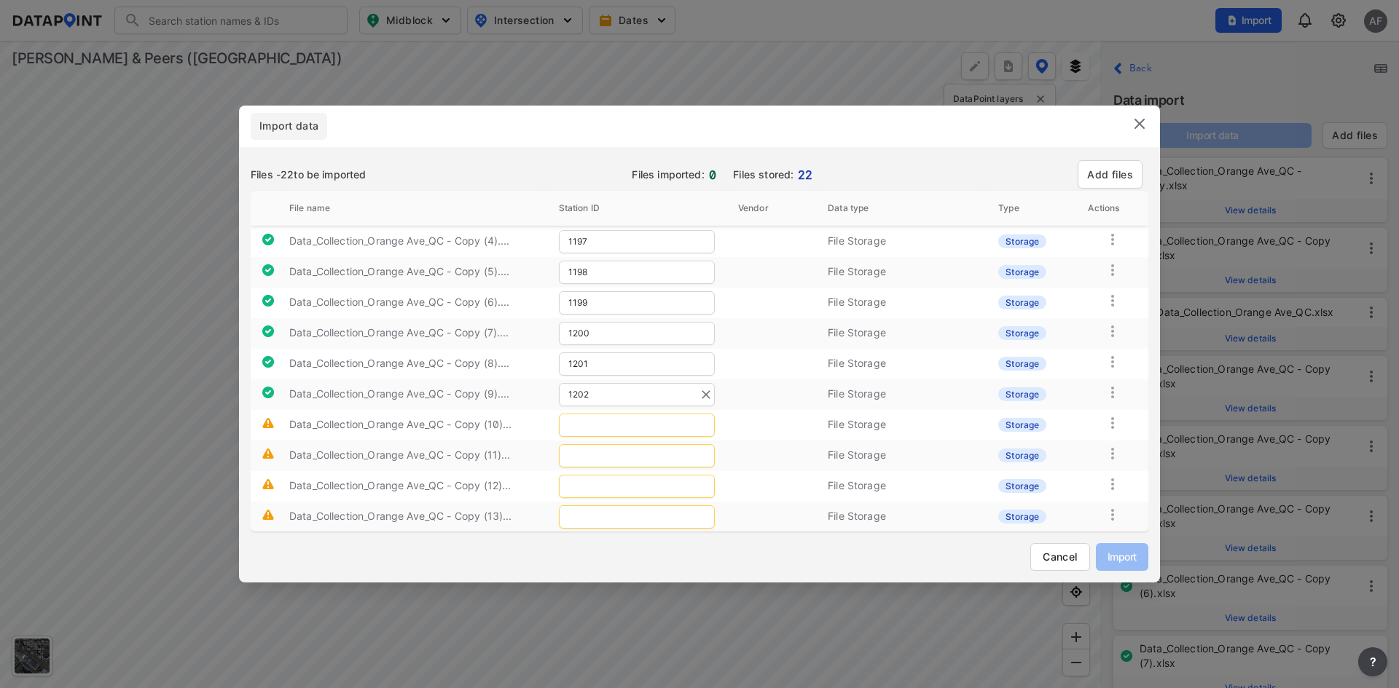
type input "1202"
click at [578, 429] on input "text" at bounding box center [637, 425] width 156 height 23
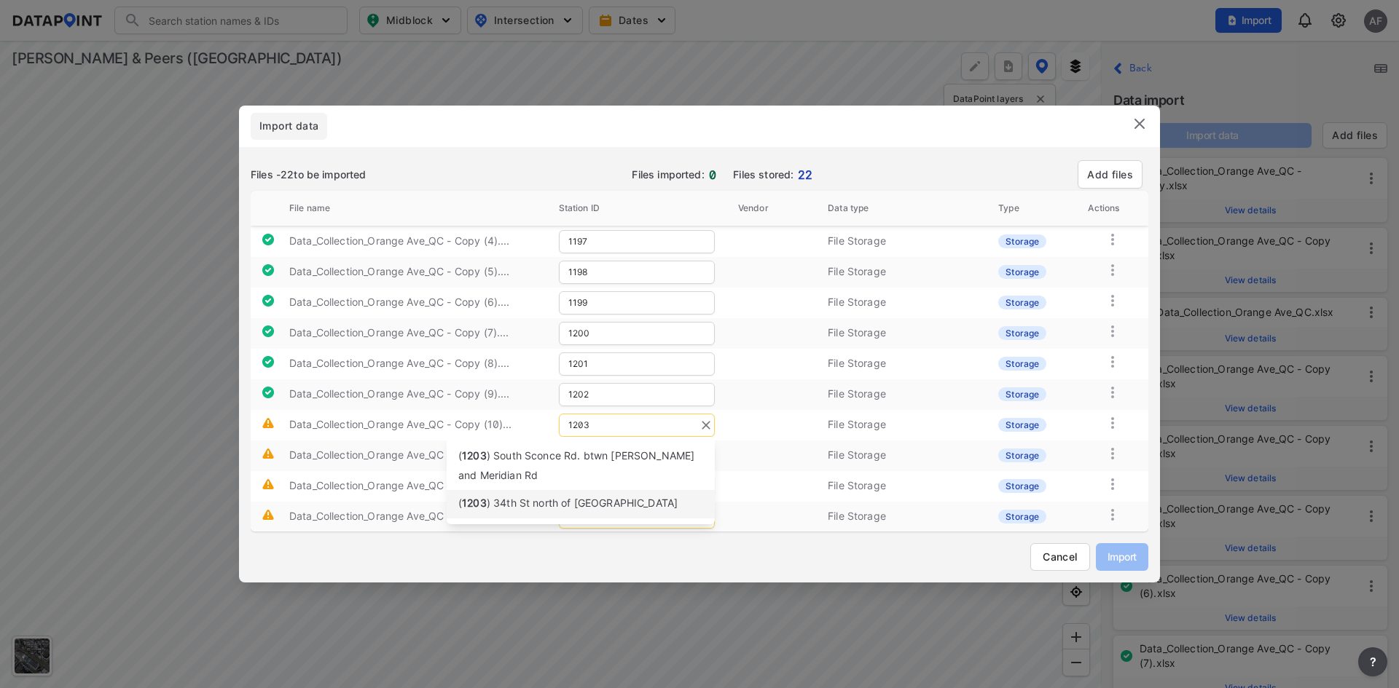
click at [551, 504] on span ") 34th St north of [GEOGRAPHIC_DATA]" at bounding box center [582, 503] width 191 height 12
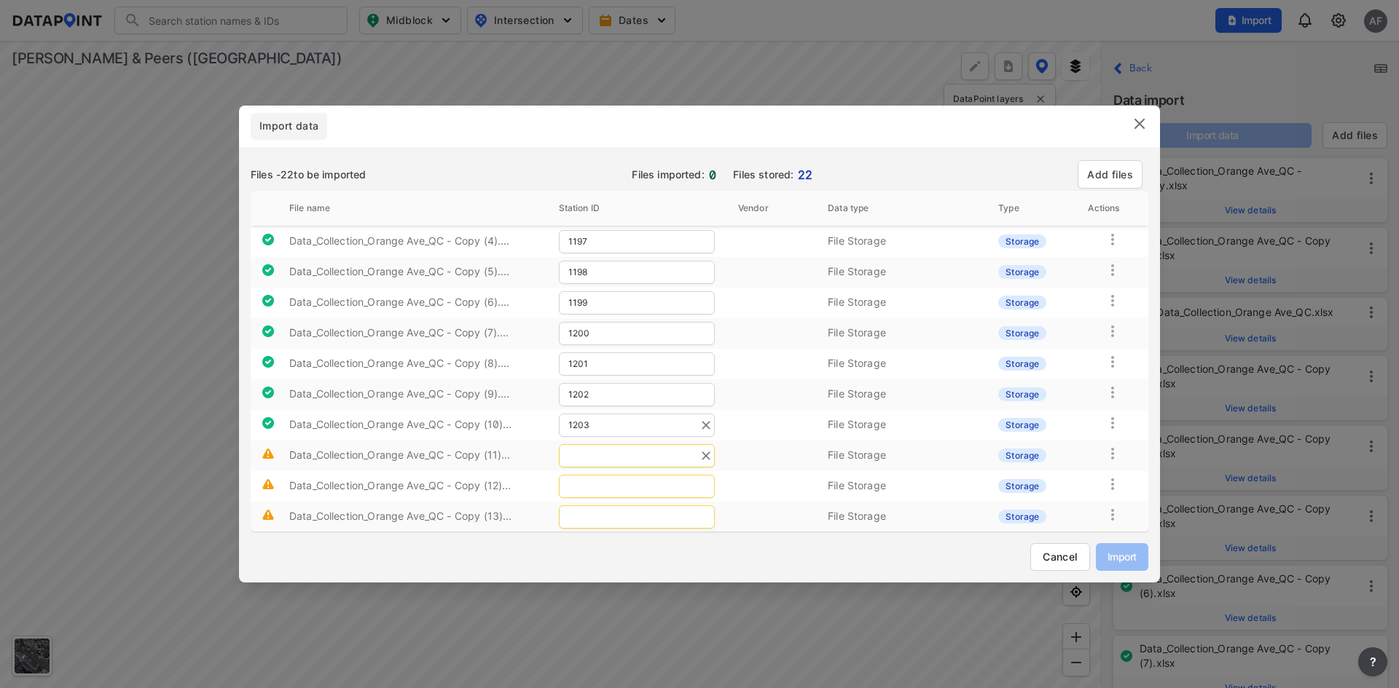
type input "1203"
click at [597, 459] on input "text" at bounding box center [637, 455] width 156 height 23
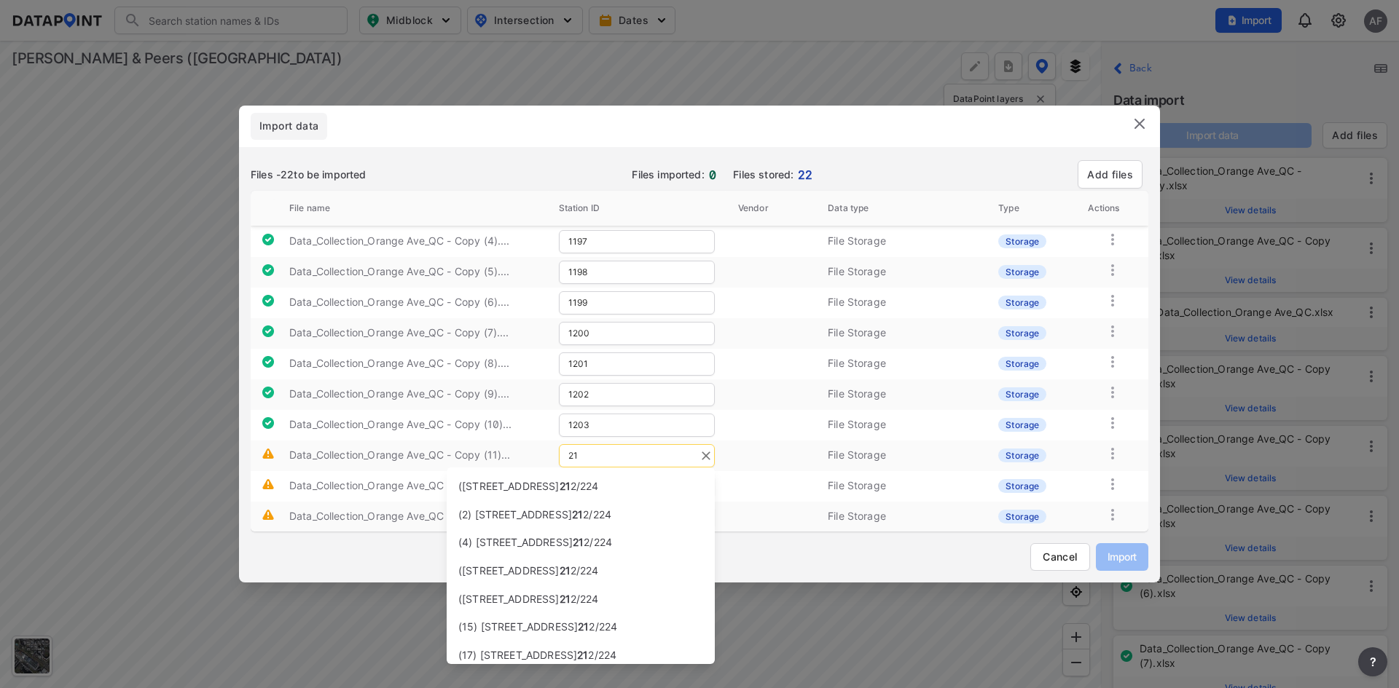
type input "2"
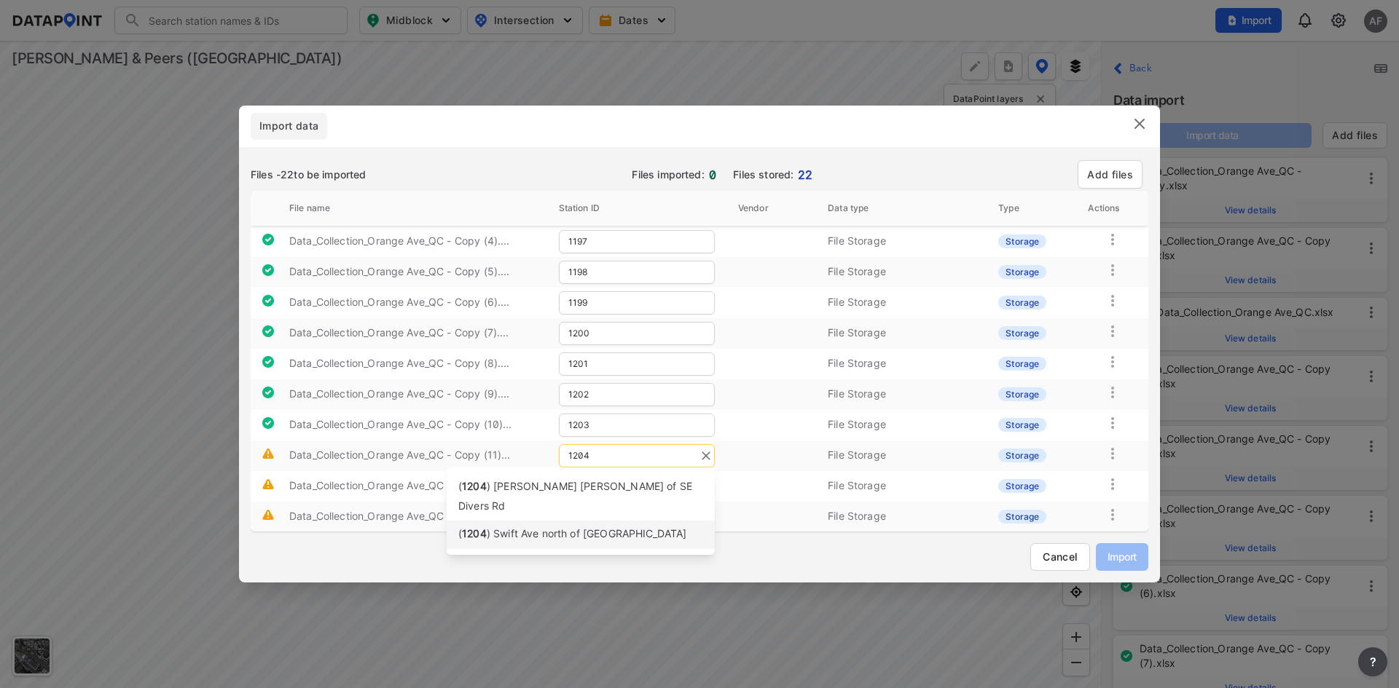
click at [531, 527] on span ") Swift Ave north of [GEOGRAPHIC_DATA]" at bounding box center [587, 533] width 200 height 12
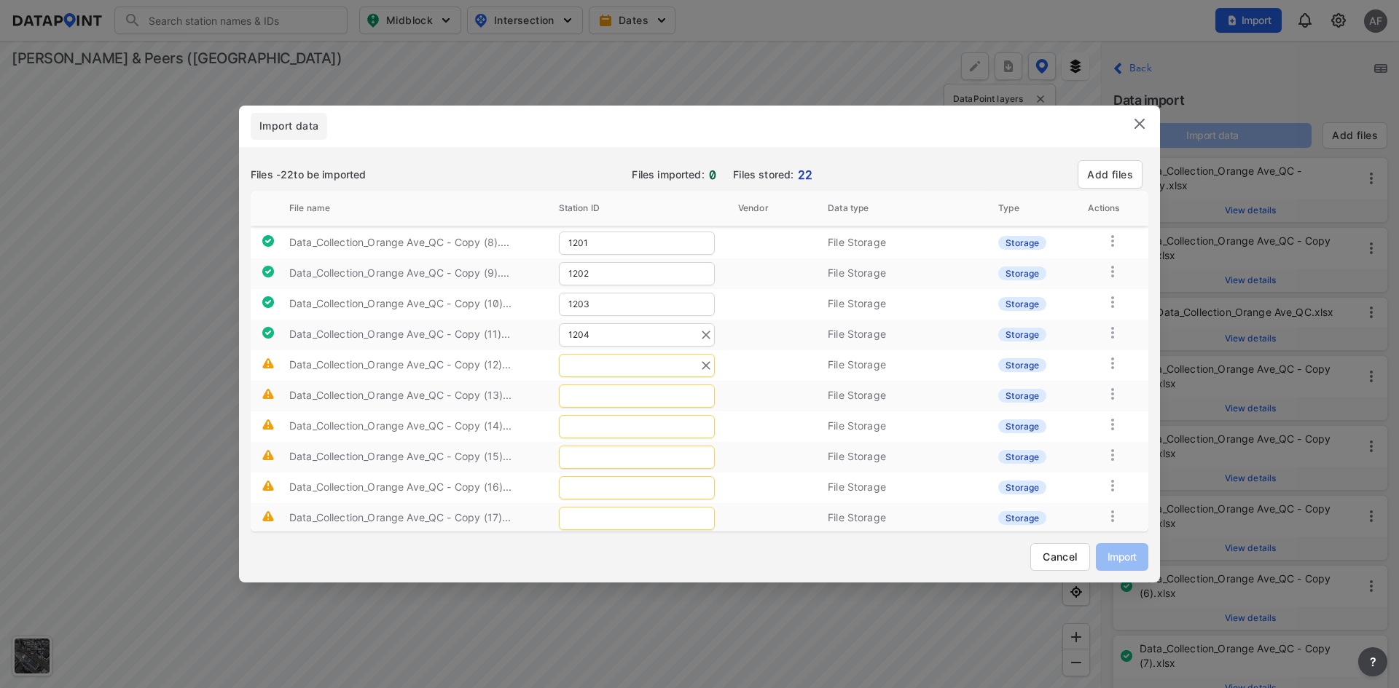
type input "1204"
click at [625, 369] on input "text" at bounding box center [637, 365] width 156 height 23
click at [535, 428] on span ") Swift Ave south of [GEOGRAPHIC_DATA]" at bounding box center [588, 424] width 202 height 12
type input "1205"
click at [605, 396] on input "text" at bounding box center [637, 396] width 156 height 23
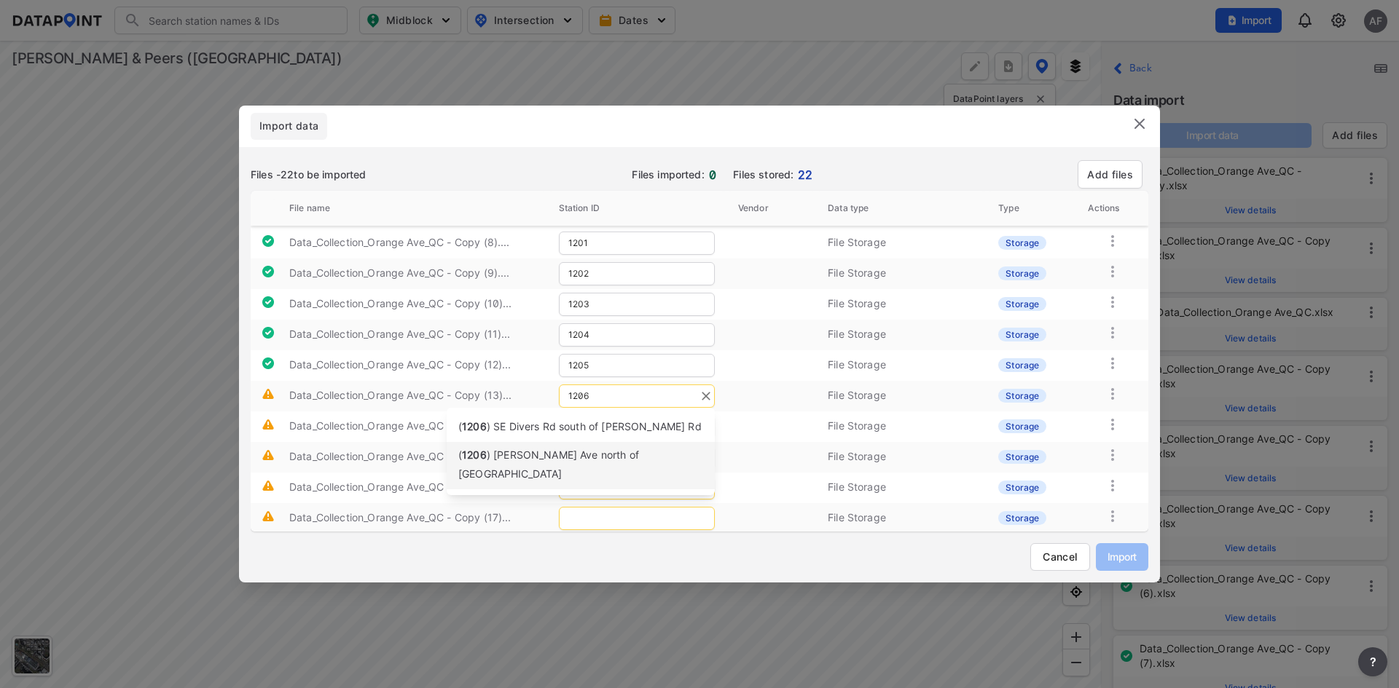
click at [567, 470] on li "( [STREET_ADDRESS][PERSON_NAME]" at bounding box center [581, 465] width 268 height 47
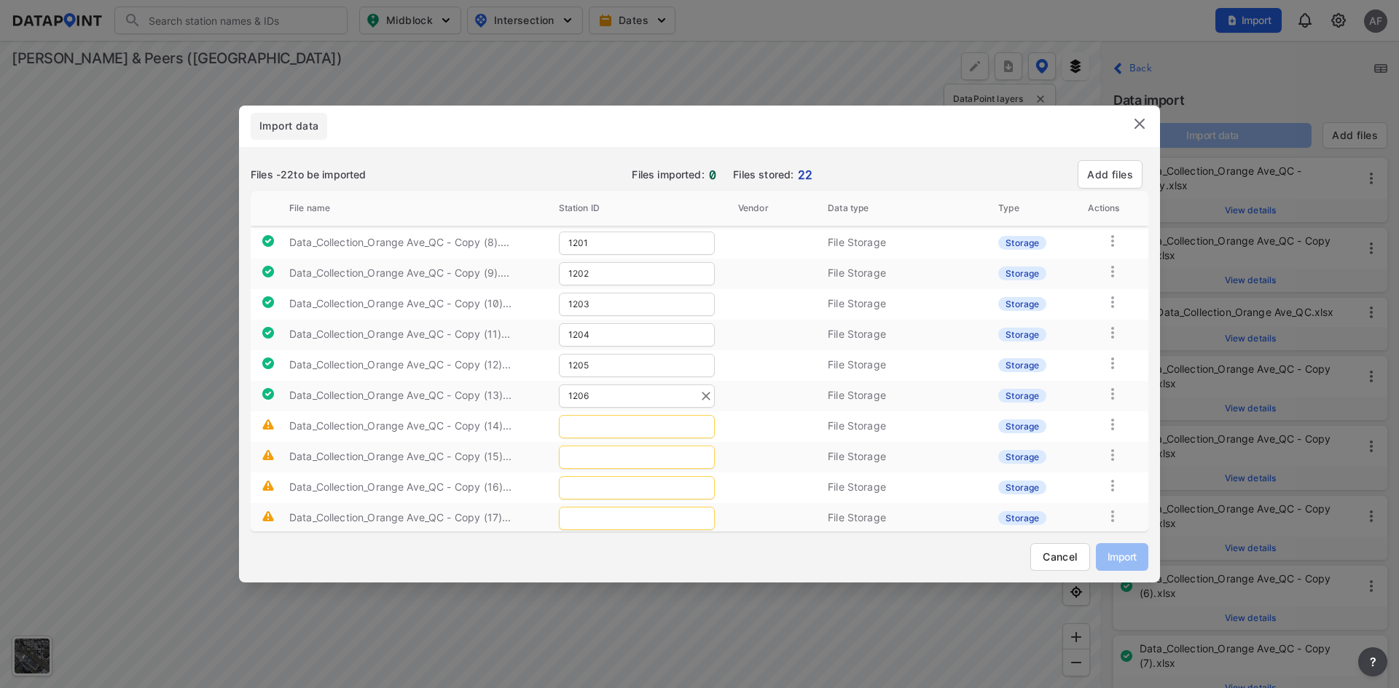
type input "1206"
click at [599, 427] on input "text" at bounding box center [637, 426] width 156 height 23
click at [551, 506] on span ") [PERSON_NAME] Ave south of [GEOGRAPHIC_DATA]" at bounding box center [548, 495] width 181 height 32
type input "1207"
drag, startPoint x: 587, startPoint y: 449, endPoint x: 757, endPoint y: 444, distance: 169.8
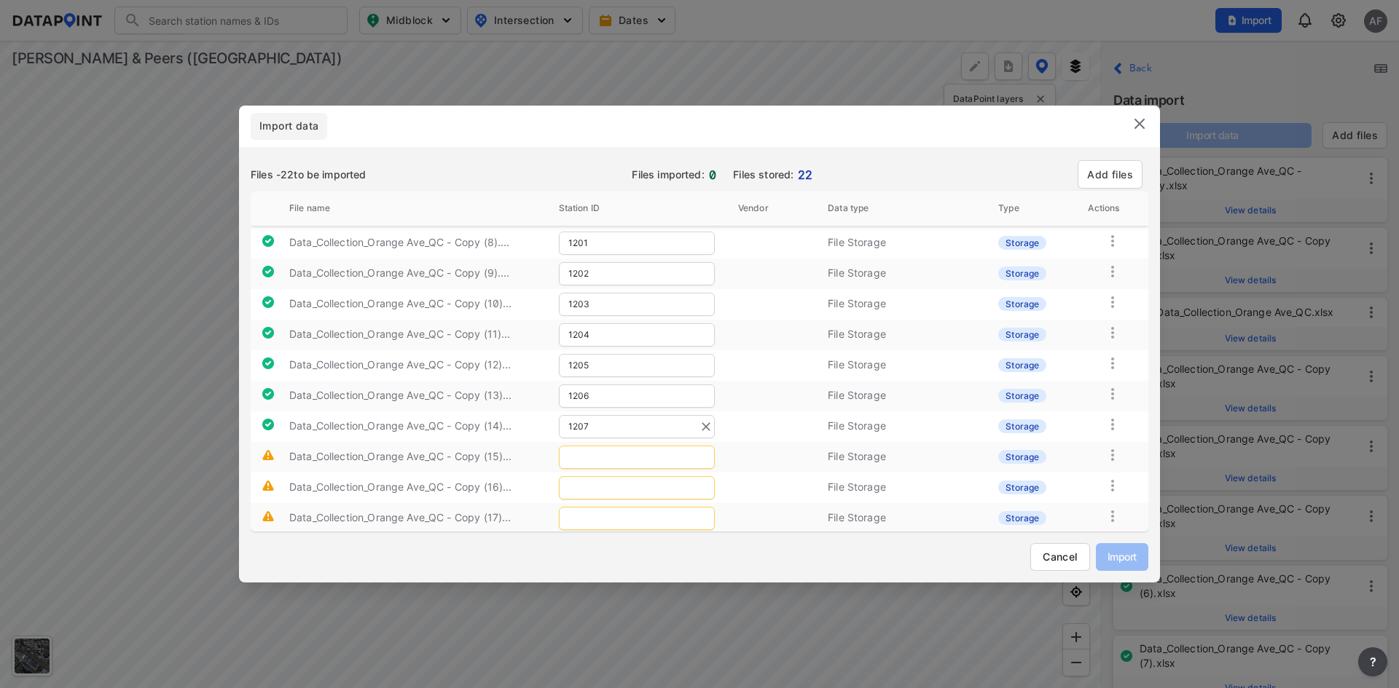
click at [588, 449] on input "text" at bounding box center [637, 457] width 156 height 23
click at [575, 522] on span ") [GEOGRAPHIC_DATA]" at bounding box center [542, 516] width 111 height 12
type input "1208"
click at [609, 489] on input "text" at bounding box center [637, 487] width 156 height 23
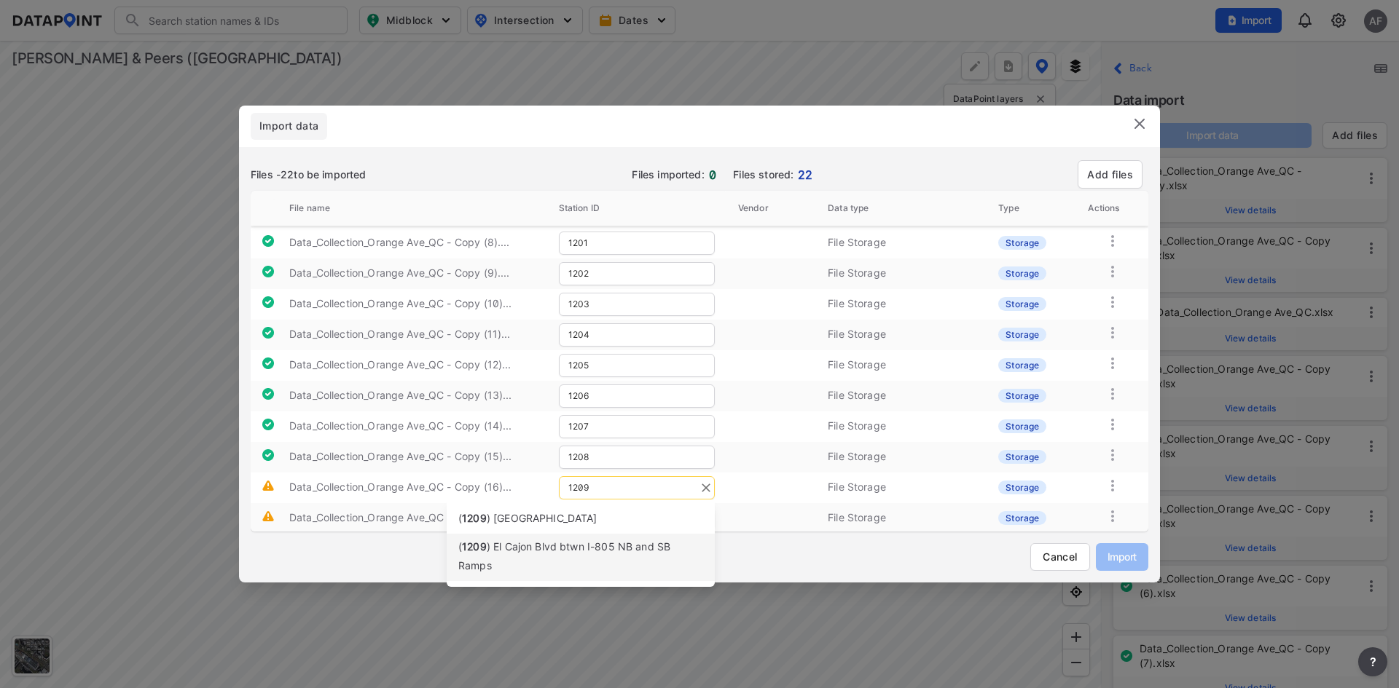
click at [573, 572] on span ") El Cajon Blvd btwn I-805 NB and SB Ramps" at bounding box center [564, 557] width 212 height 32
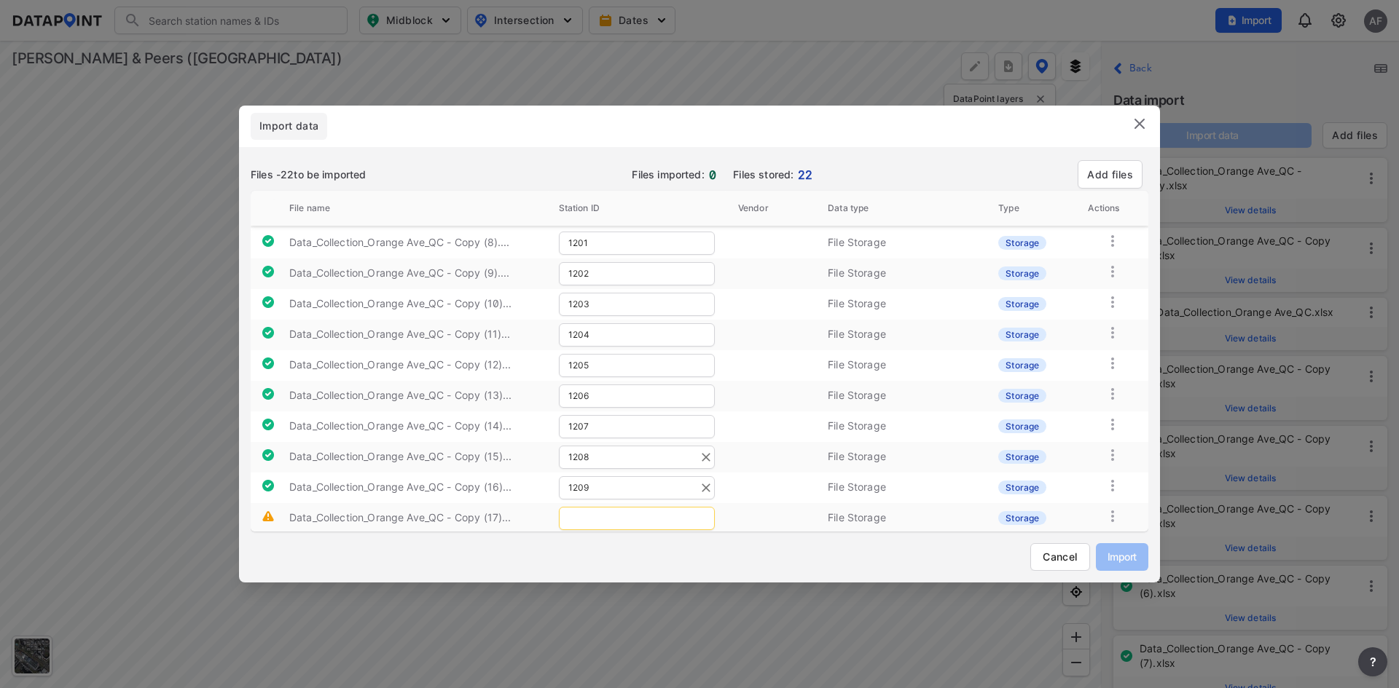
scroll to position [364, 0]
type input "1209"
click at [646, 395] on input "text" at bounding box center [637, 396] width 156 height 23
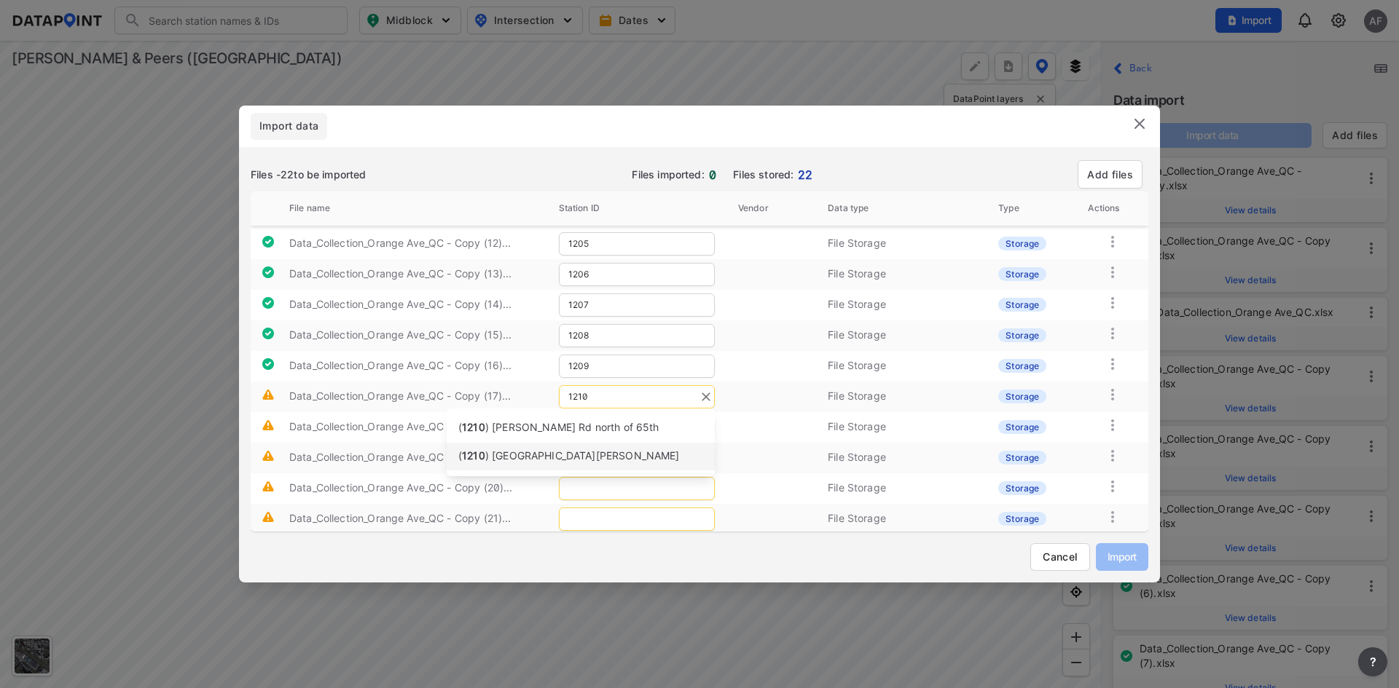
click at [549, 458] on span ") [GEOGRAPHIC_DATA][PERSON_NAME]" at bounding box center [582, 455] width 194 height 12
type input "1210"
drag, startPoint x: 605, startPoint y: 435, endPoint x: 686, endPoint y: 419, distance: 82.4
click at [605, 434] on input "text" at bounding box center [637, 427] width 156 height 23
click at [599, 489] on span ") [GEOGRAPHIC_DATA][PERSON_NAME]" at bounding box center [581, 486] width 194 height 12
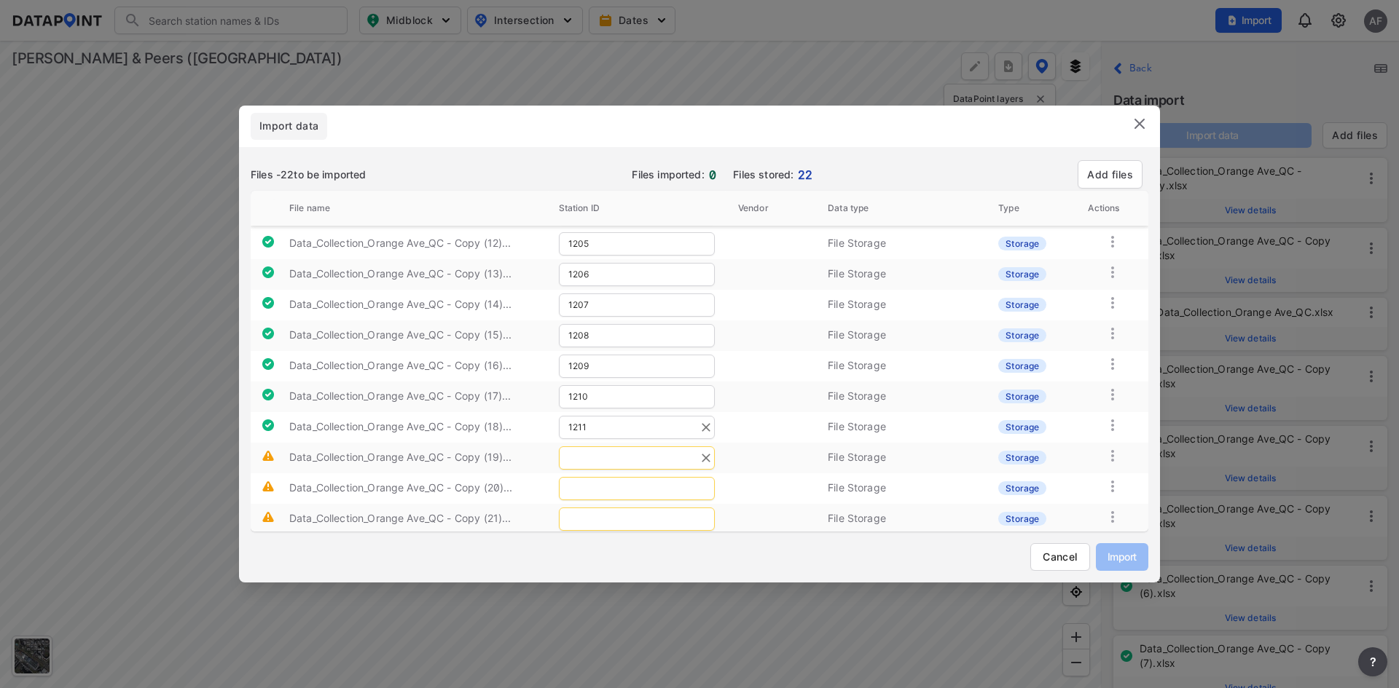
type input "1211"
click at [618, 457] on input "text" at bounding box center [637, 458] width 156 height 23
click at [560, 486] on span ") [GEOGRAPHIC_DATA]" at bounding box center [539, 488] width 111 height 12
type input "1212"
click at [600, 484] on input "text" at bounding box center [637, 488] width 156 height 23
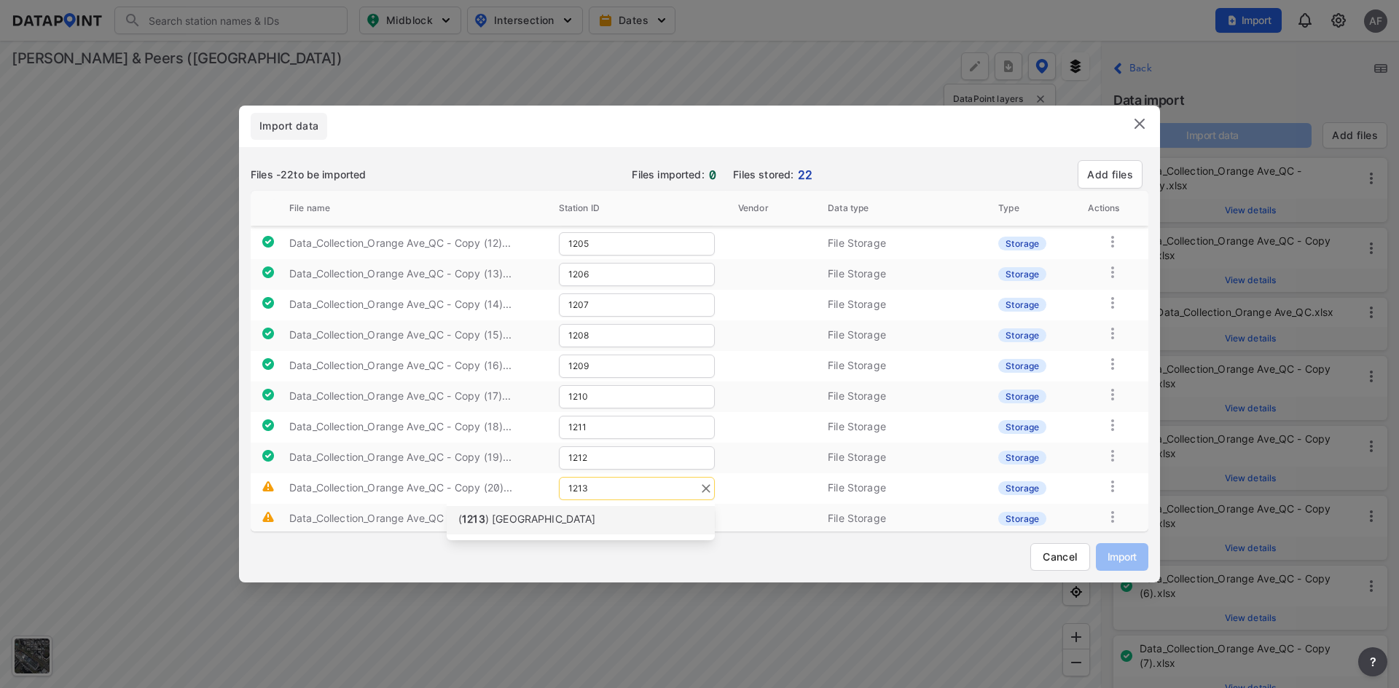
click at [516, 523] on span ") [GEOGRAPHIC_DATA]" at bounding box center [540, 519] width 111 height 12
type input "1213"
click at [1112, 512] on icon at bounding box center [1112, 514] width 17 height 17
click at [1084, 527] on label "Delete" at bounding box center [1079, 528] width 31 height 15
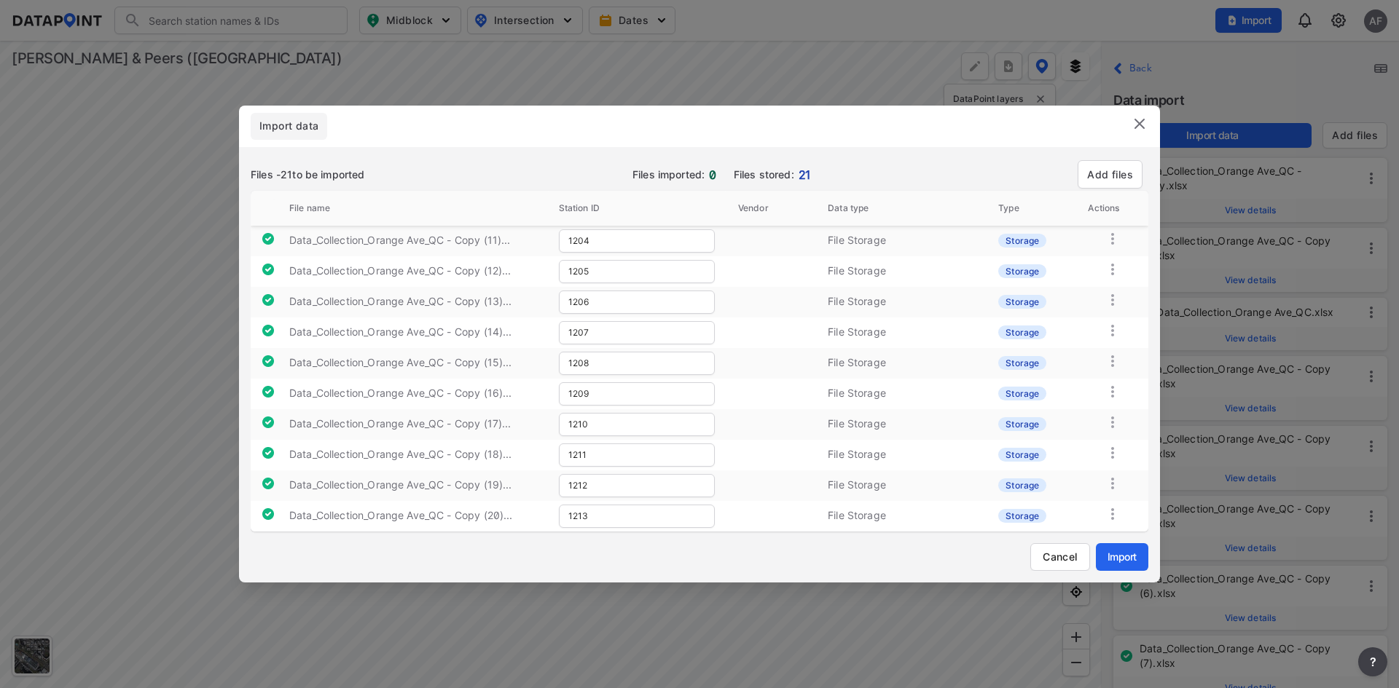
scroll to position [337, 0]
click at [1119, 549] on button "Import" at bounding box center [1122, 557] width 52 height 28
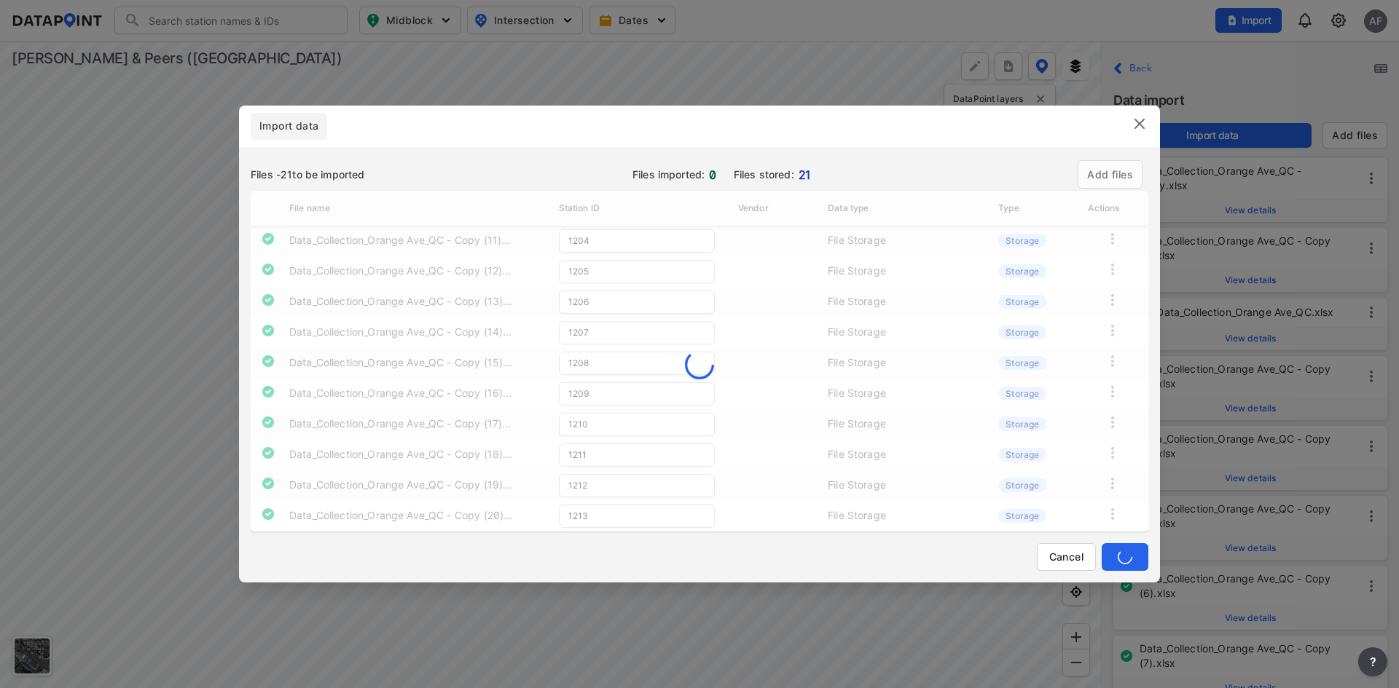
type input "1204"
type input "1205"
type input "1206"
type input "1207"
type input "1208"
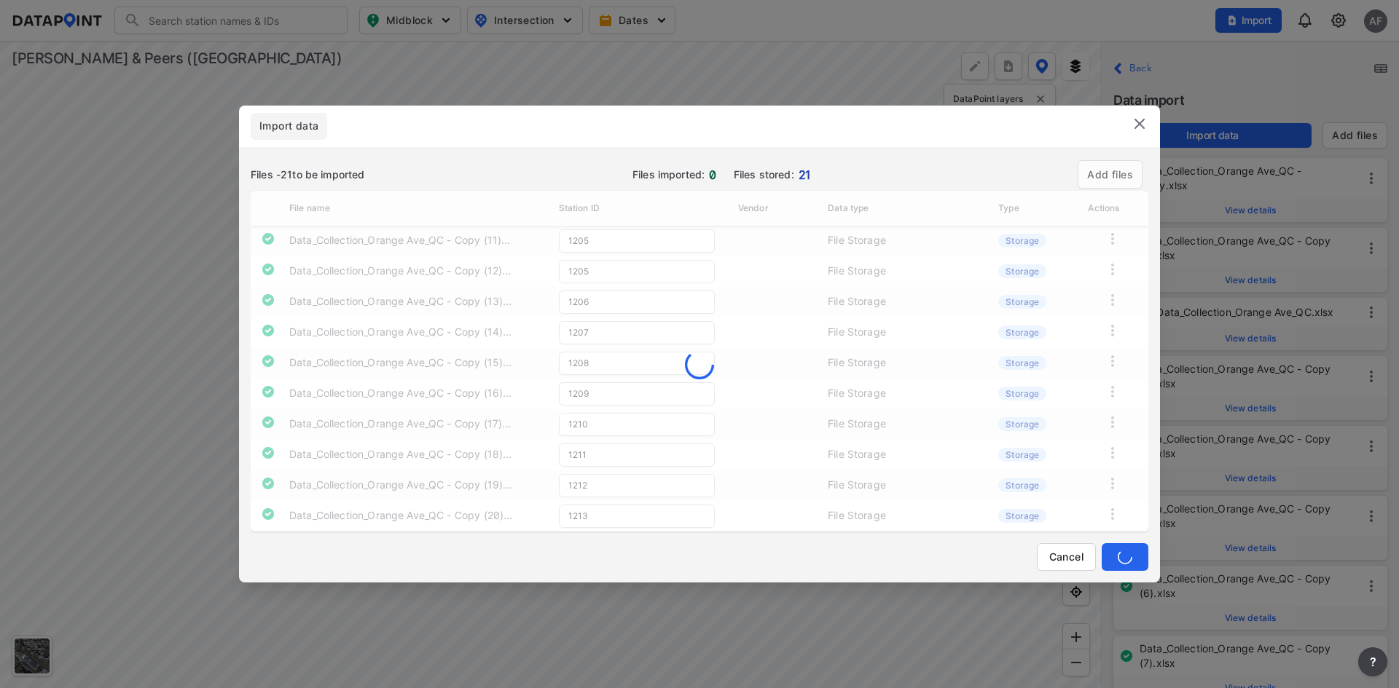
type input "1209"
type input "1210"
type input "1211"
type input "1205"
type input "1206"
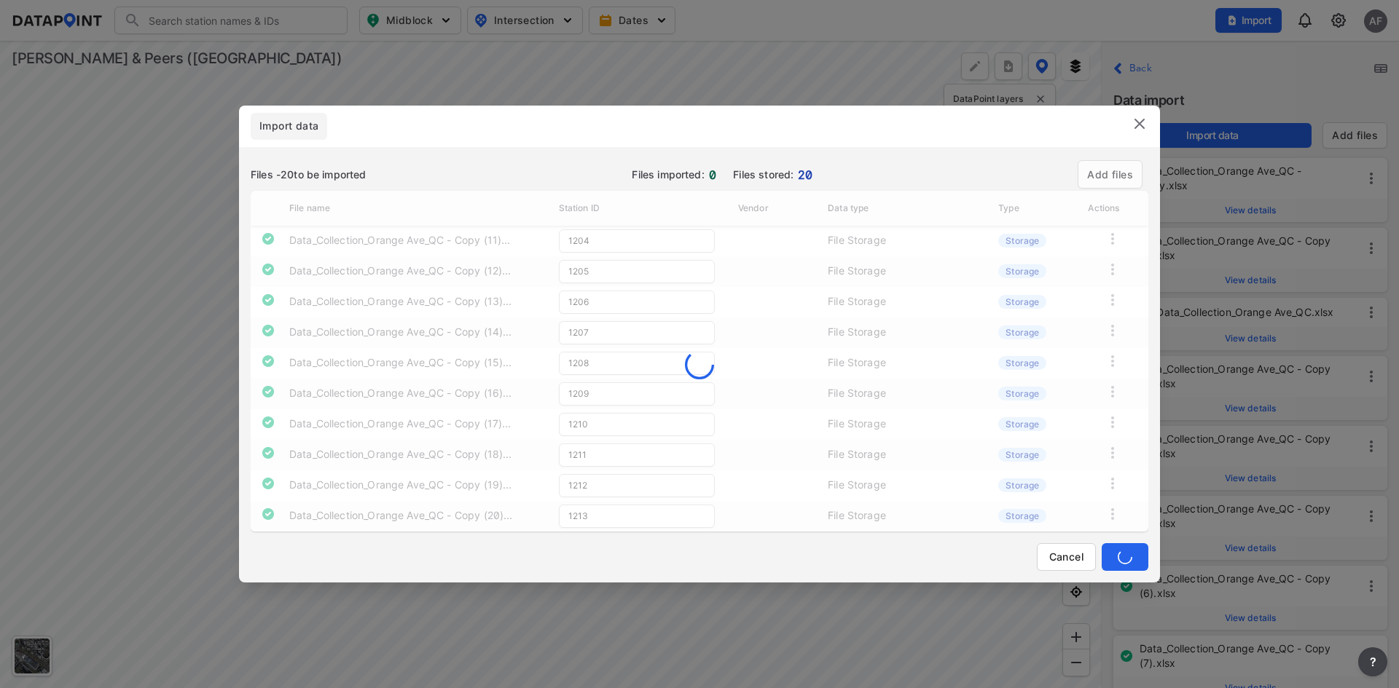
type input "1207"
type input "1208"
type input "1209"
type input "1210"
type input "1211"
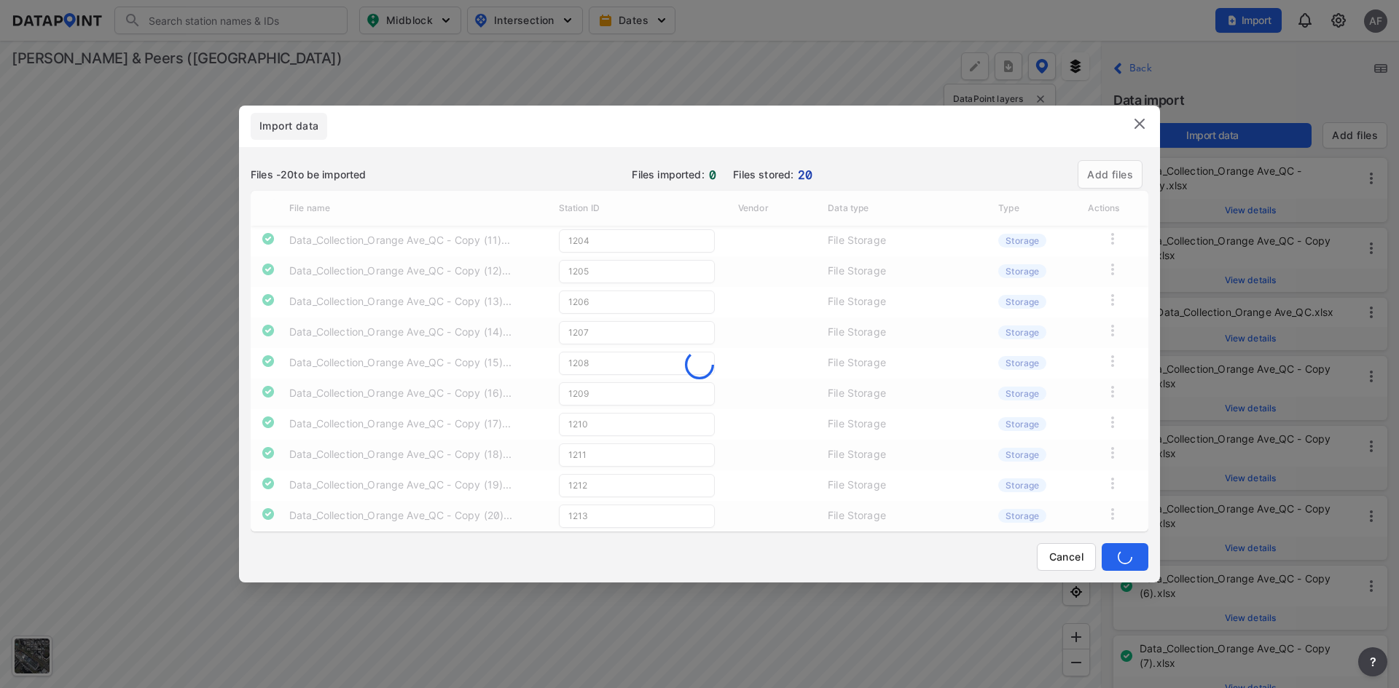
type input "1212"
type input "1206"
type input "1207"
type input "1208"
type input "1209"
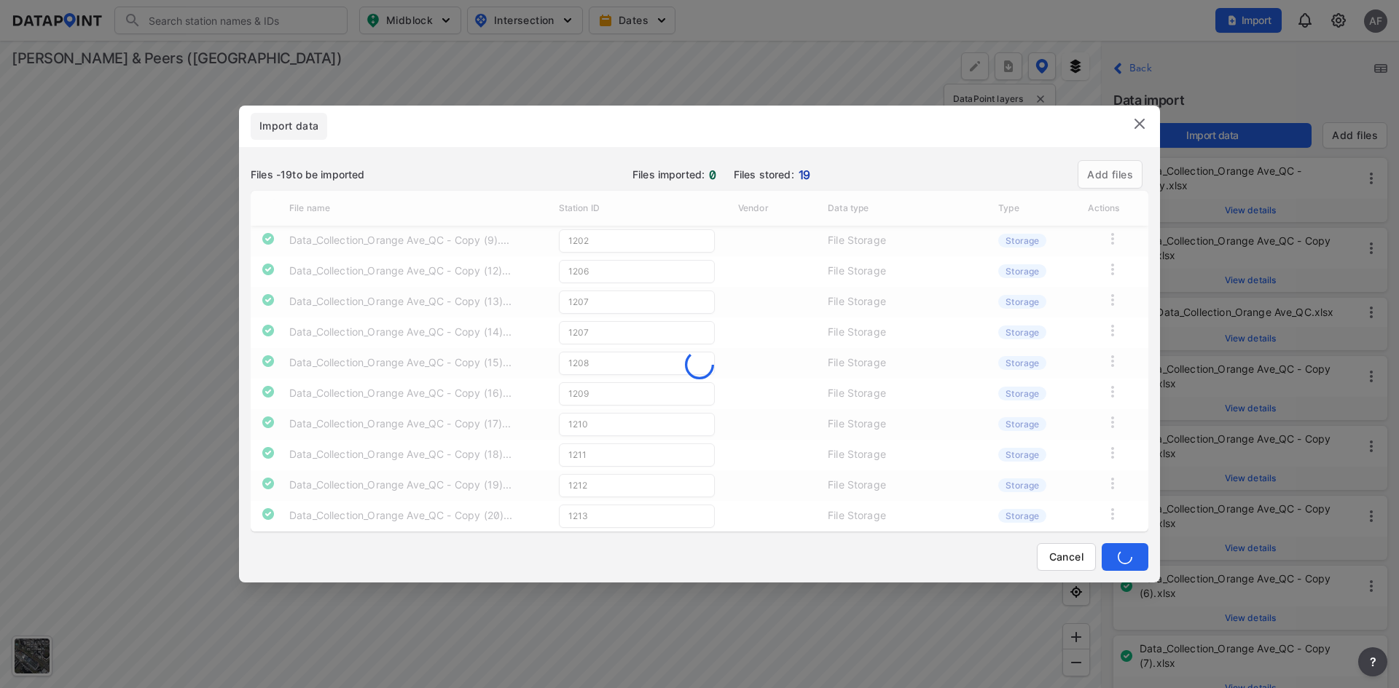
type input "1210"
type input "1211"
type input "1212"
type input "1213"
type input "1202"
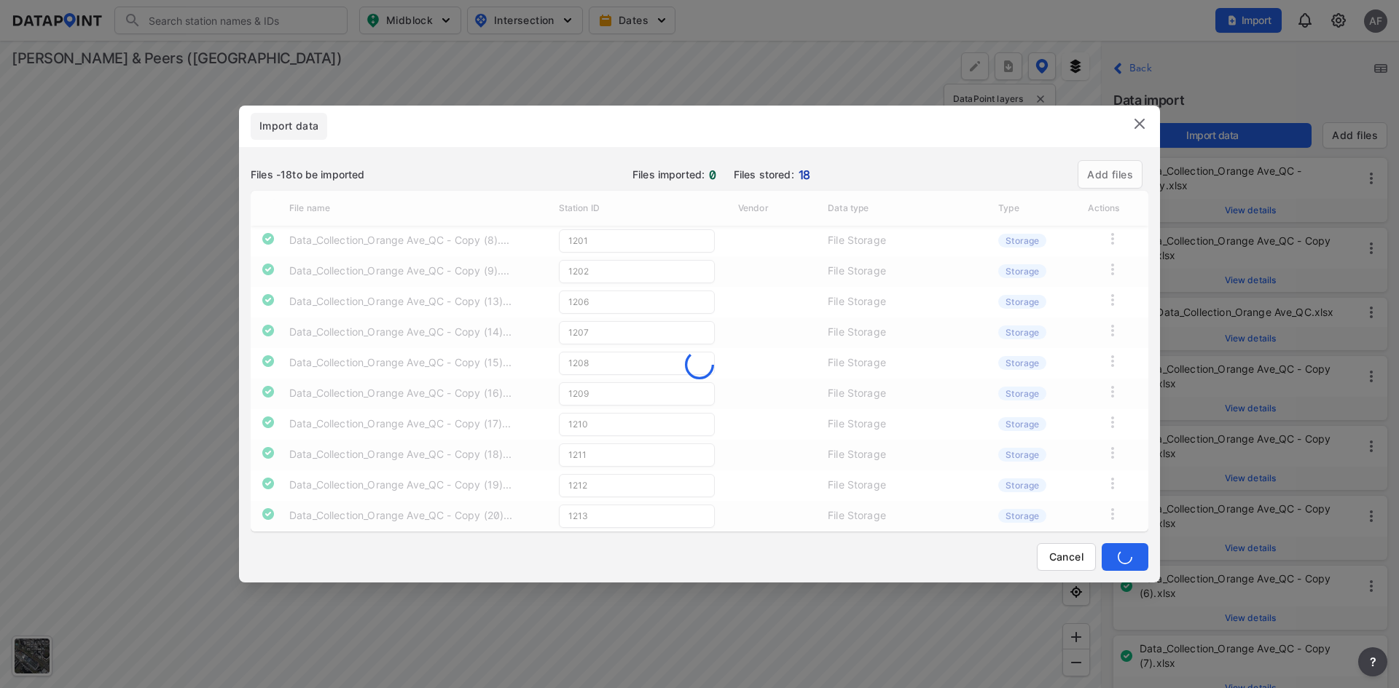
type input "1207"
type input "1208"
type input "1209"
type input "1210"
type input "1211"
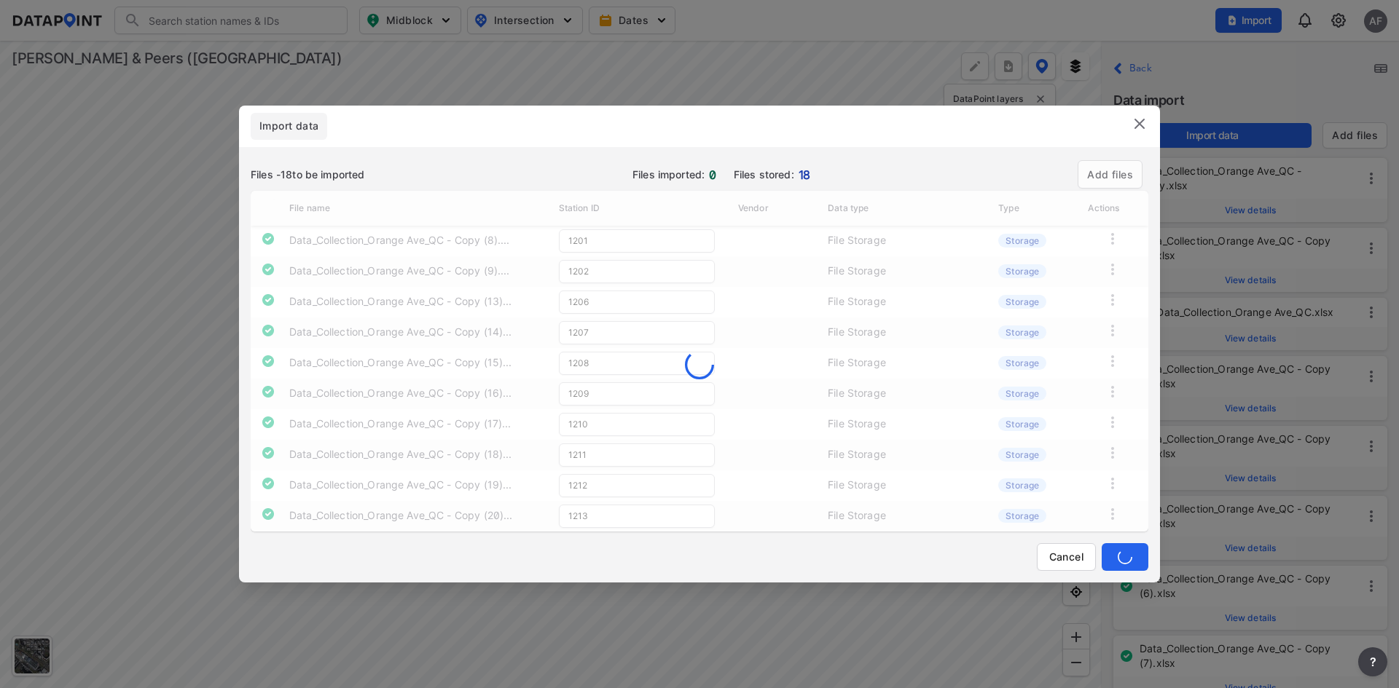
type input "1212"
type input "1207"
type input "1208"
type input "1209"
type input "1210"
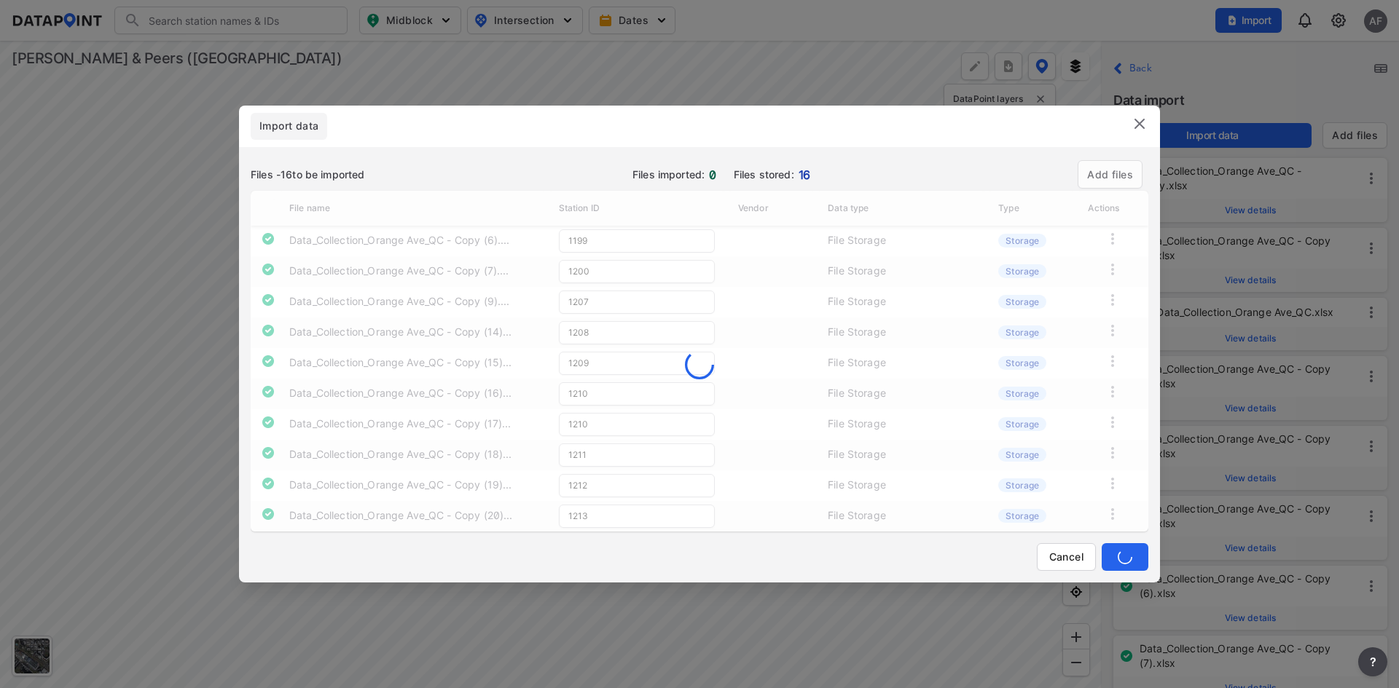
type input "1211"
type input "1212"
type input "1213"
type input "1194"
type input "1195"
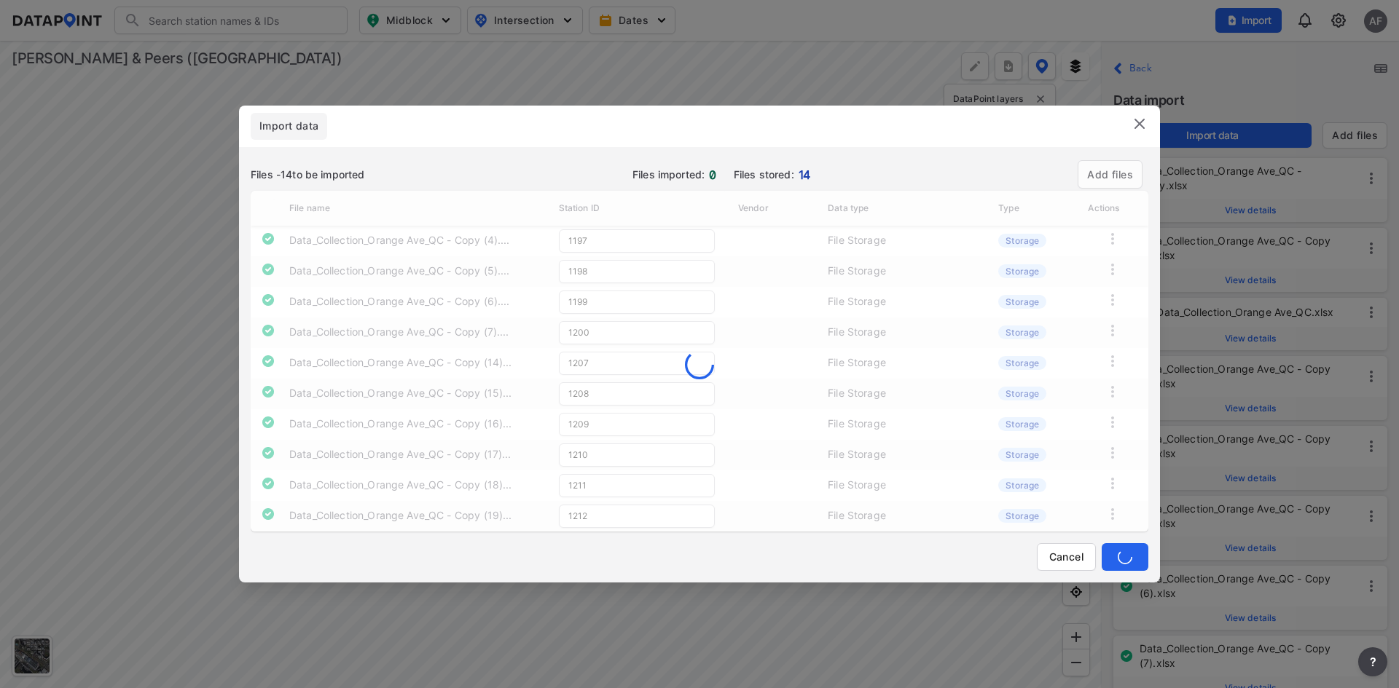
type input "1196"
type input "1197"
type input "1198"
type input "1199"
type input "1200"
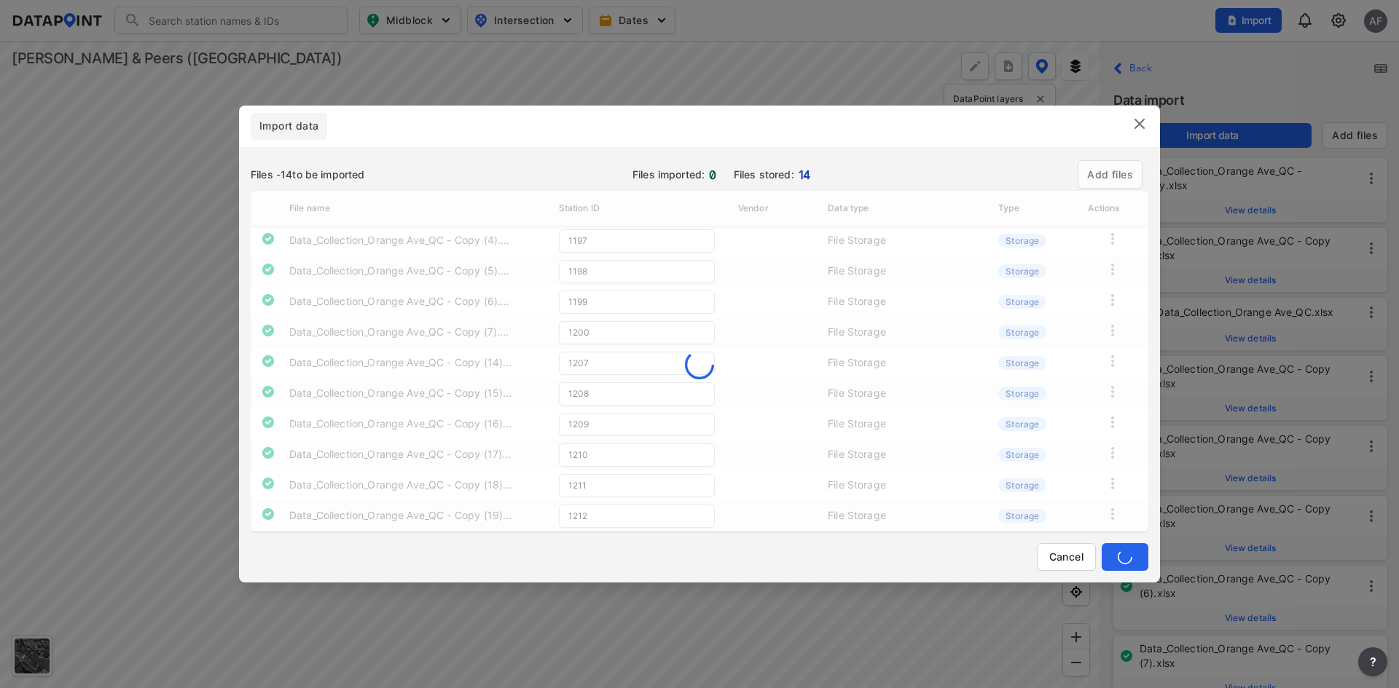
type input "1207"
type input "1208"
type input "1209"
type input "1210"
type input "1211"
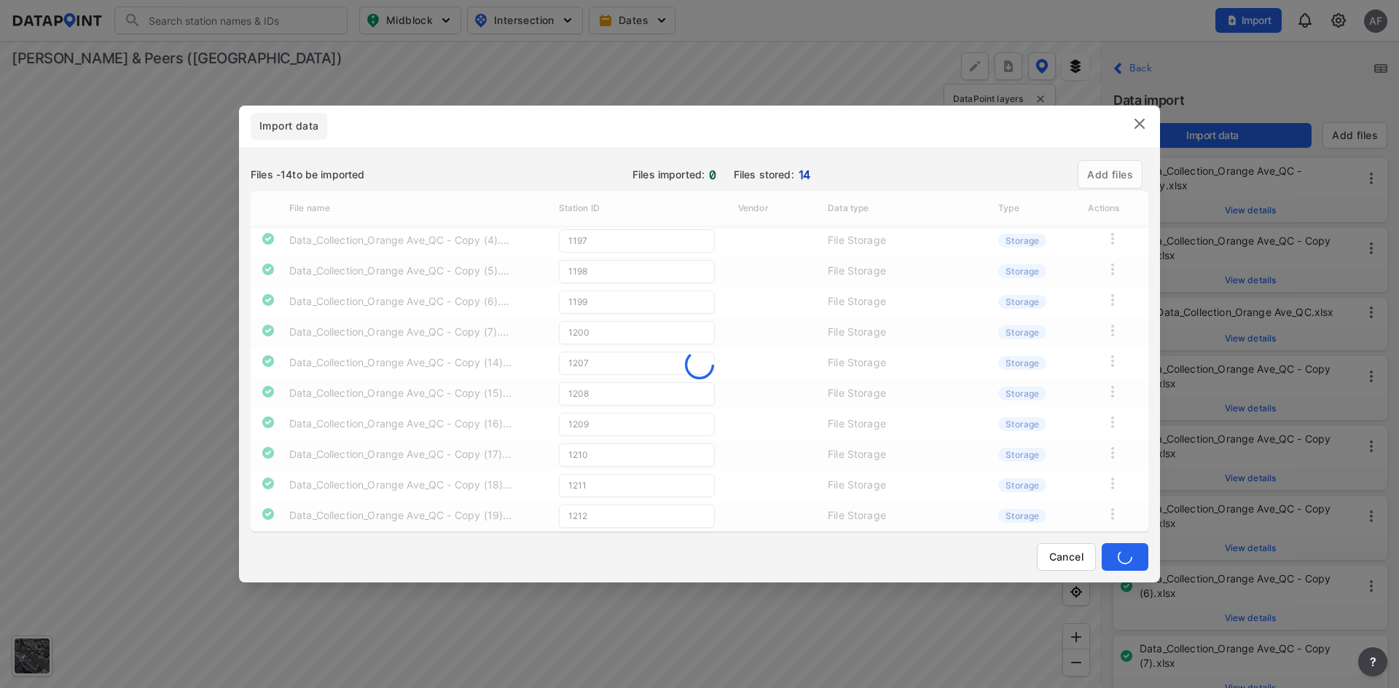
type input "1212"
type input "1195"
type input "1196"
type input "1197"
type input "1198"
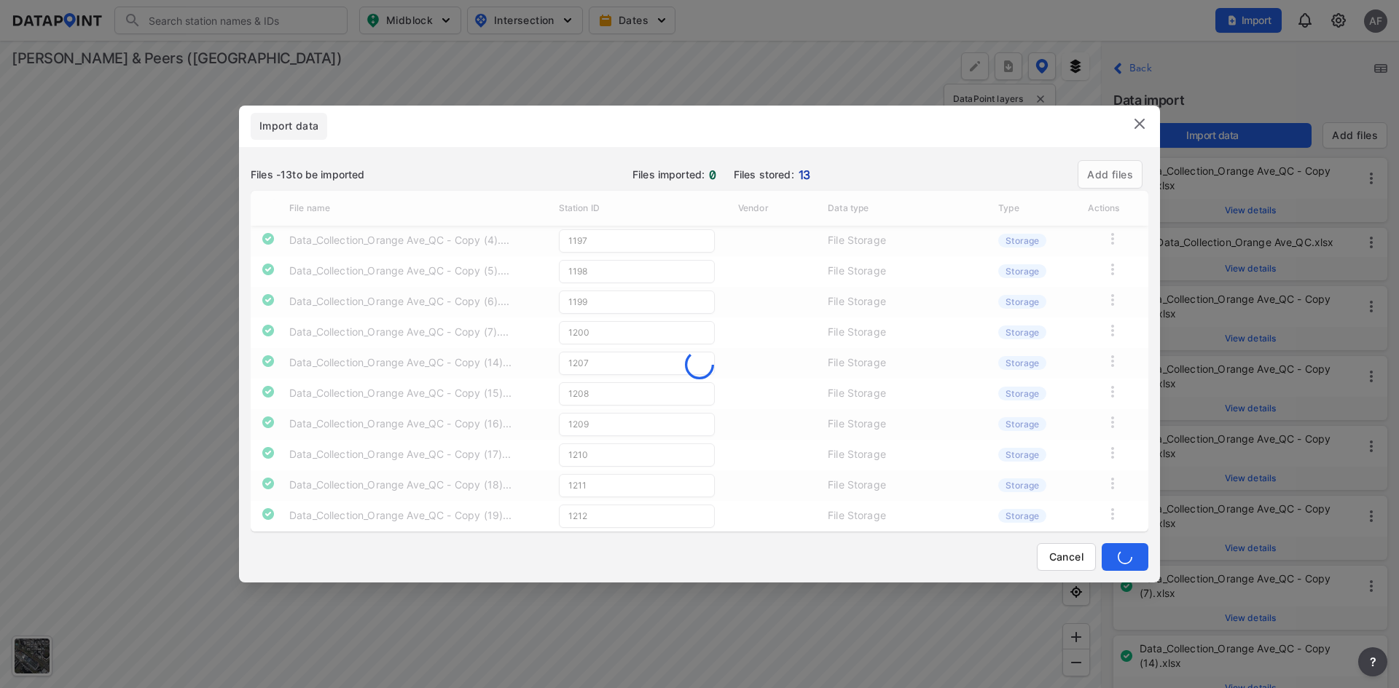
type input "1199"
type input "1200"
type input "1207"
type input "1208"
type input "1209"
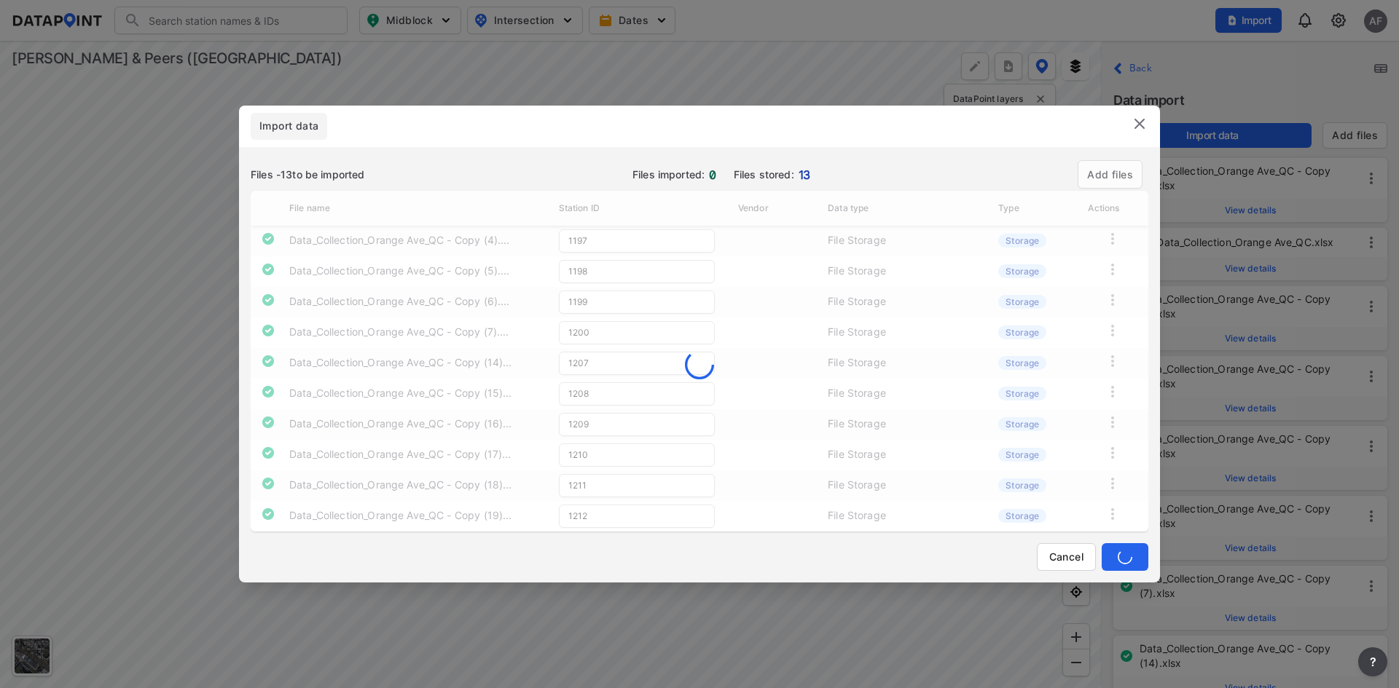
type input "1210"
type input "1211"
type input "1208"
type input "1209"
type input "1210"
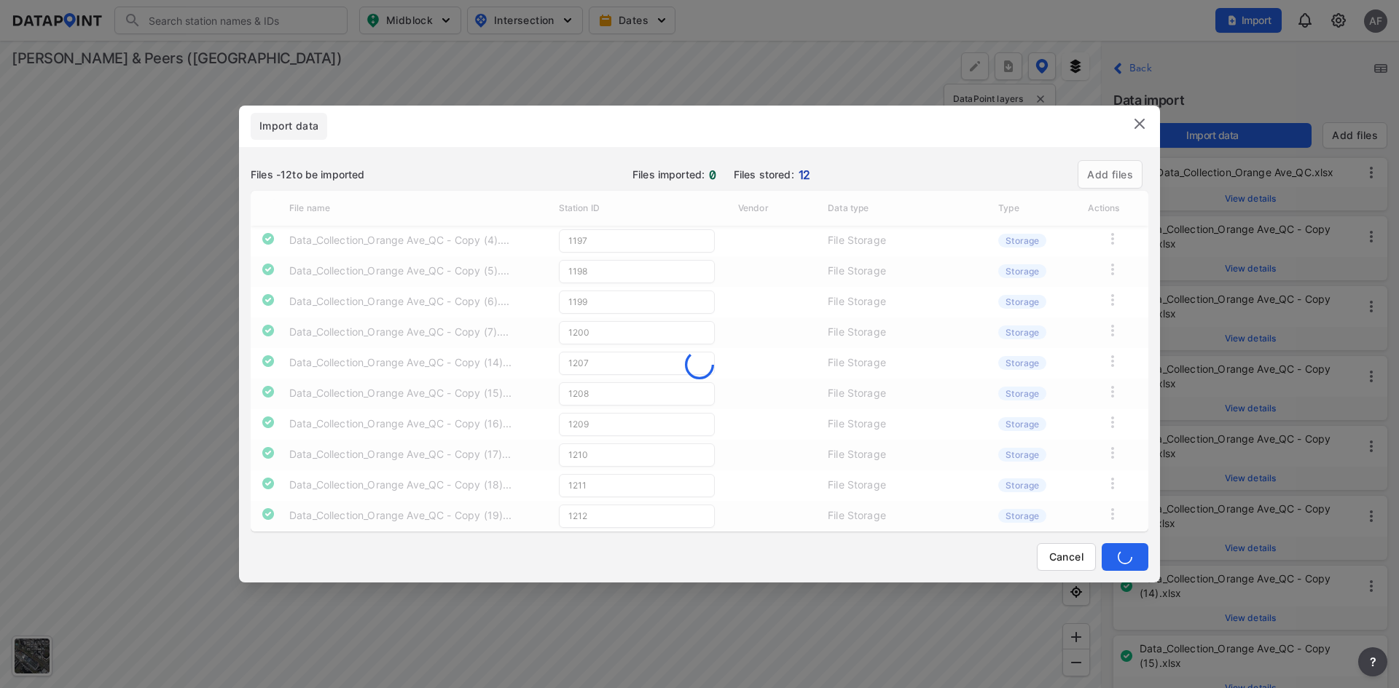
type input "1211"
type input "1212"
type input "1209"
type input "1210"
type input "1211"
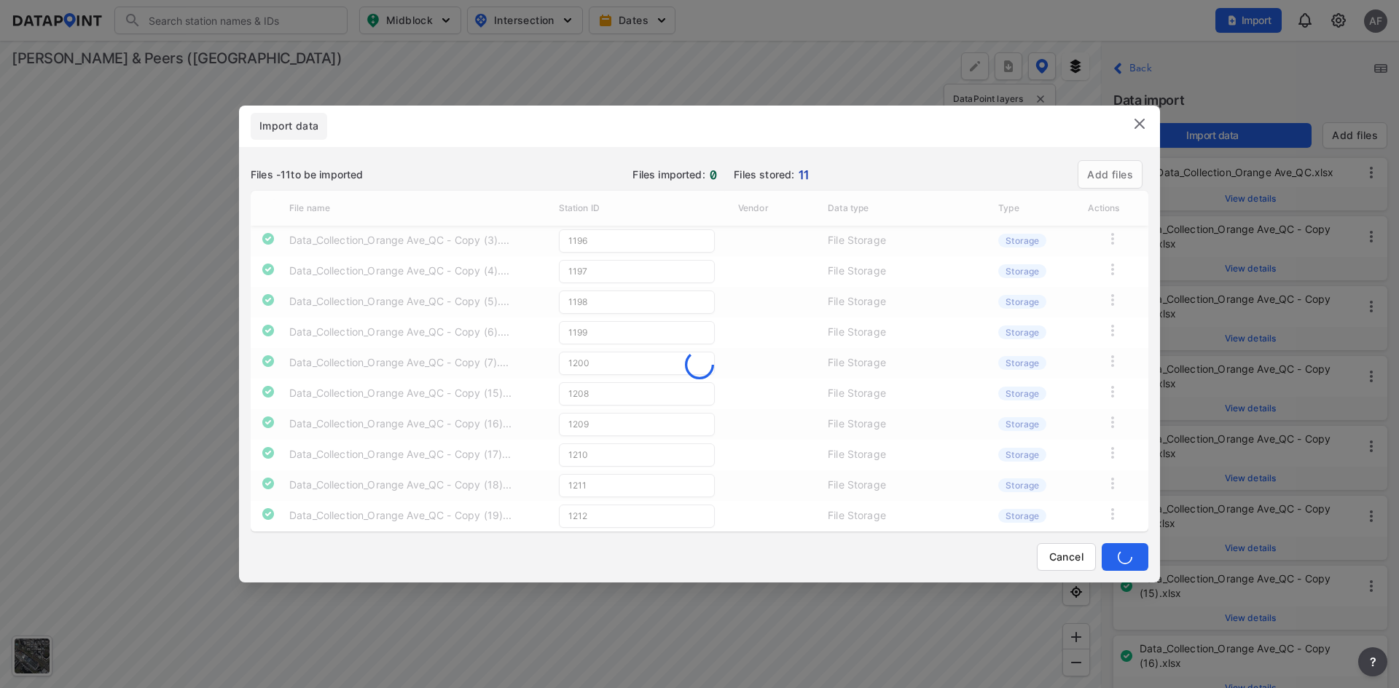
type input "1212"
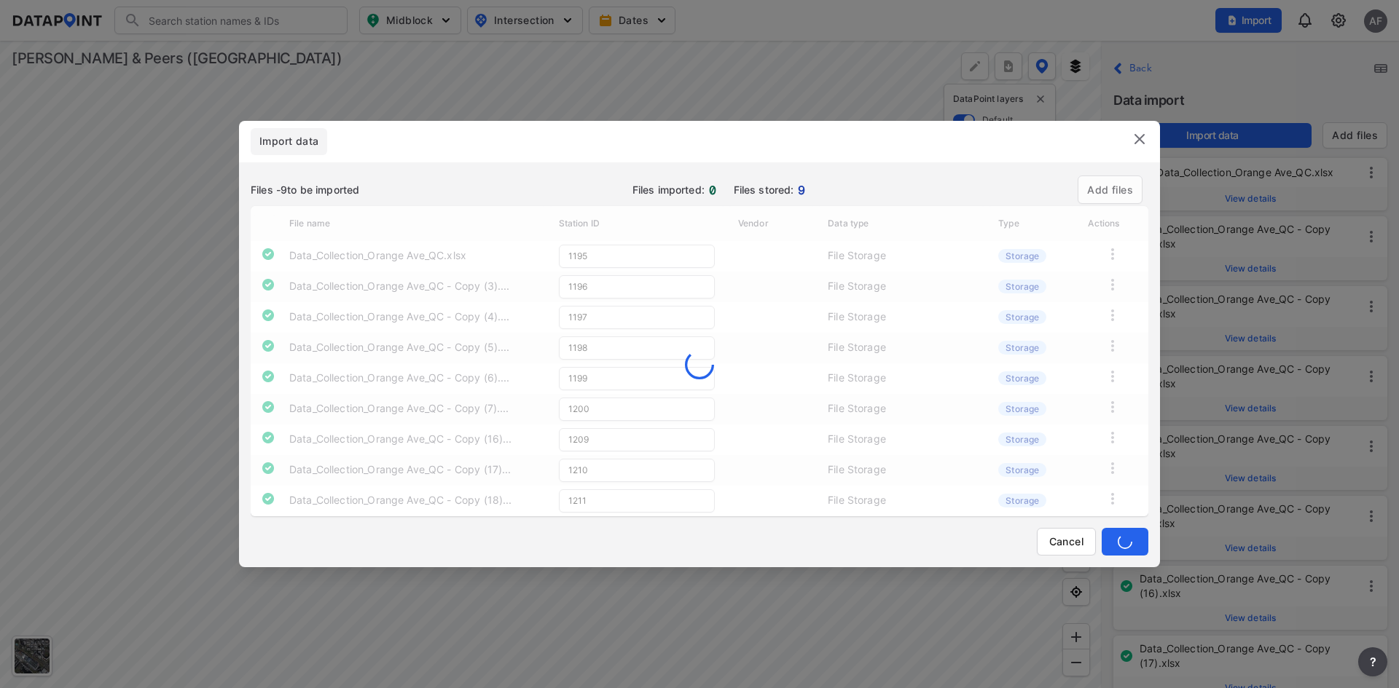
type input "1210"
type input "1211"
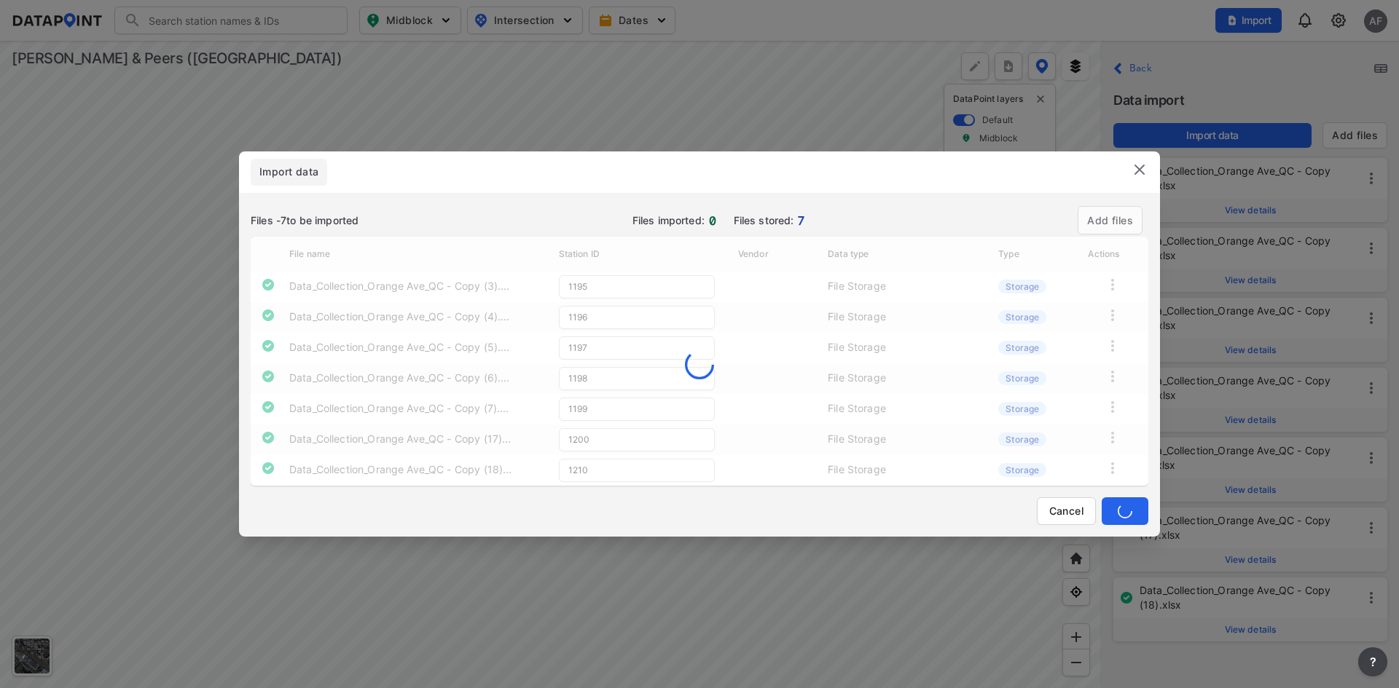
type input "1196"
type input "1197"
type input "1198"
type input "1199"
type input "1200"
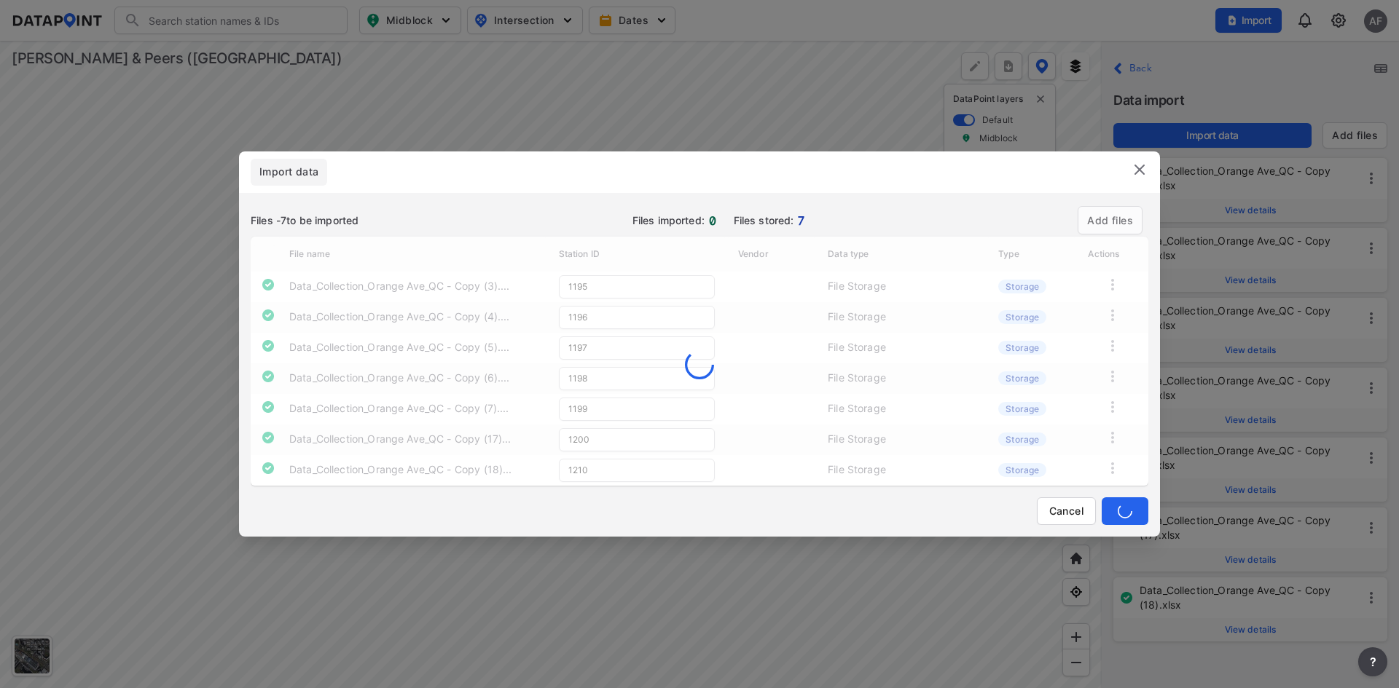
type input "1210"
type input "1211"
type input "1198"
type input "1199"
type input "1200"
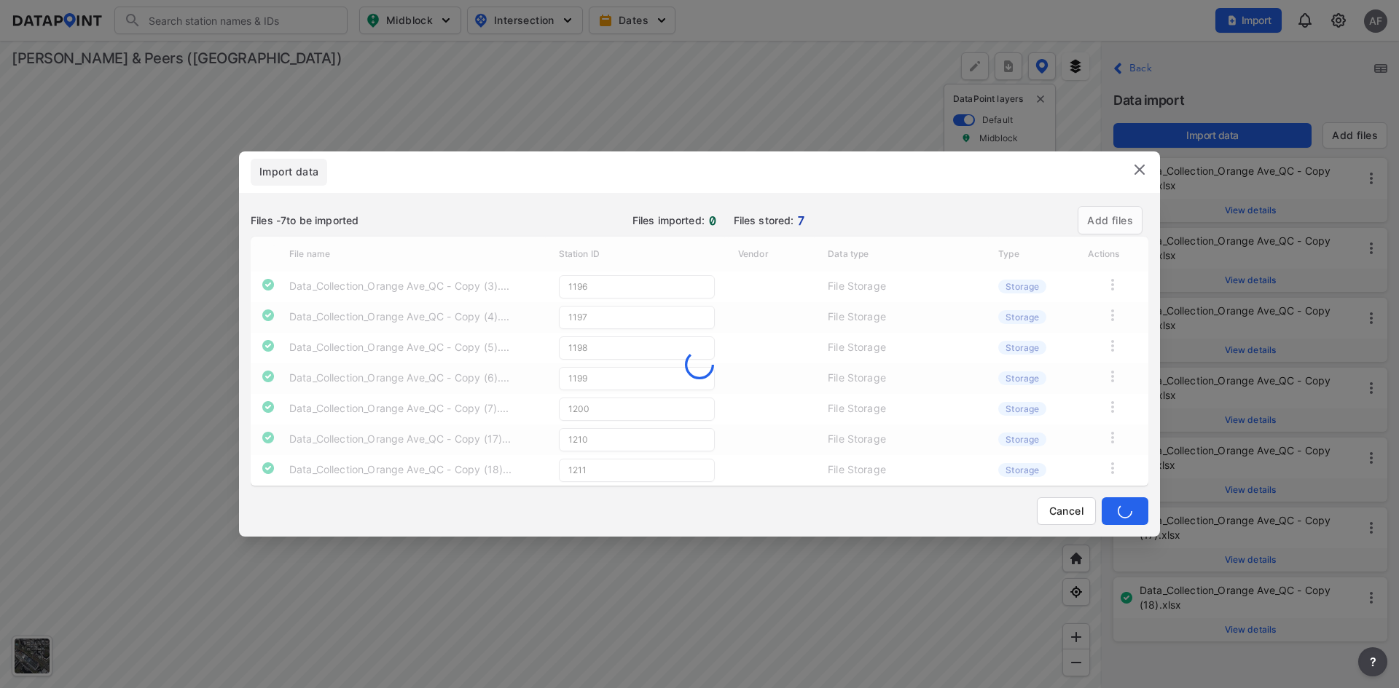
type input "1210"
type input "1211"
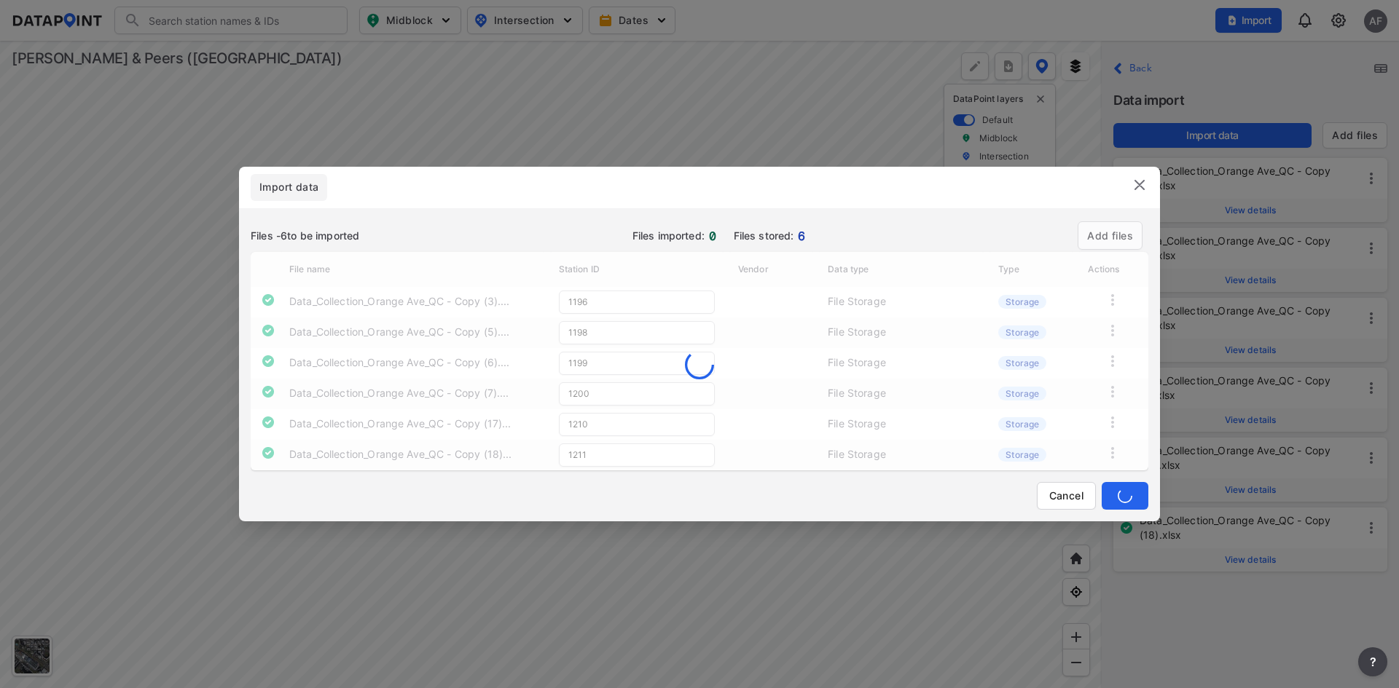
type input "1211"
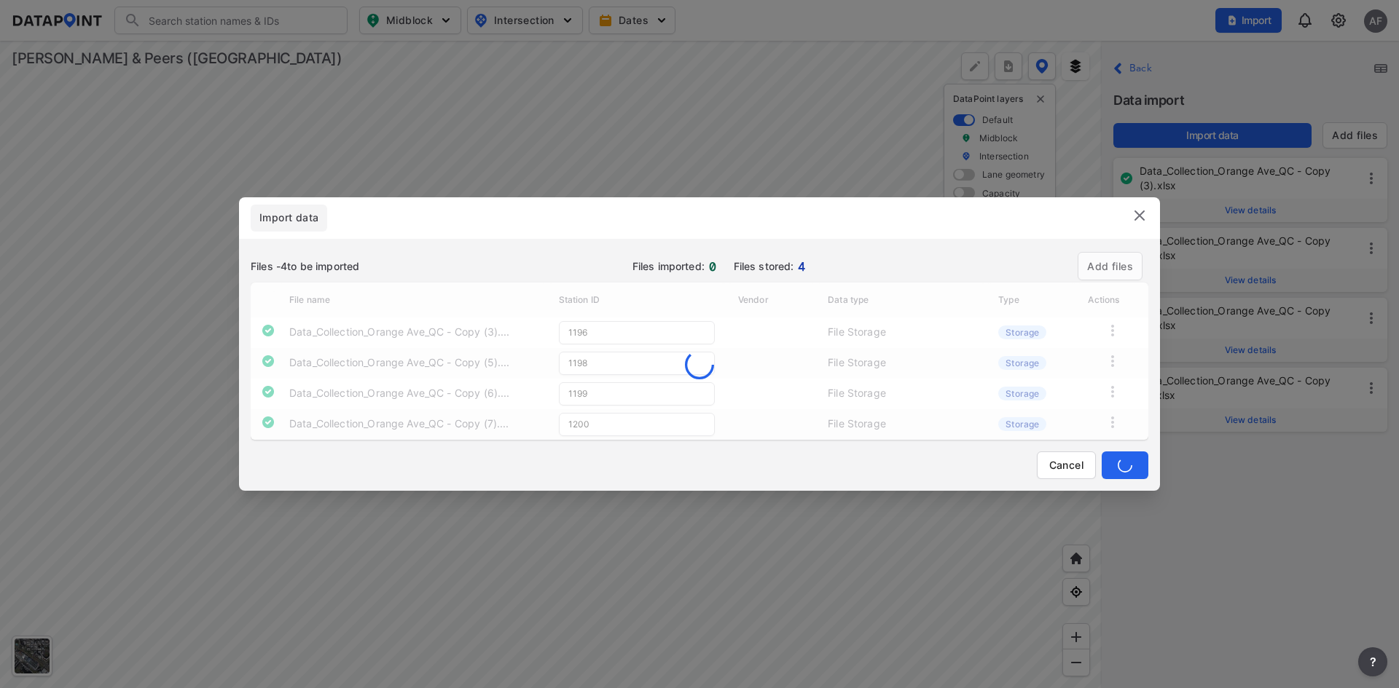
type input "1198"
type input "1199"
type input "1200"
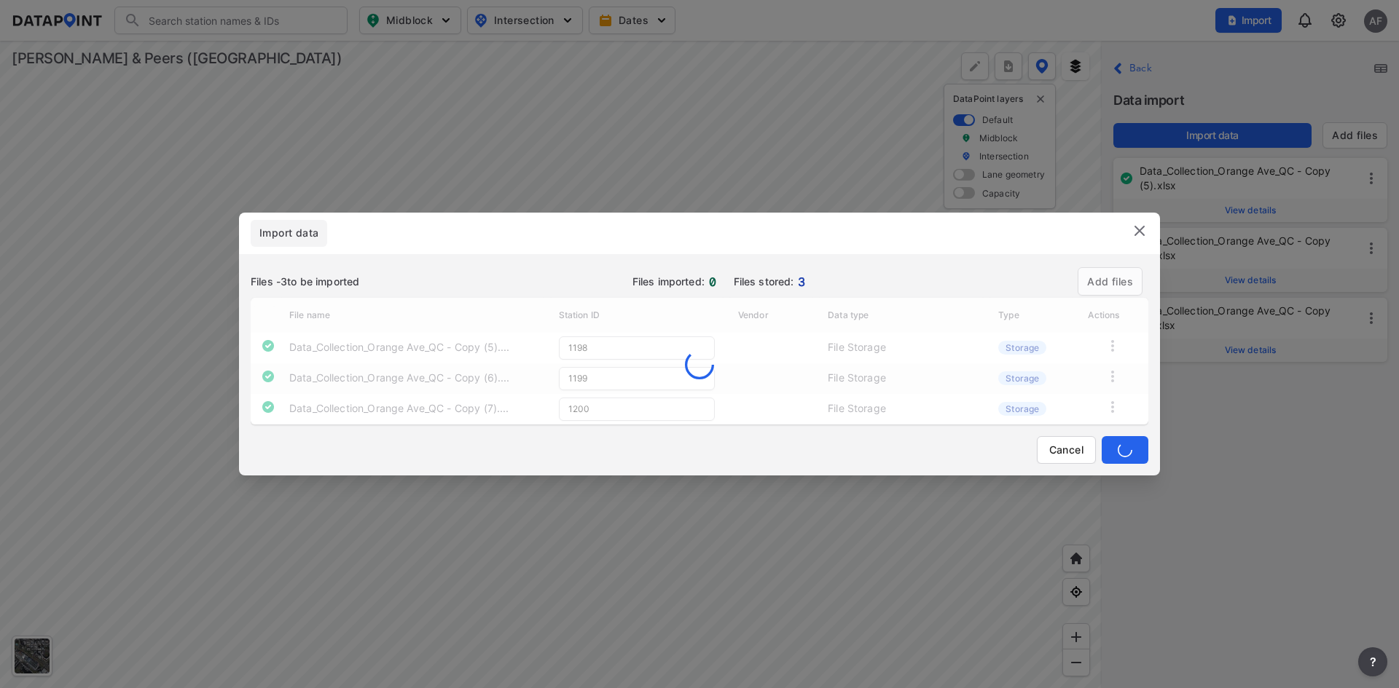
type input "1200"
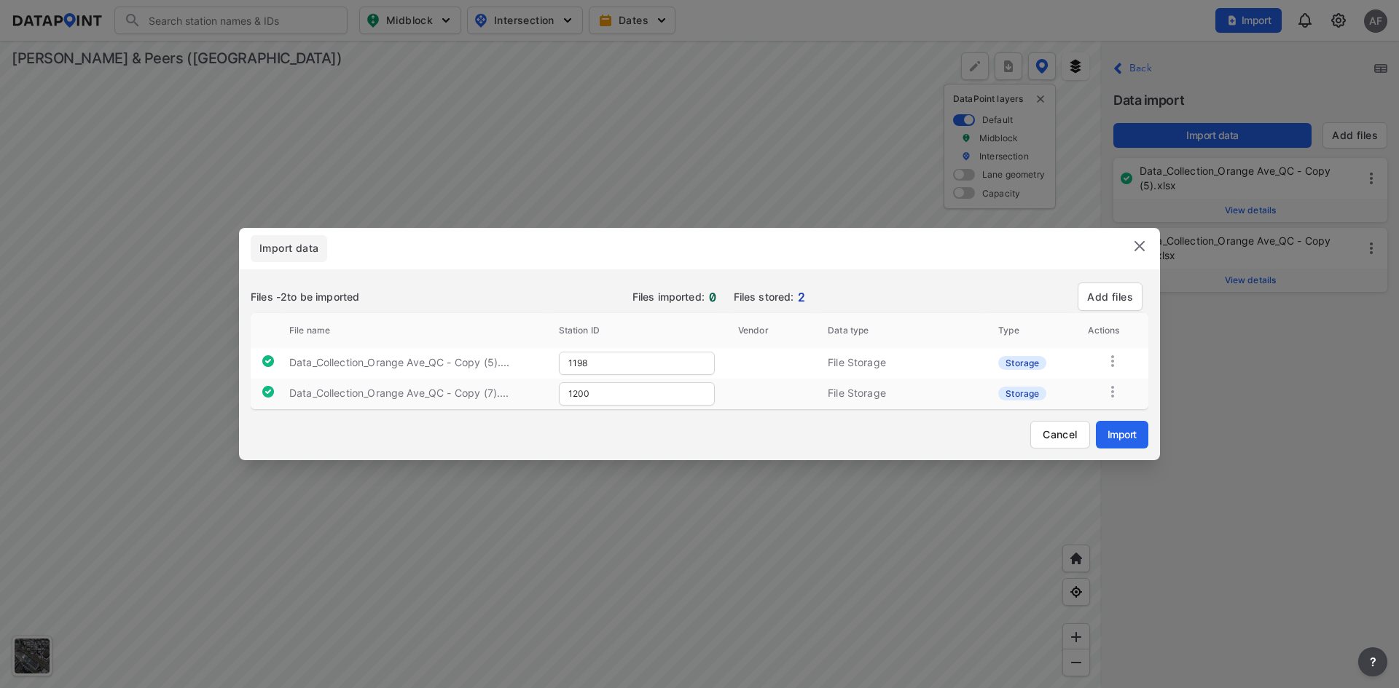
type input "1200"
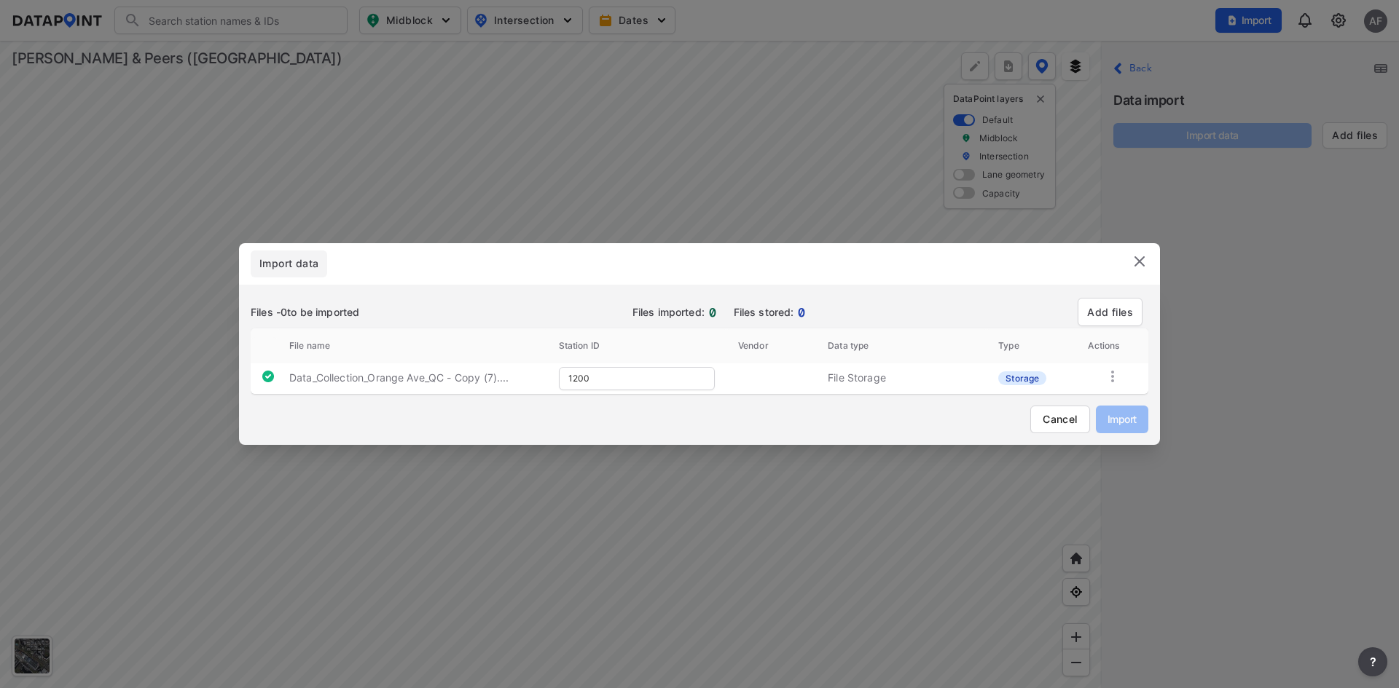
click at [1135, 262] on img at bounding box center [1139, 261] width 17 height 17
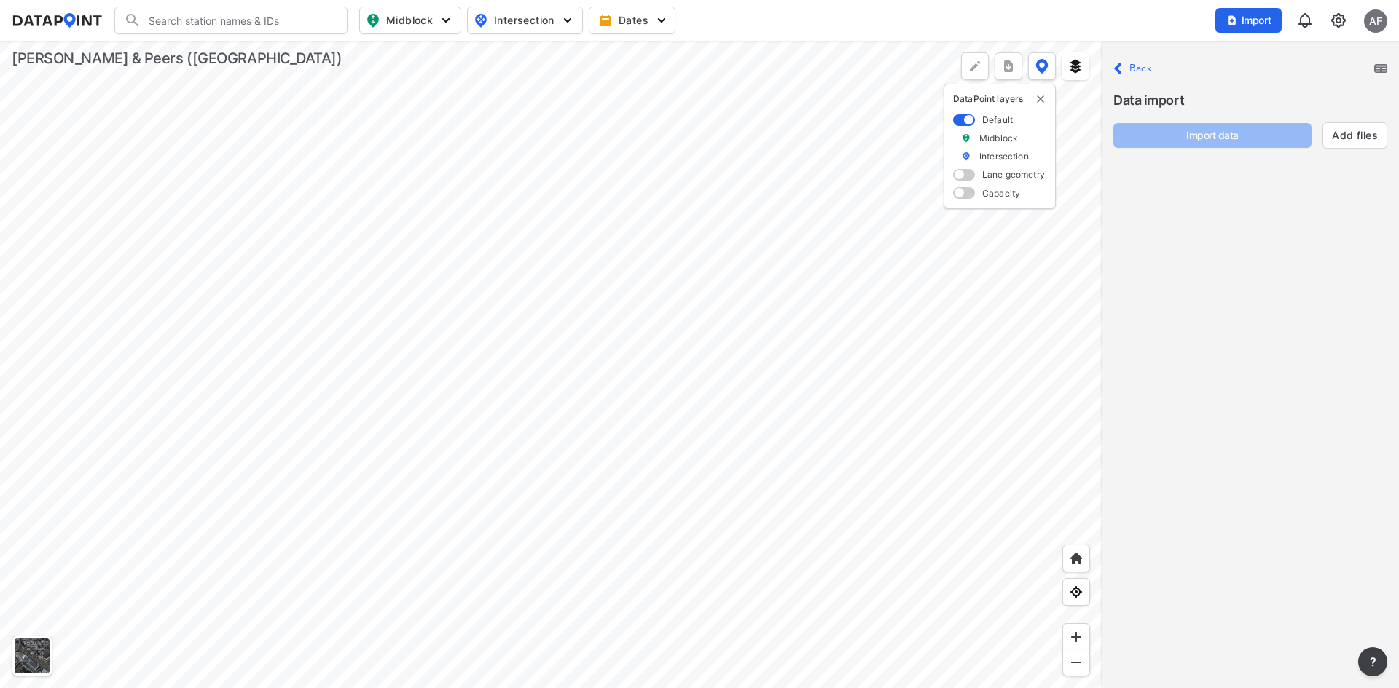
click at [1335, 19] on img at bounding box center [1337, 20] width 17 height 17
click at [1281, 51] on link "Data management" at bounding box center [1275, 56] width 125 height 15
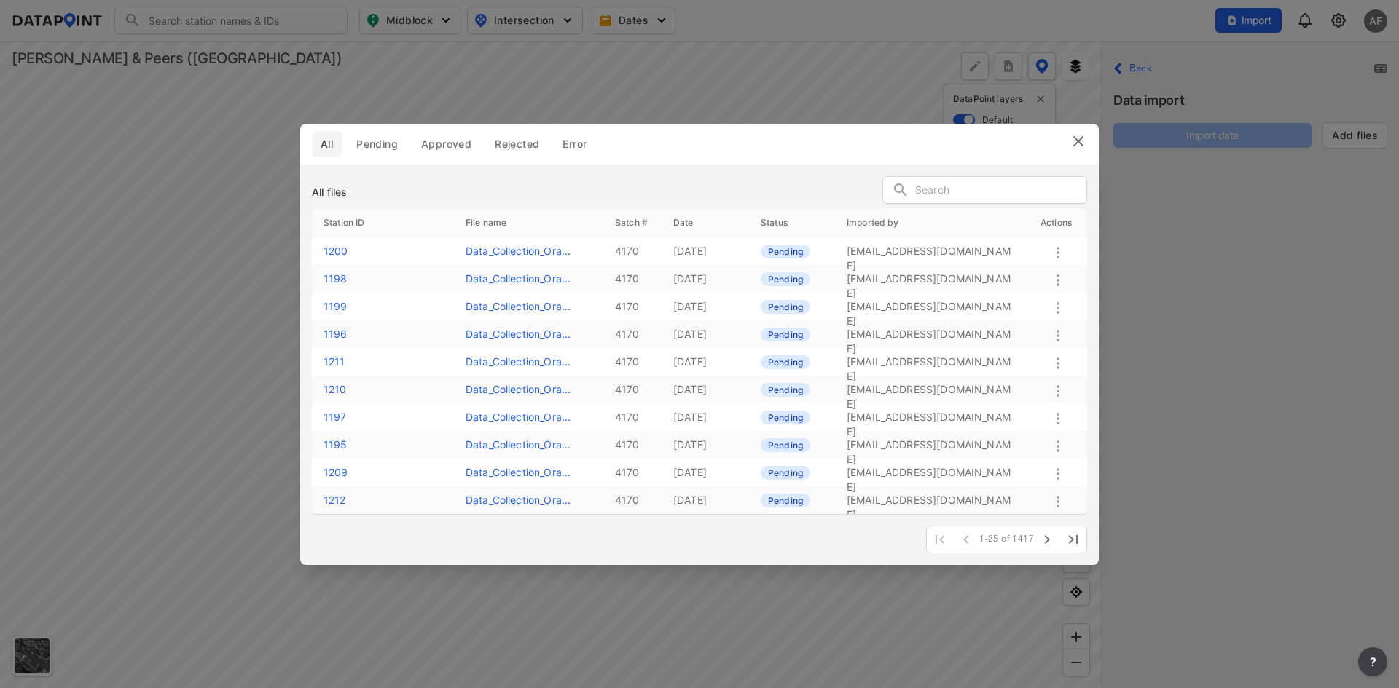
click at [379, 143] on span "Pending" at bounding box center [377, 144] width 42 height 15
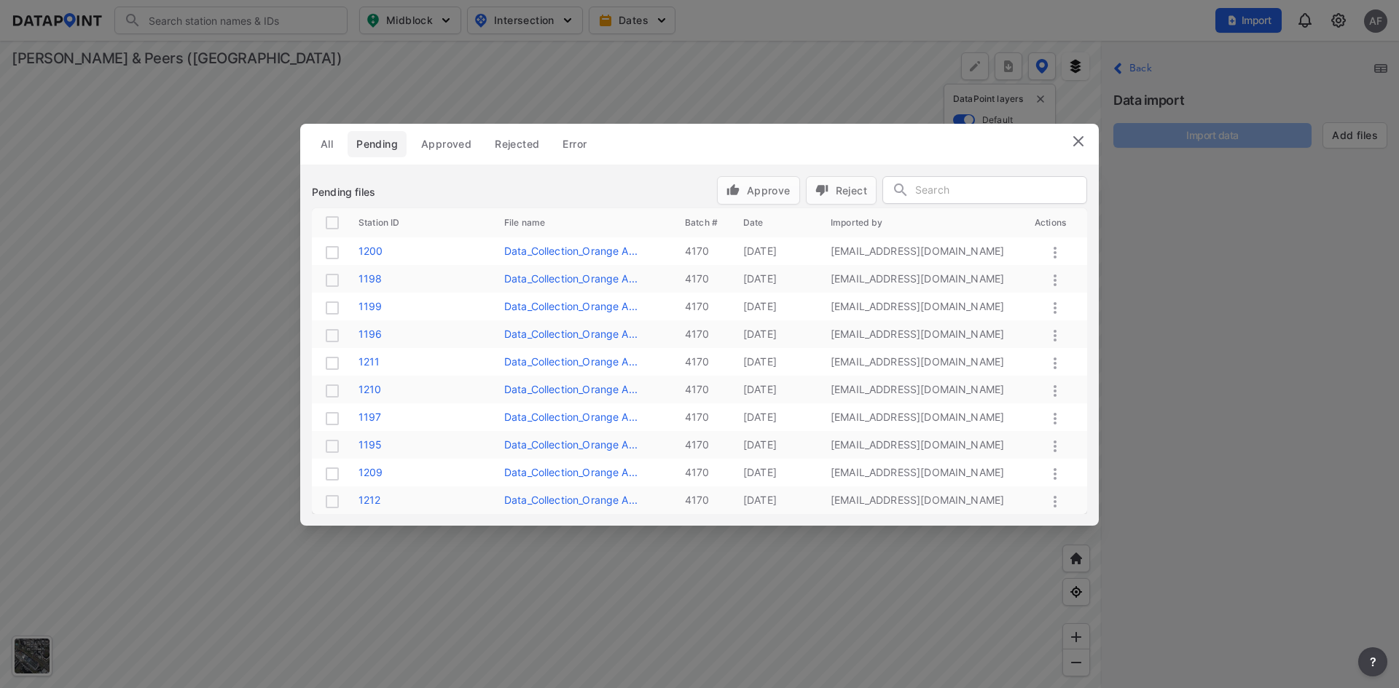
click at [330, 224] on input "checkbox" at bounding box center [331, 222] width 17 height 17
checkbox input "true"
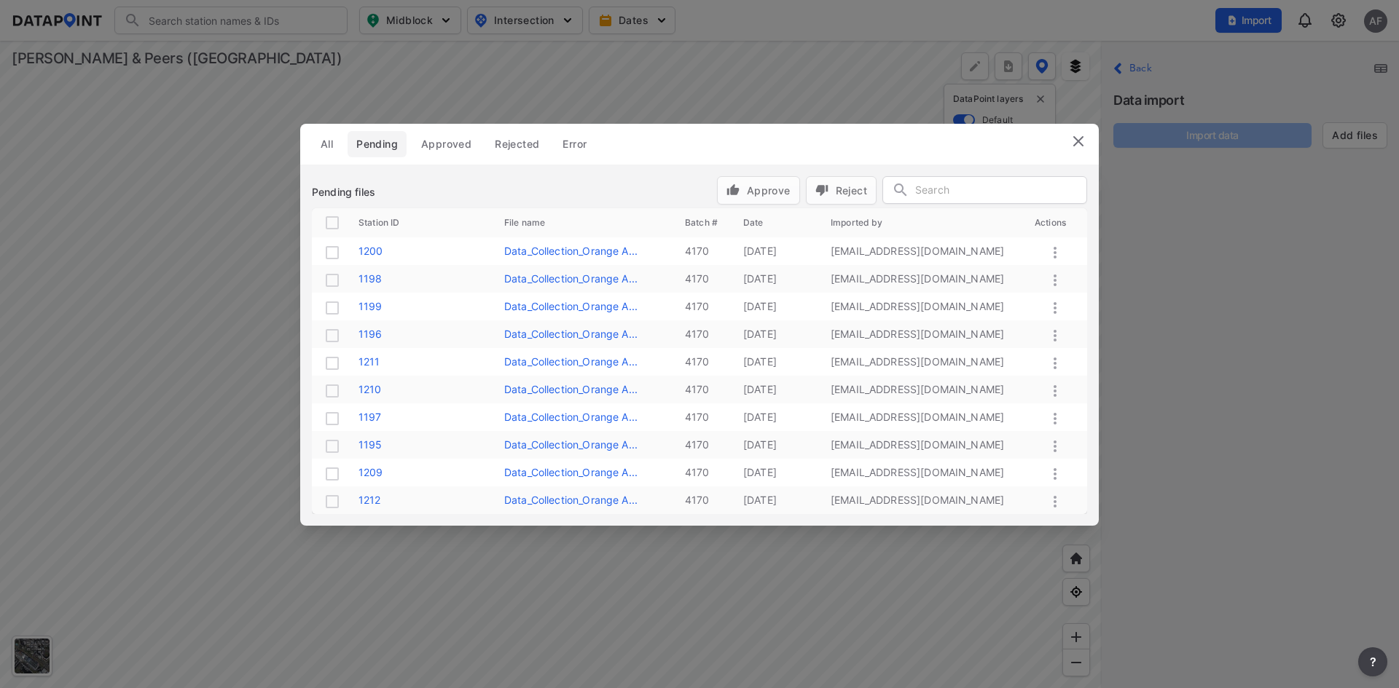
checkbox input "true"
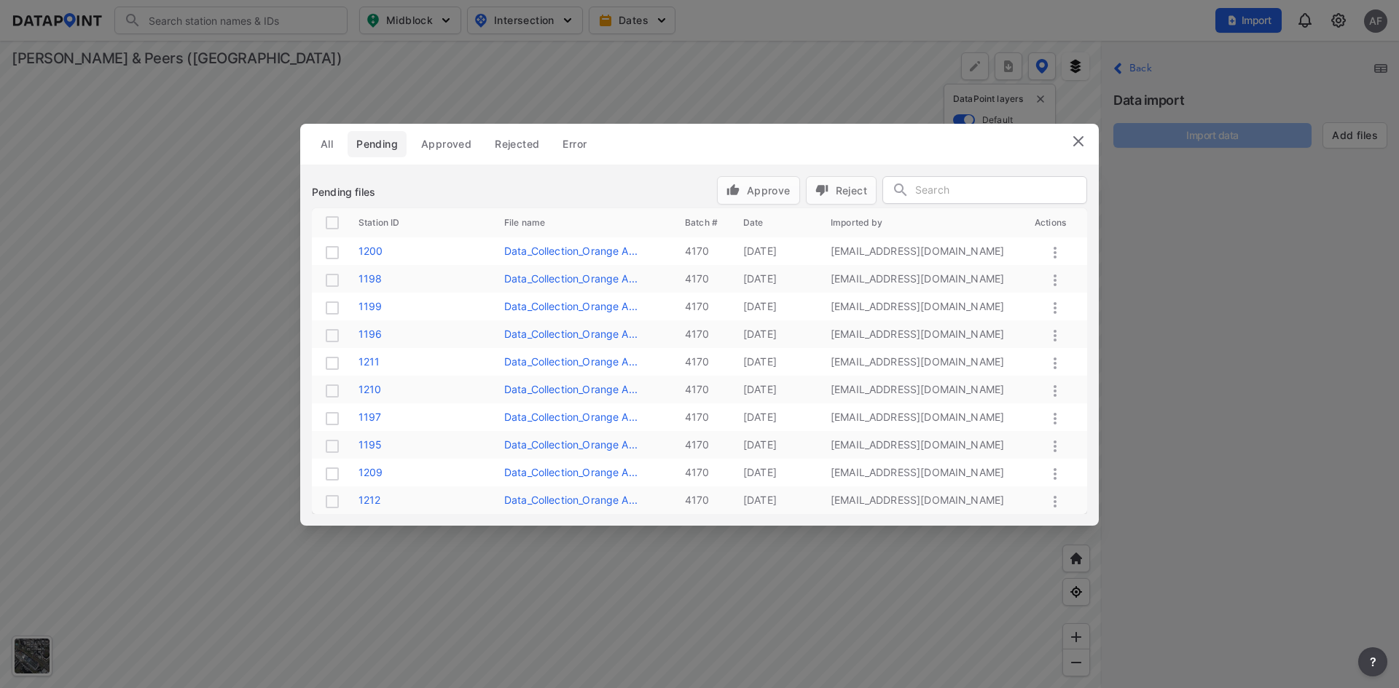
checkbox input "true"
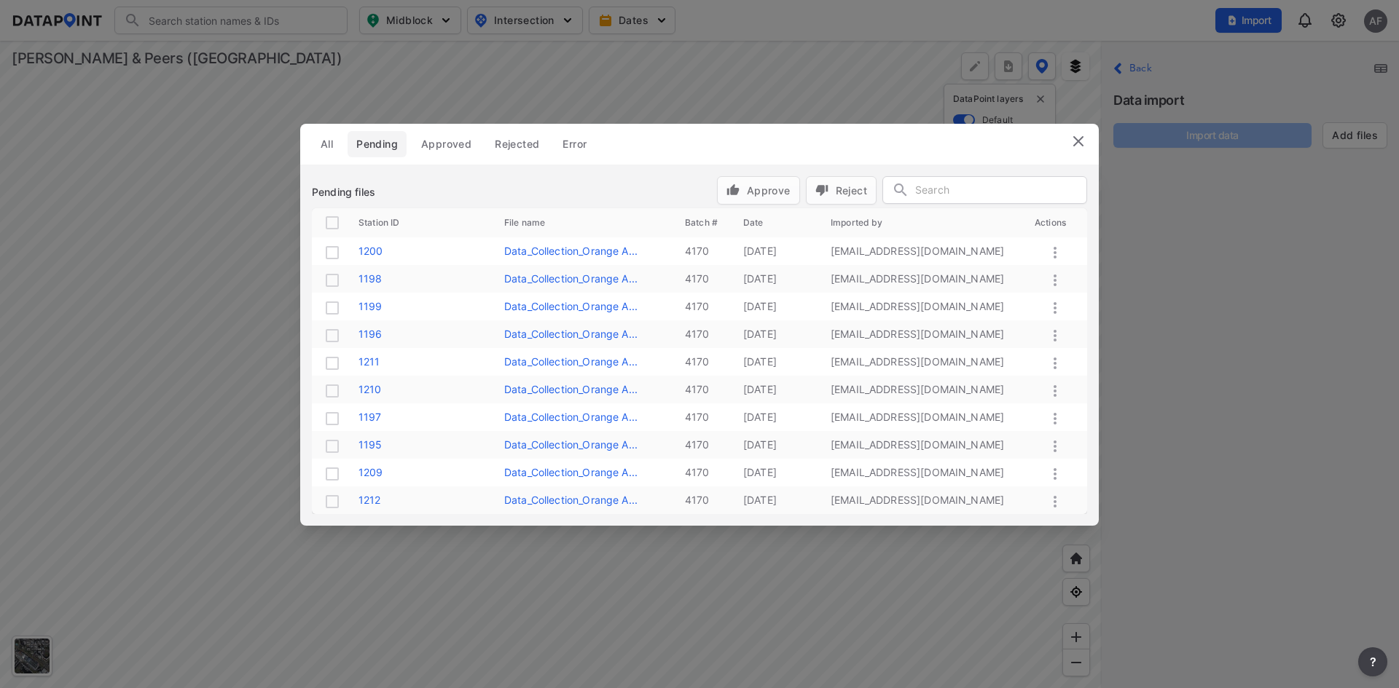
checkbox input "true"
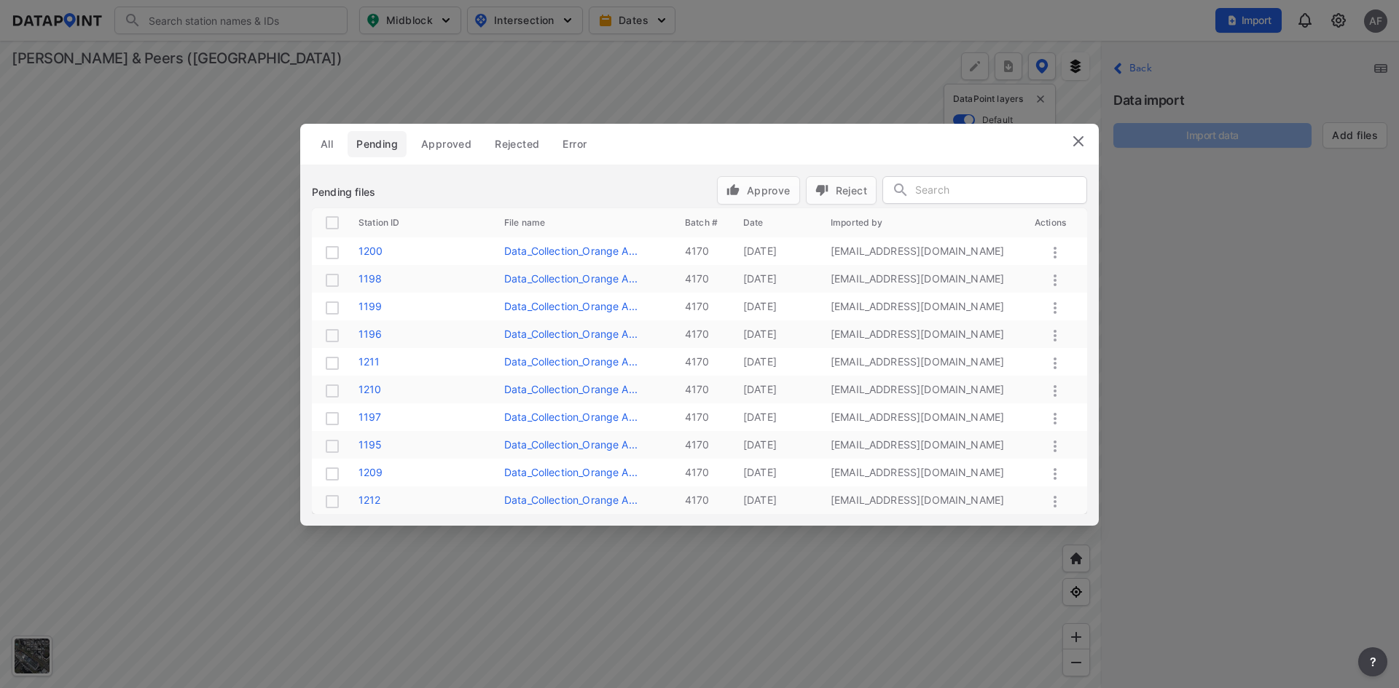
checkbox input "true"
click at [774, 192] on span "Approve" at bounding box center [758, 190] width 64 height 15
checkbox input "false"
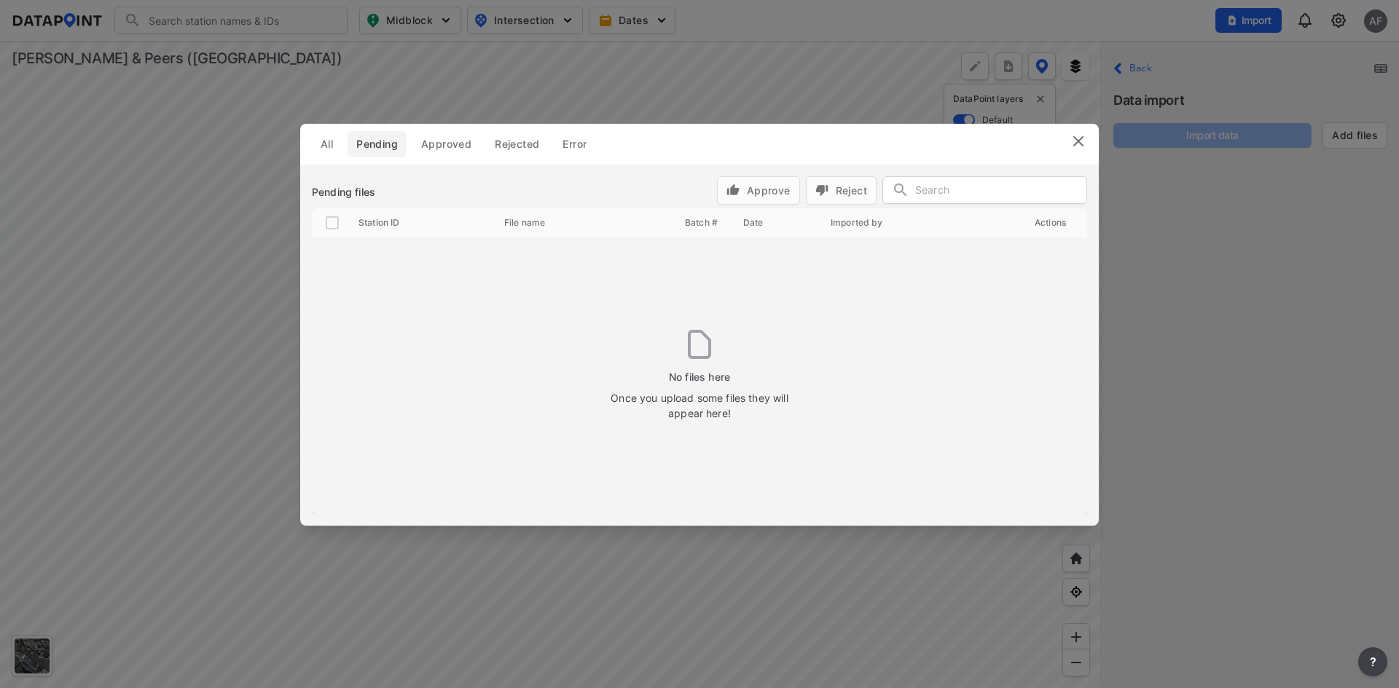
click at [1072, 139] on img at bounding box center [1077, 141] width 17 height 17
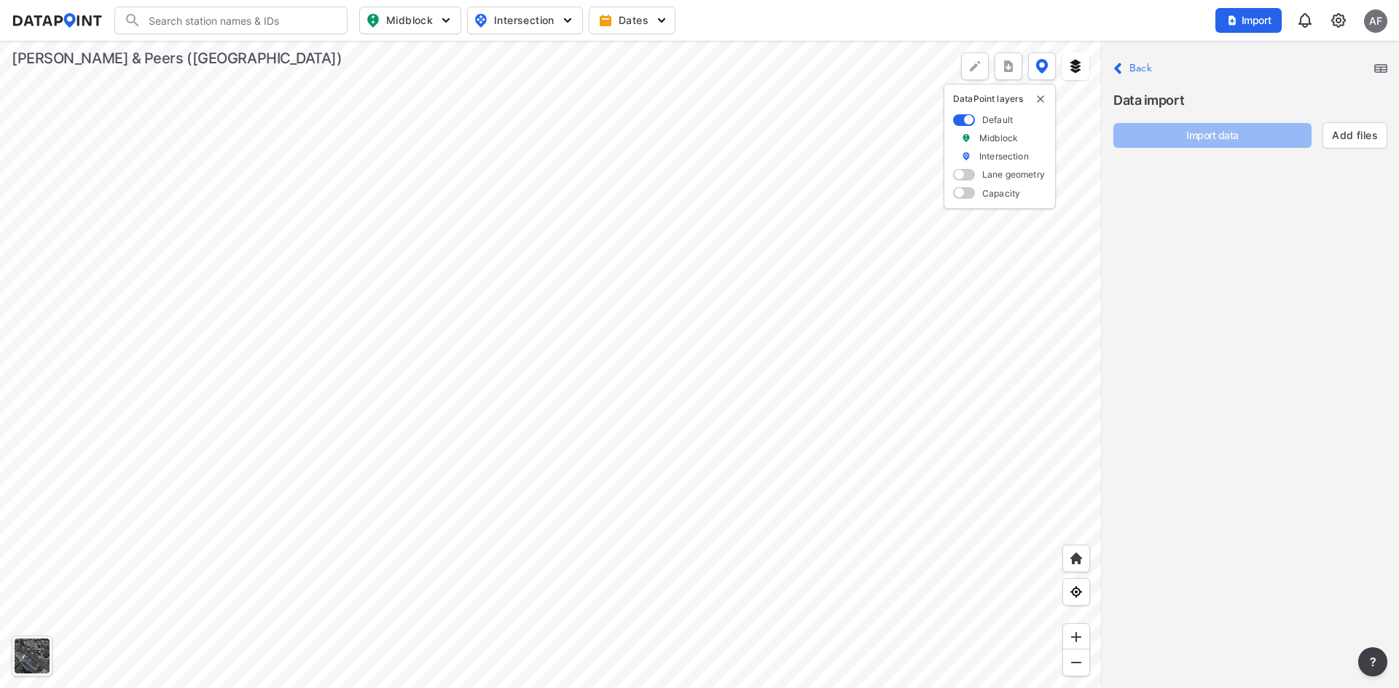
click at [1131, 70] on label "Back" at bounding box center [1140, 68] width 23 height 10
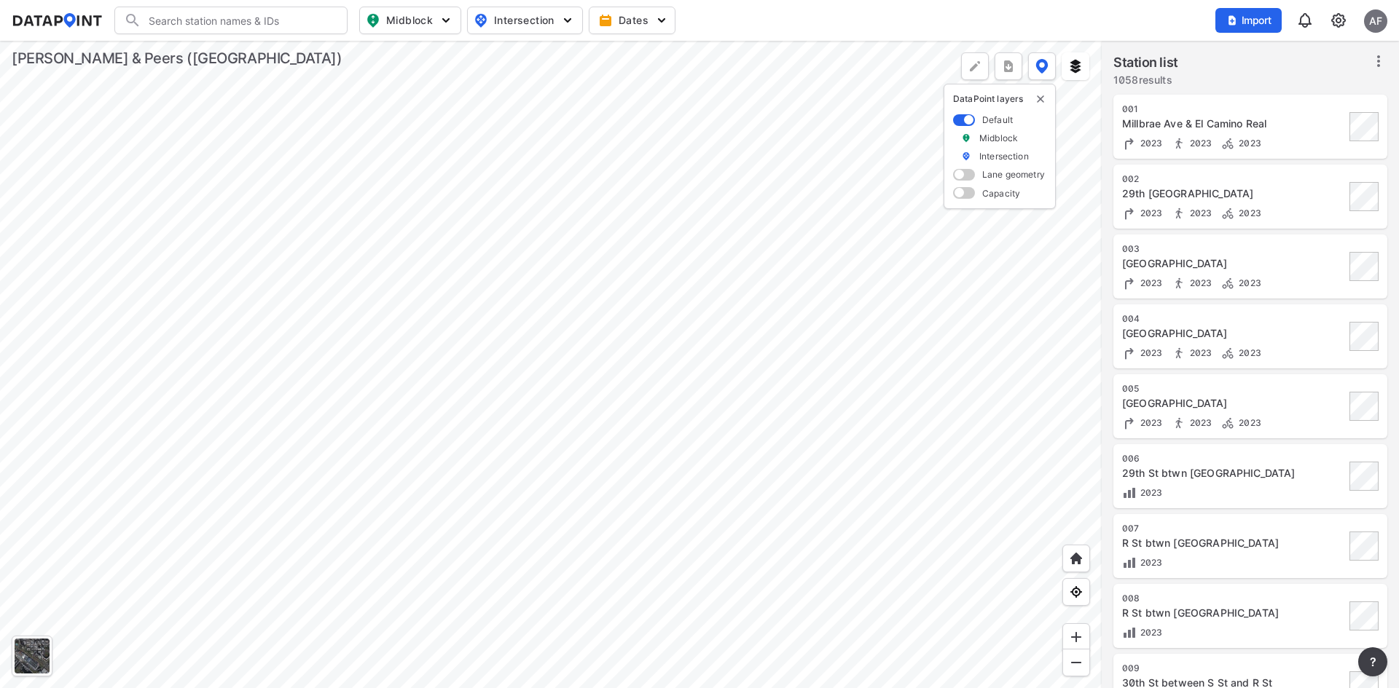
click at [1379, 20] on div "AF" at bounding box center [1375, 20] width 23 height 23
drag, startPoint x: 1332, startPoint y: 68, endPoint x: 1319, endPoint y: 84, distance: 20.7
click at [1327, 74] on div "My Profile Log out" at bounding box center [1326, 67] width 122 height 65
click at [1319, 84] on p "Log out" at bounding box center [1326, 84] width 122 height 26
